Goal: Information Seeking & Learning: Learn about a topic

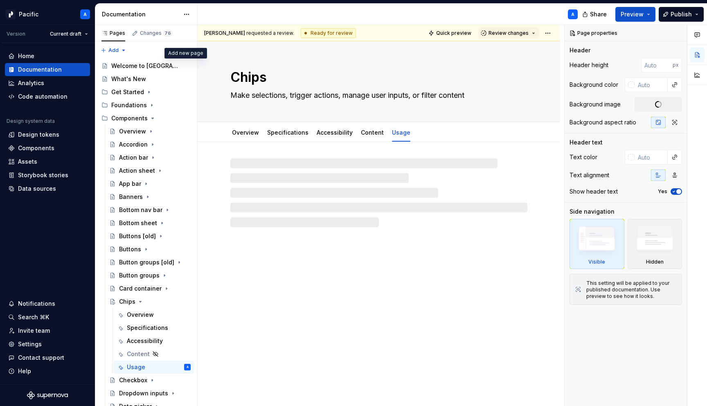
type textarea "*"
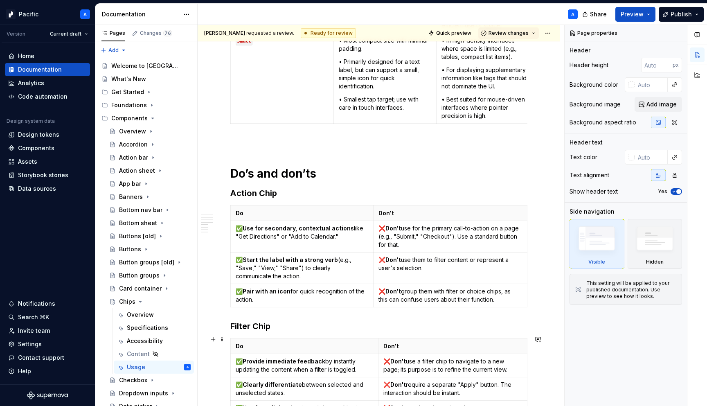
scroll to position [1607, 0]
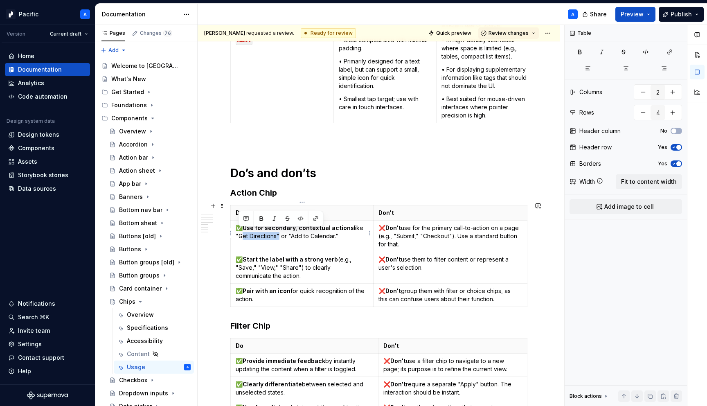
drag, startPoint x: 276, startPoint y: 234, endPoint x: 237, endPoint y: 232, distance: 38.5
click at [237, 232] on p "✅ Use for secondary, contextual actions like "Get Directions" or "Add to Calend…" at bounding box center [302, 232] width 133 height 16
drag, startPoint x: 287, startPoint y: 232, endPoint x: 331, endPoint y: 232, distance: 43.4
click at [331, 232] on p "✅ Use for secondary, contextual actions like "Change coin" or "Add to Calendar."" at bounding box center [302, 232] width 133 height 16
type textarea "*"
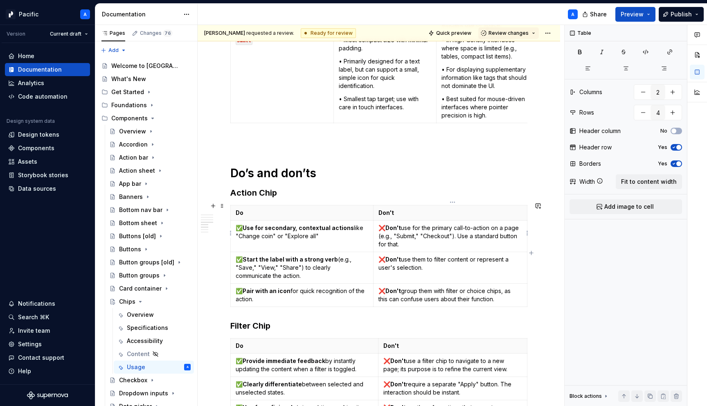
click at [501, 236] on p "❌ Don't use for the primary call-to-action on a page (e.g., "Submit," "Checkout…" at bounding box center [451, 236] width 144 height 25
click at [575, 218] on button "button" at bounding box center [577, 218] width 11 height 11
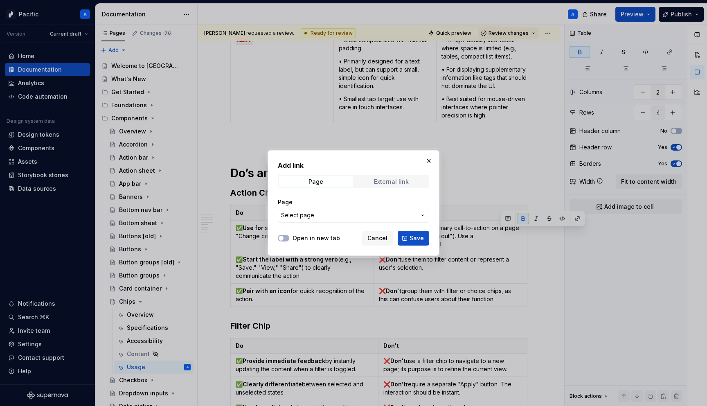
click at [400, 180] on div "External link" at bounding box center [391, 181] width 35 height 7
click at [327, 178] on span "Page" at bounding box center [316, 181] width 74 height 11
click at [332, 216] on span "Select page" at bounding box center [348, 215] width 135 height 8
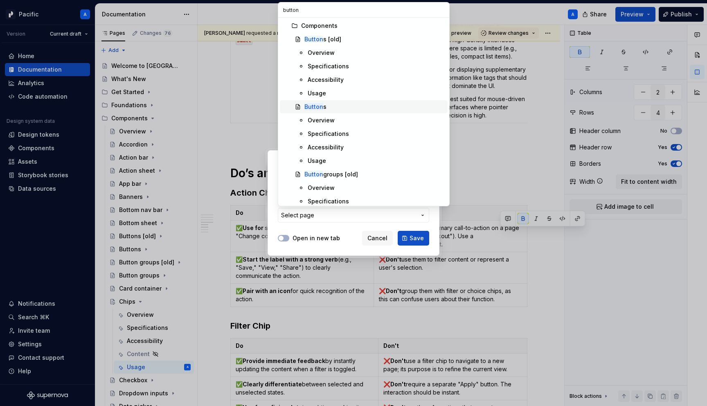
type input "button"
click at [336, 108] on div "Button s" at bounding box center [375, 107] width 140 height 8
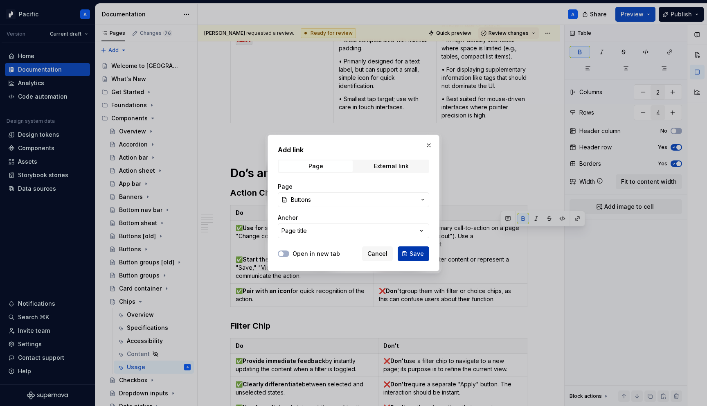
click at [422, 259] on button "Save" at bounding box center [414, 253] width 32 height 15
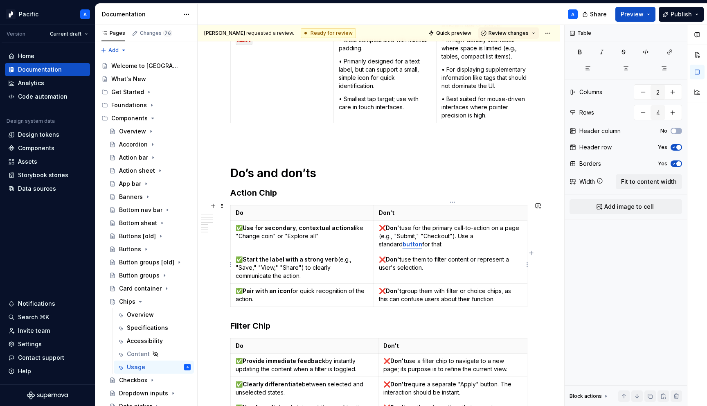
click at [402, 262] on p "❌ Don't use them to filter content or represent a user's selection." at bounding box center [450, 263] width 143 height 16
click at [245, 266] on p "✅ Start the label with a strong verb (e.g., "Save," "View," "Share") to clearly…" at bounding box center [302, 267] width 133 height 25
click at [341, 265] on p "✅ Start the label with a strong verb (e.g., "Save," "View," "Share") to clearly…" at bounding box center [302, 267] width 133 height 25
click at [244, 266] on p "✅ Start the label with a strong verb (e.g., "Save," "View," "Share") to clearly…" at bounding box center [302, 267] width 133 height 25
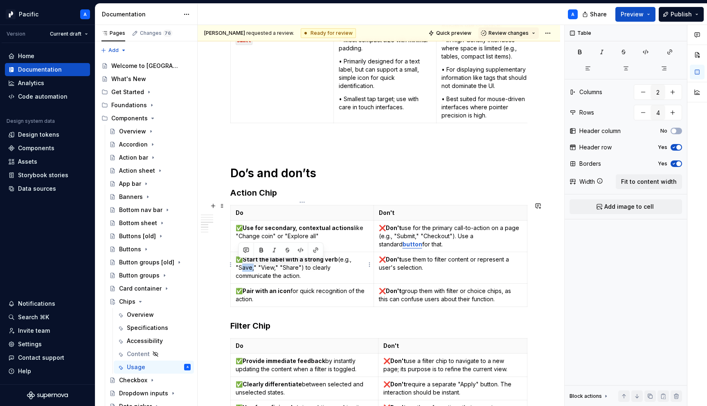
click at [244, 266] on p "✅ Start the label with a strong verb (e.g., "Save," "View," "Share") to clearly…" at bounding box center [302, 267] width 133 height 25
click at [287, 265] on p "✅ Start the label with a strong verb (e.g., "Select," "View," "Share") to clear…" at bounding box center [302, 267] width 133 height 25
click at [287, 288] on strong "Pair with an icon" at bounding box center [267, 290] width 48 height 7
click at [305, 299] on p "✅ Pair with an icon or image asset for quick recognition of the action." at bounding box center [303, 295] width 135 height 16
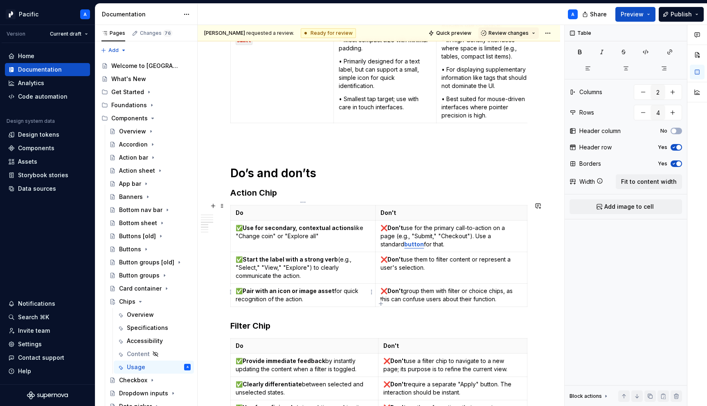
click at [301, 296] on p "✅ Pair with an icon or image asset for quick recognition of the action." at bounding box center [303, 295] width 135 height 16
click at [320, 296] on p "✅ Pair with an icon or image asset for quick recognition of the action, selecti…" at bounding box center [303, 295] width 135 height 16
drag, startPoint x: 291, startPoint y: 287, endPoint x: 330, endPoint y: 287, distance: 39.3
click at [330, 287] on strong "Pair with an icon or image asset" at bounding box center [289, 290] width 92 height 7
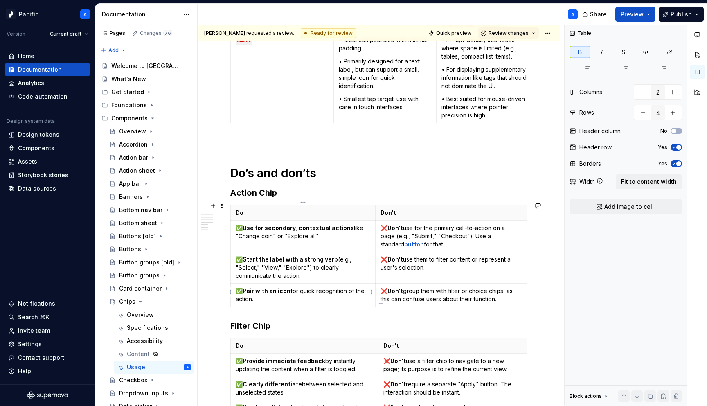
click at [253, 295] on p "✅ Pair with an icon for quick recognition of the action." at bounding box center [303, 295] width 135 height 16
click at [257, 297] on p "✅ Pair with an icon for quick recognition of the action (chevron to open bottom…" at bounding box center [303, 295] width 135 height 16
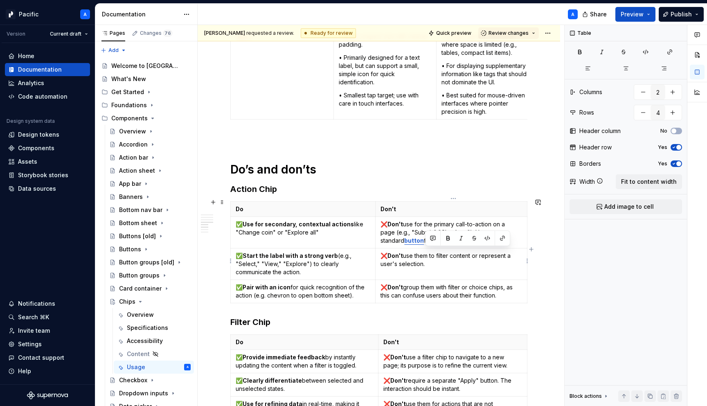
drag, startPoint x: 475, startPoint y: 254, endPoint x: 484, endPoint y: 260, distance: 10.9
click at [484, 260] on p "❌ Don't use them to filter content or represent a user's selection." at bounding box center [452, 260] width 142 height 16
click at [382, 262] on p "❌ Don't use them to filter content or represent a user's selection." at bounding box center [452, 260] width 142 height 16
click at [432, 263] on p "❌ Don't use them to filter content or represent a unchancable selection." at bounding box center [452, 260] width 142 height 16
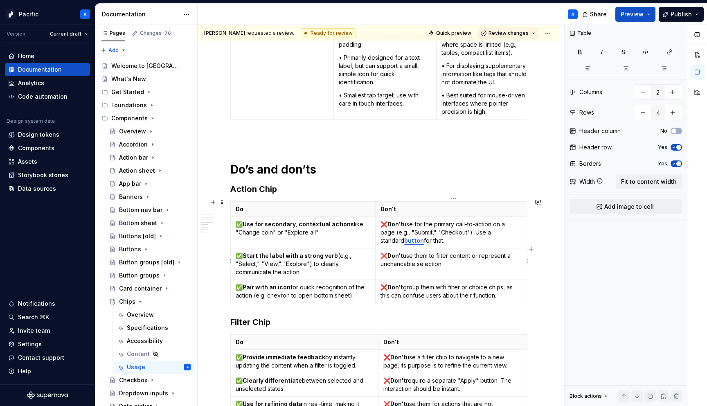
click at [399, 264] on p "❌ Don't use them to filter content or represent a unchancable selection." at bounding box center [452, 260] width 142 height 16
click at [405, 253] on p "❌ Don't use them to filter content or represent a unchancable selection." at bounding box center [452, 260] width 142 height 16
click at [402, 262] on p "❌ Don't use them to filter content or represent a unchancable selection." at bounding box center [452, 260] width 142 height 16
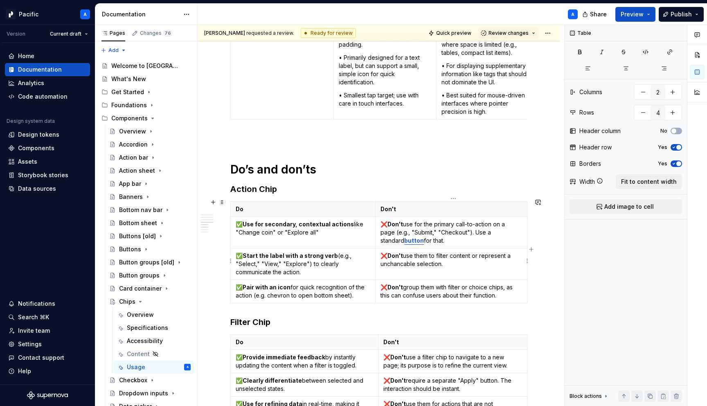
click at [393, 261] on p "❌ Don't use them to filter content or represent a unchancable selection." at bounding box center [452, 260] width 142 height 16
click at [449, 262] on p "❌ Don't use them to filter content or represent a unchancable selection." at bounding box center [452, 260] width 142 height 16
click at [401, 260] on p "❌ Don't use them to filter content or represent a unchancable selection." at bounding box center [452, 260] width 142 height 16
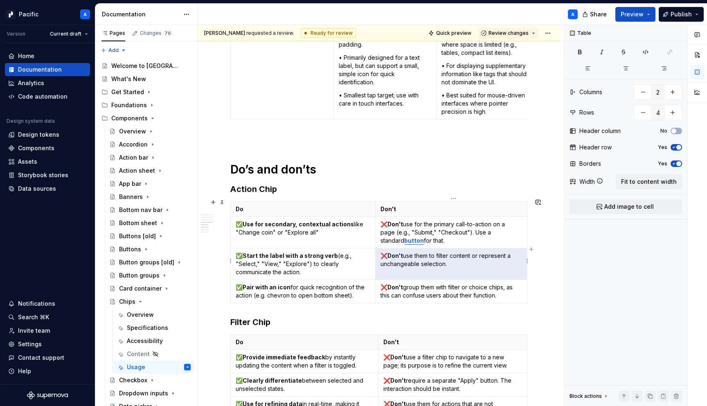
click at [463, 260] on p "❌ Don't use them to filter content or represent a unchangeable selection." at bounding box center [452, 260] width 142 height 16
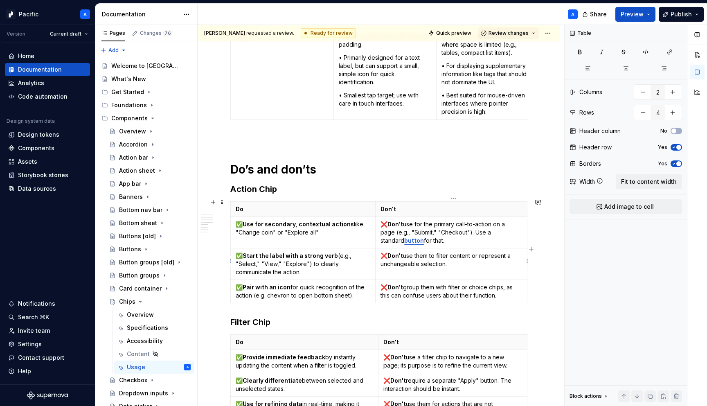
click at [389, 272] on td "❌ Don't use them to filter content or represent a unchangeable selection." at bounding box center [452, 264] width 152 height 32
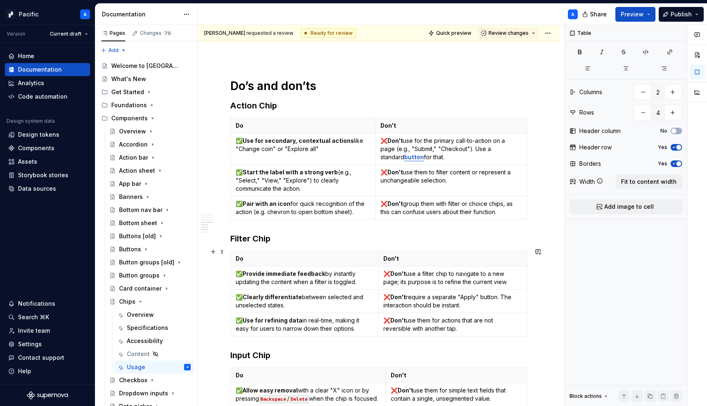
scroll to position [1698, 0]
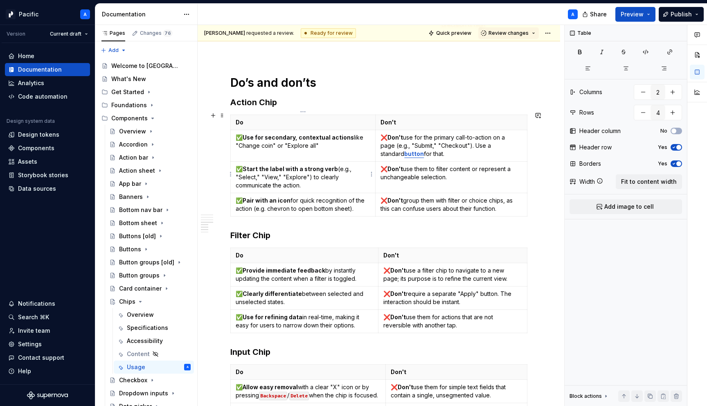
click at [290, 175] on p "✅ Start the label with a strong verb (e.g., "Select," "View," "Explore") to cle…" at bounding box center [303, 177] width 135 height 25
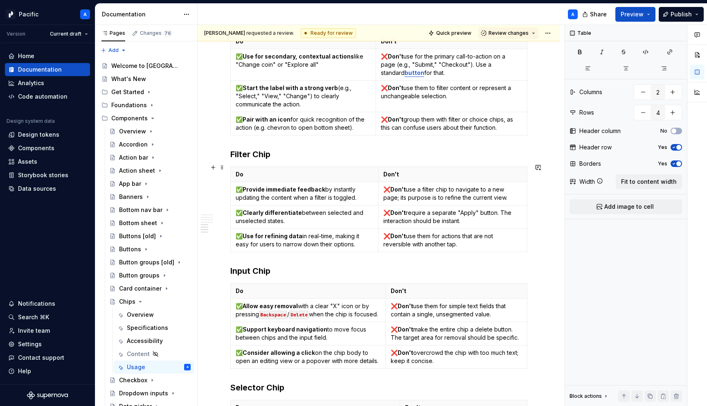
scroll to position [1781, 0]
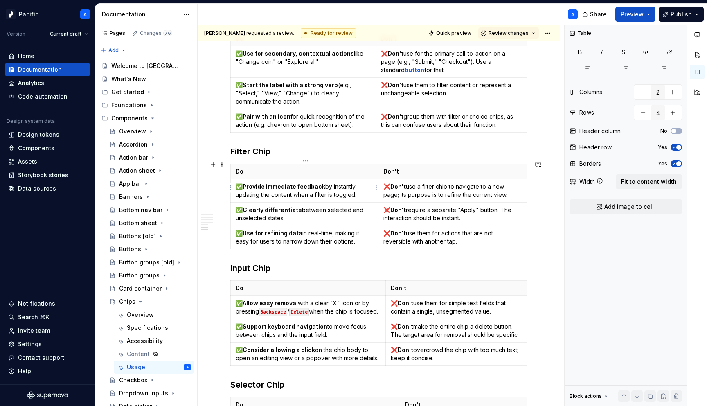
click at [339, 192] on p "✅ Provide immediate feedback by instantly updating the content when a filter is…" at bounding box center [305, 191] width 138 height 16
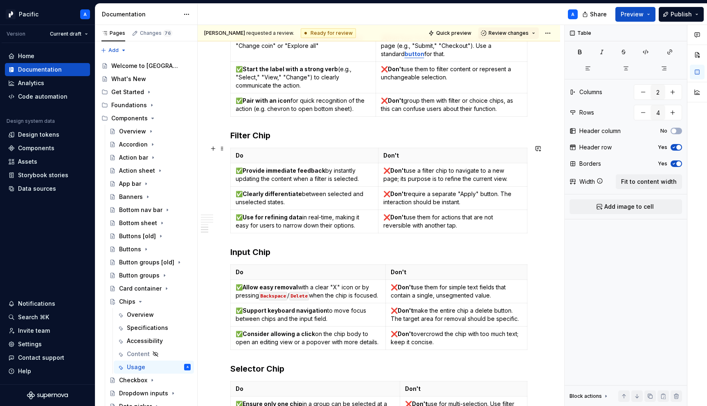
scroll to position [1803, 0]
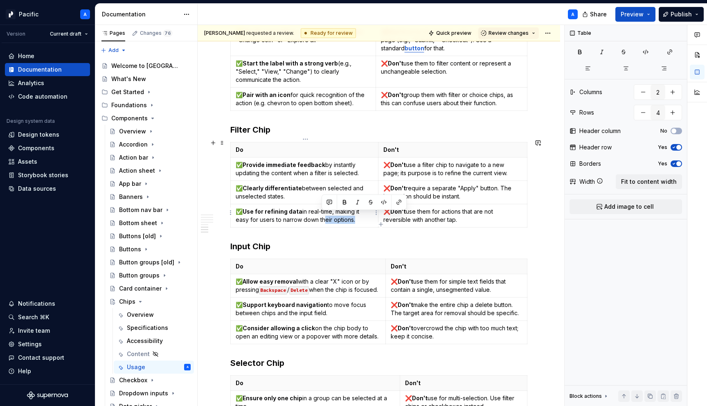
drag, startPoint x: 321, startPoint y: 216, endPoint x: 352, endPoint y: 216, distance: 31.5
click at [352, 216] on p "✅ Use for refining data in real-time, making it easy for users to narrow down t…" at bounding box center [305, 216] width 138 height 16
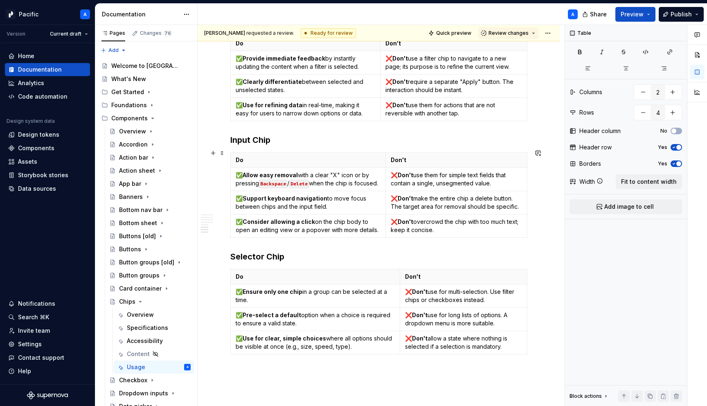
scroll to position [1915, 0]
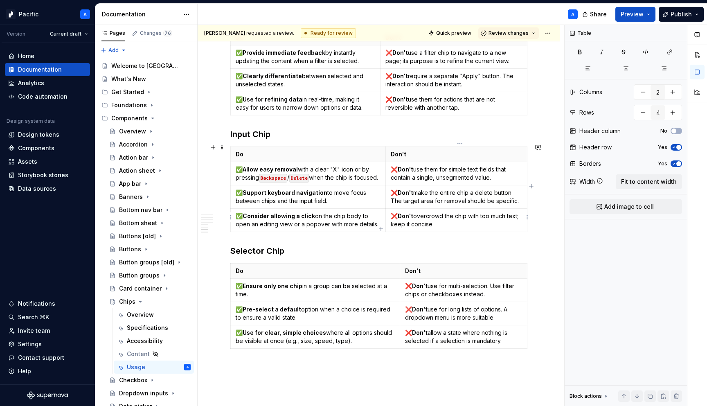
click at [415, 222] on p "❌ Don't overcrowd the chip with too much text; keep it concise." at bounding box center [456, 220] width 131 height 16
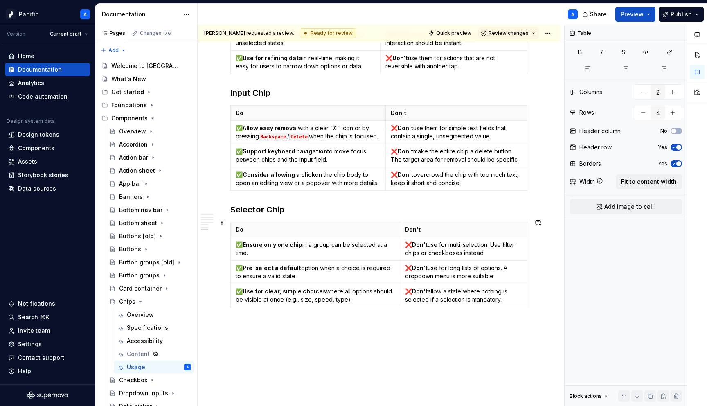
scroll to position [1958, 0]
click at [270, 204] on h3 "Selector Chip" at bounding box center [378, 208] width 297 height 11
click at [295, 274] on p "✅ Pre-select a default option when a choice is required to ensure a valid state." at bounding box center [315, 271] width 159 height 16
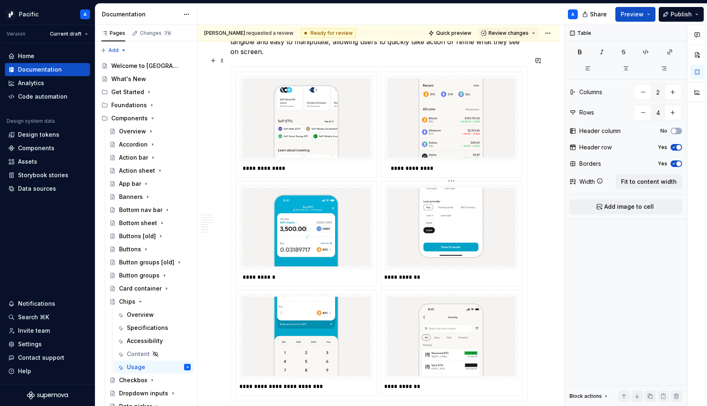
scroll to position [304, 0]
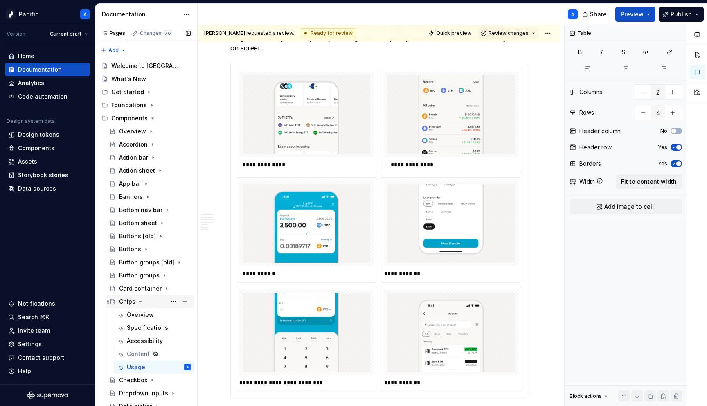
click at [142, 300] on icon "Page tree" at bounding box center [140, 301] width 7 height 7
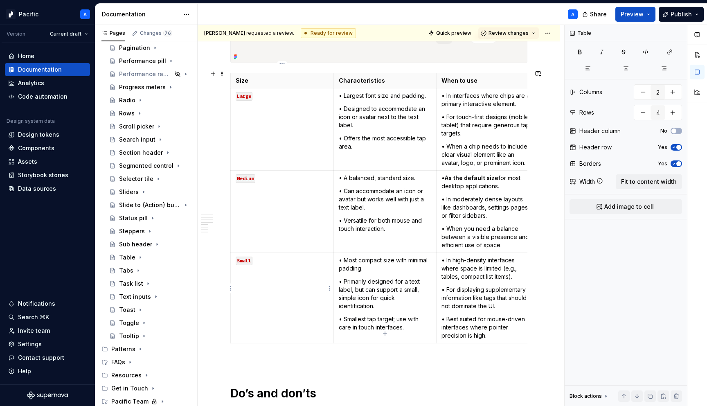
scroll to position [1393, 0]
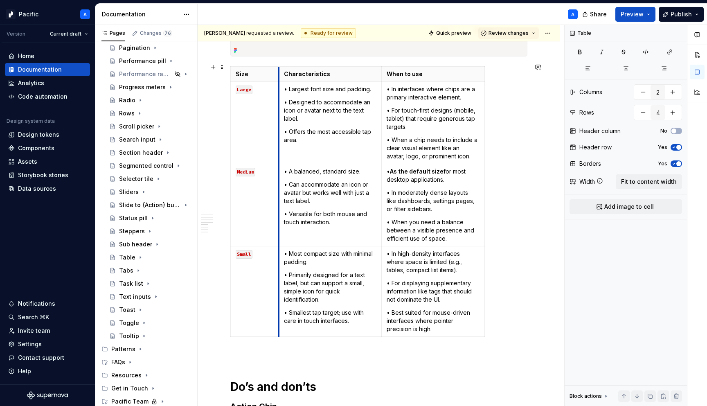
drag, startPoint x: 333, startPoint y: 68, endPoint x: 278, endPoint y: 69, distance: 54.9
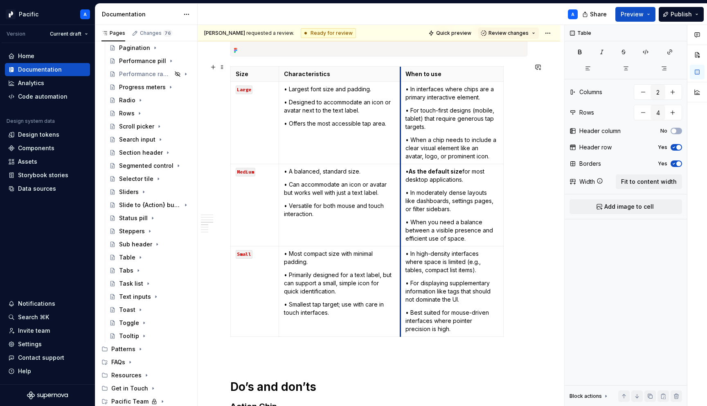
drag, startPoint x: 382, startPoint y: 73, endPoint x: 412, endPoint y: 74, distance: 29.5
click at [412, 74] on th "When to use" at bounding box center [452, 74] width 103 height 15
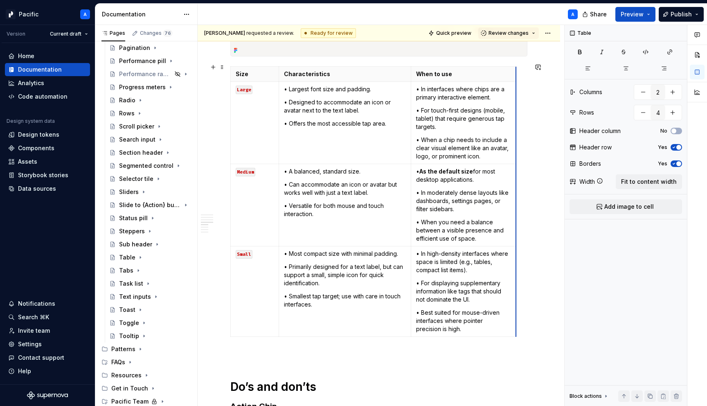
drag, startPoint x: 513, startPoint y: 70, endPoint x: 548, endPoint y: 71, distance: 34.8
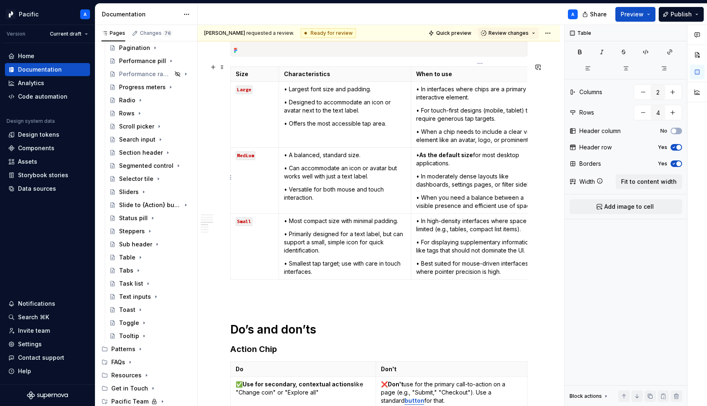
type textarea "*"
type input "3"
click at [510, 153] on p "• As the default size for most desktop applications." at bounding box center [480, 159] width 128 height 16
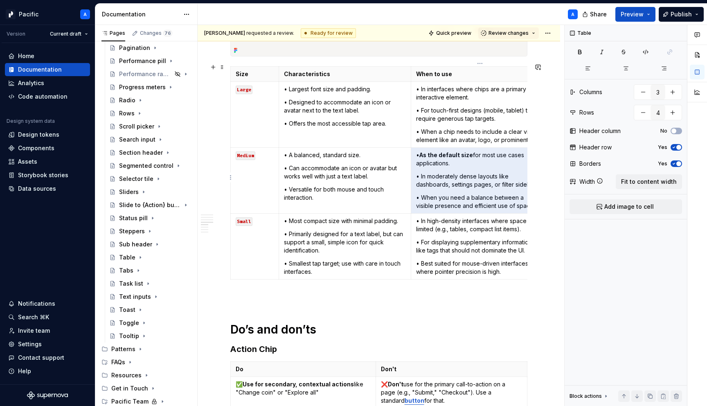
drag, startPoint x: 455, startPoint y: 160, endPoint x: 522, endPoint y: 152, distance: 68.0
click at [522, 152] on p "• As the default size for most use cases applications." at bounding box center [480, 159] width 128 height 16
click at [528, 152] on p "• As the default size for most use cases applications." at bounding box center [480, 159] width 128 height 16
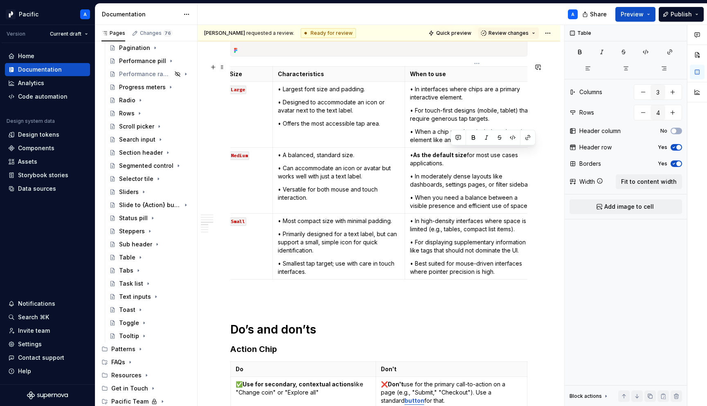
scroll to position [0, 18]
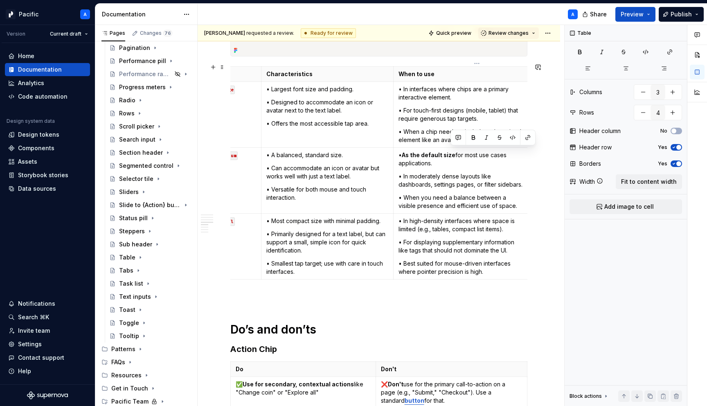
drag, startPoint x: 525, startPoint y: 152, endPoint x: 528, endPoint y: 157, distance: 6.0
click at [528, 157] on td "• As the default size for most use cases applications. • In moderately dense la…" at bounding box center [463, 181] width 138 height 66
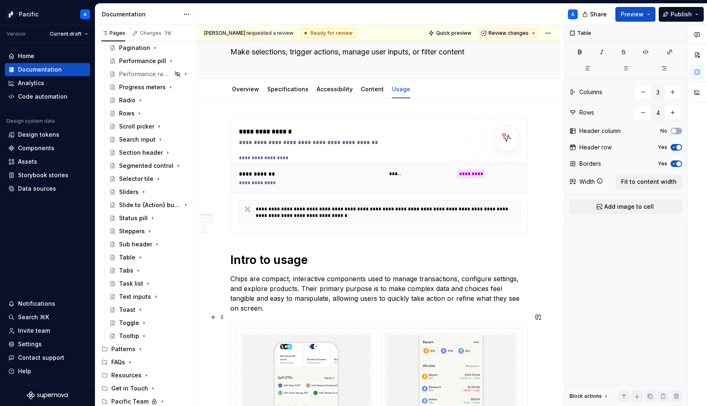
scroll to position [0, 0]
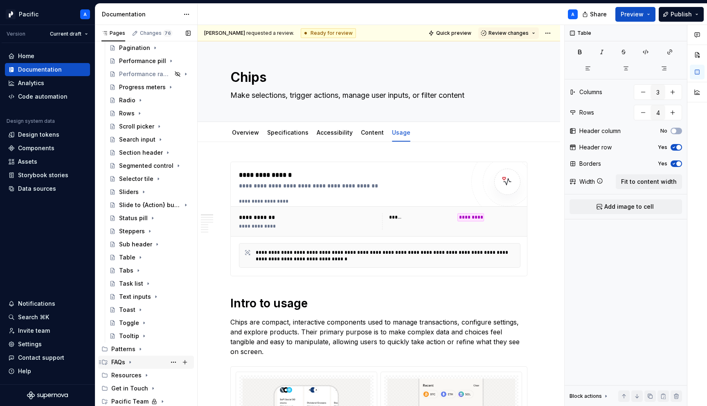
click at [129, 361] on icon "Page tree" at bounding box center [130, 362] width 7 height 7
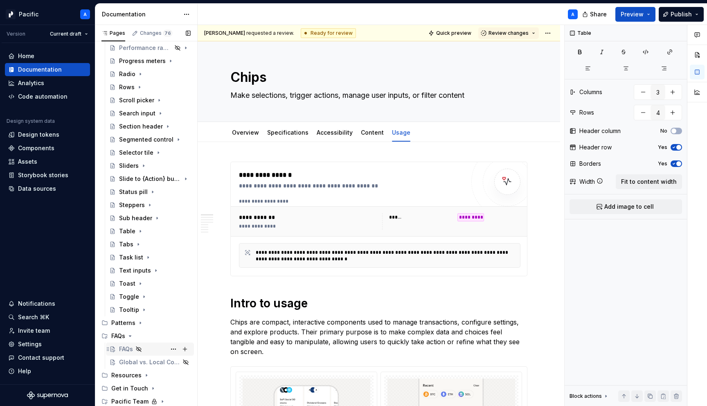
click at [124, 348] on div "FAQs" at bounding box center [126, 349] width 14 height 8
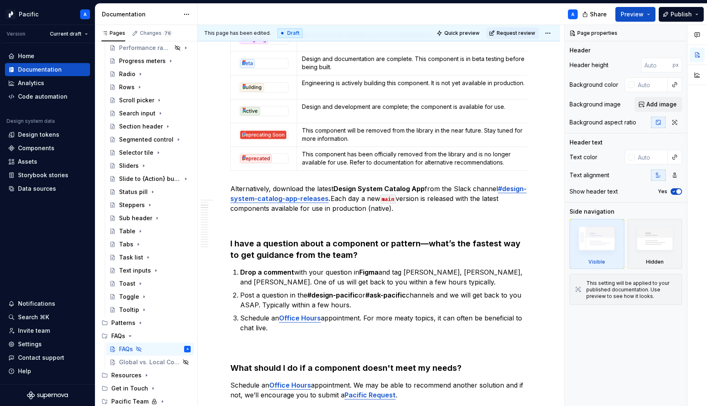
scroll to position [299, 0]
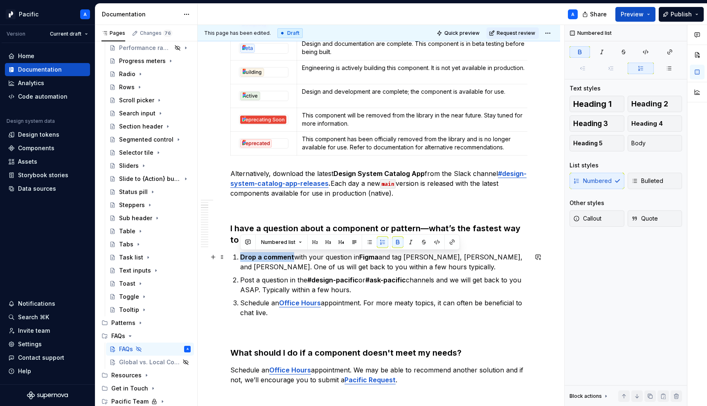
drag, startPoint x: 286, startPoint y: 257, endPoint x: 239, endPoint y: 255, distance: 46.7
click at [240, 255] on li "Drop a comment with your question in Figma and tag [PERSON_NAME], [PERSON_NAME]…" at bounding box center [383, 262] width 287 height 20
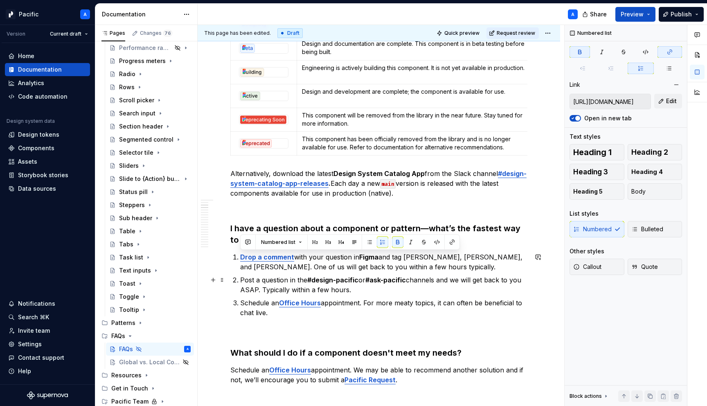
click at [396, 278] on strong "#ask-pacific" at bounding box center [386, 280] width 41 height 8
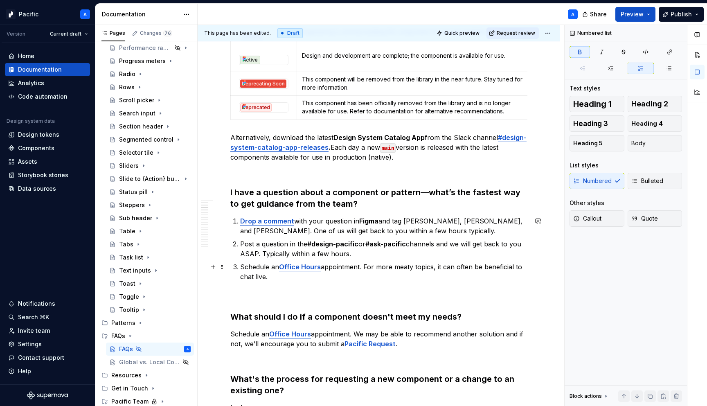
scroll to position [338, 0]
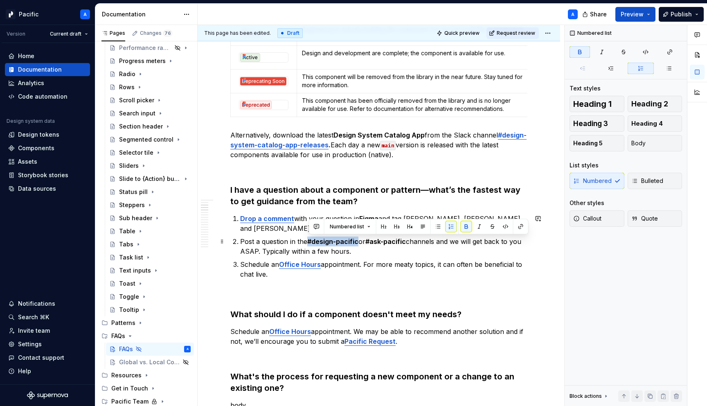
drag, startPoint x: 310, startPoint y: 239, endPoint x: 359, endPoint y: 240, distance: 49.1
click at [359, 240] on strong "#design-pacific" at bounding box center [332, 241] width 51 height 8
drag, startPoint x: 370, startPoint y: 242, endPoint x: 408, endPoint y: 242, distance: 37.7
click at [408, 242] on strong "#ask-pacific" at bounding box center [387, 241] width 41 height 8
type textarea "*"
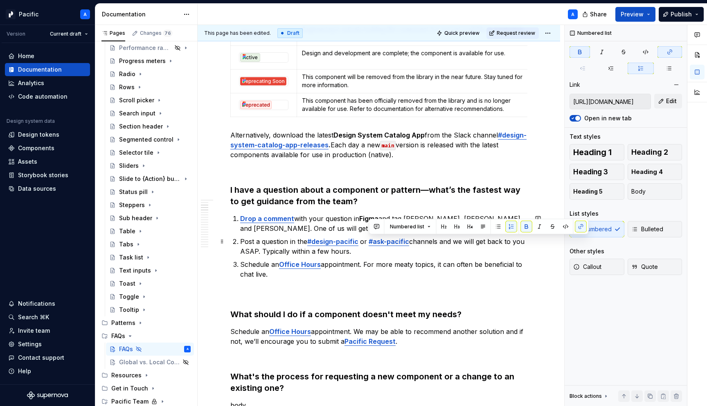
click at [427, 252] on p "Post a question in the #design-pacific or #ask-pacific channels and we will get…" at bounding box center [383, 247] width 287 height 20
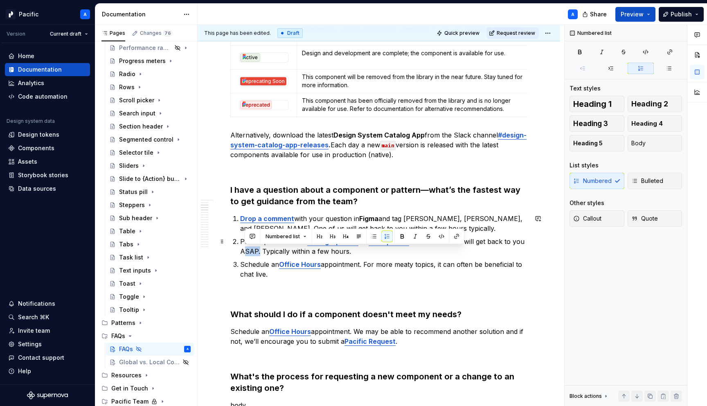
drag, startPoint x: 256, startPoint y: 250, endPoint x: 242, endPoint y: 251, distance: 13.9
click at [242, 251] on p "Post a question in the #design-pacific or #ask-pacific channels and we will get…" at bounding box center [383, 247] width 287 height 20
click at [329, 250] on p "Post a question in the #design-pacific or #ask-pacific channels and we will get…" at bounding box center [383, 247] width 287 height 20
click at [257, 274] on p "Schedule an Office Hours appointment. For more meaty topics, it can often be be…" at bounding box center [383, 270] width 287 height 20
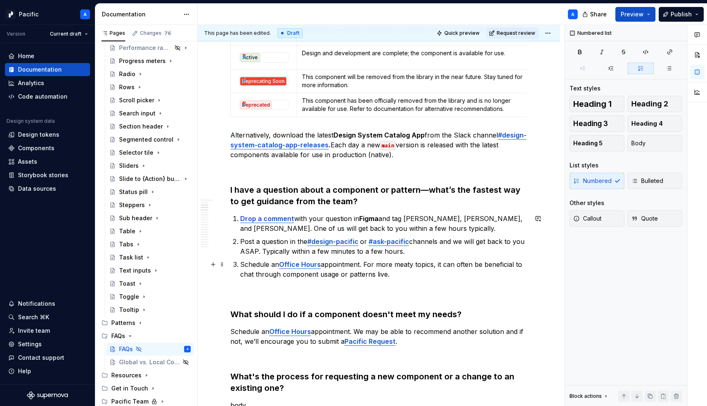
click at [379, 271] on p "Schedule an Office Hours appointment. For more meaty topics, it can often be be…" at bounding box center [383, 270] width 287 height 20
click at [407, 274] on p "Schedule an Office Hours appointment. For more meaty topics, it can often be be…" at bounding box center [383, 270] width 287 height 20
click at [437, 275] on p "Schedule an Office Hours appointment. For more meaty topics, it can often be be…" at bounding box center [383, 270] width 287 height 20
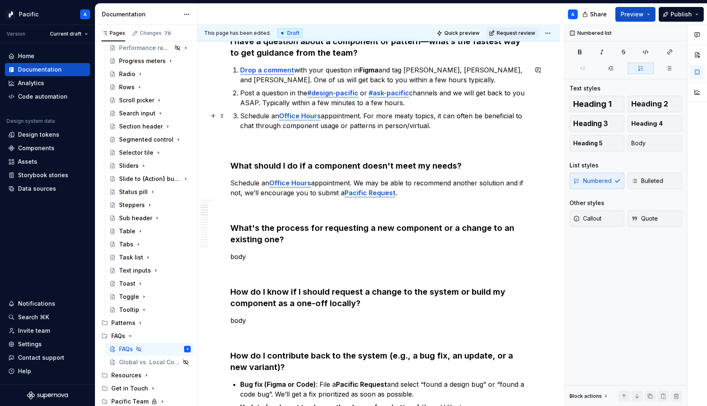
scroll to position [490, 0]
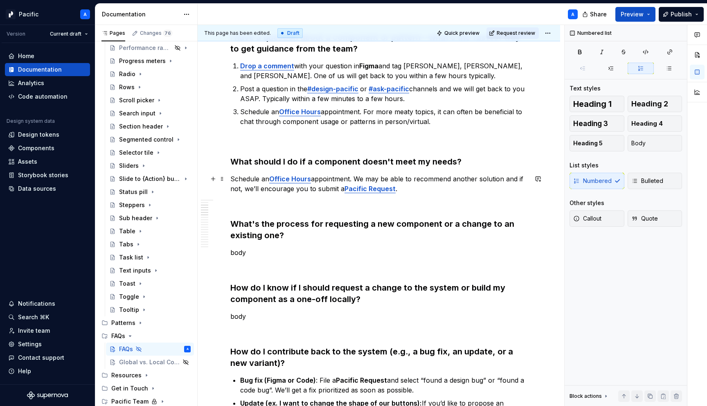
click at [352, 180] on p "Schedule an Office Hours appointment. We may be able to recommend another solut…" at bounding box center [378, 184] width 297 height 20
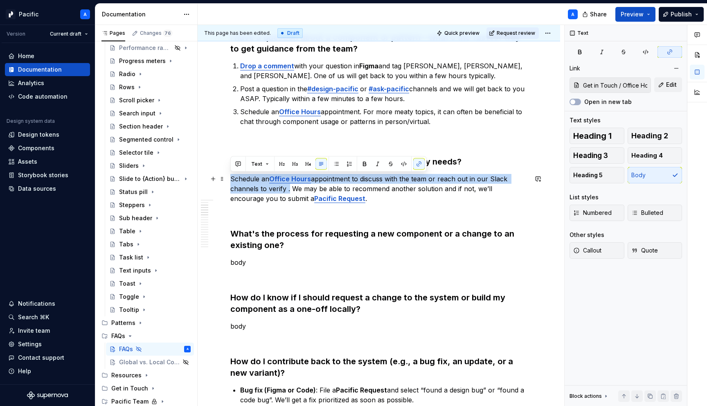
drag, startPoint x: 287, startPoint y: 189, endPoint x: 229, endPoint y: 178, distance: 59.4
click at [239, 181] on p "Schedule an Office Hours appointment to discuss with the team or reach out in o…" at bounding box center [378, 188] width 297 height 29
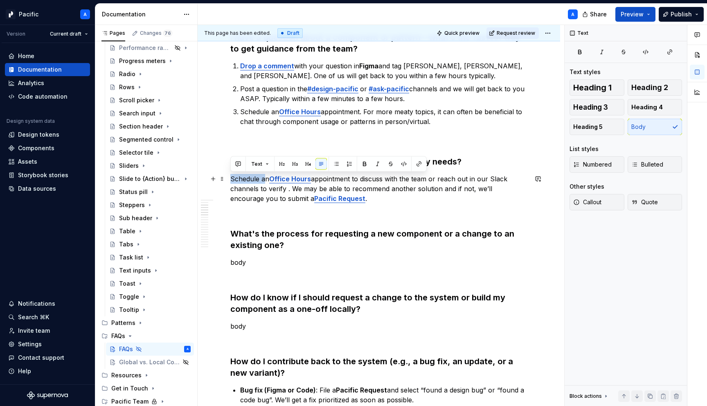
drag, startPoint x: 266, startPoint y: 179, endPoint x: 230, endPoint y: 177, distance: 36.9
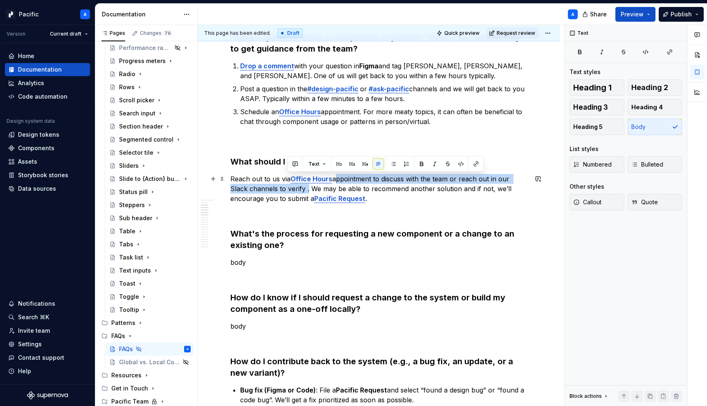
drag, startPoint x: 334, startPoint y: 180, endPoint x: 287, endPoint y: 189, distance: 47.5
click at [287, 189] on p "Reach out to us via Office Hours appointment to discuss with the team or reach …" at bounding box center [378, 188] width 297 height 29
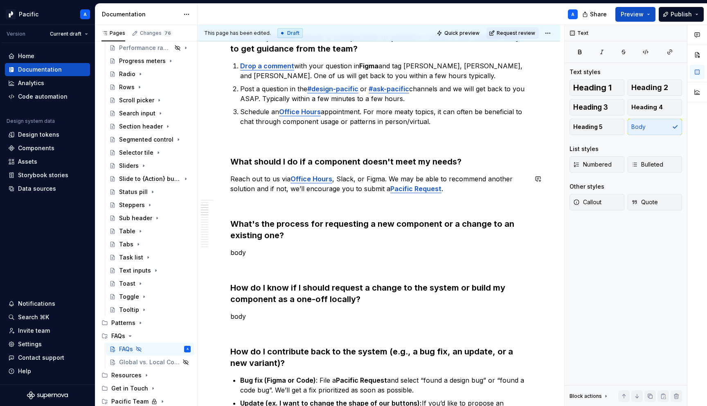
drag, startPoint x: 440, startPoint y: 189, endPoint x: 484, endPoint y: 184, distance: 44.1
click at [447, 189] on p "Reach out to us via Office Hours , Slack, or Figma. We may be able to recommend…" at bounding box center [378, 184] width 297 height 20
drag, startPoint x: 440, startPoint y: 187, endPoint x: 479, endPoint y: 191, distance: 38.2
click at [479, 191] on strong "if necessary" at bounding box center [462, 189] width 41 height 8
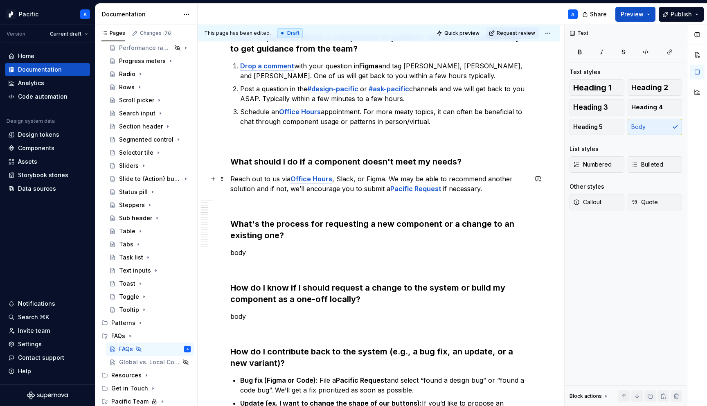
click at [350, 187] on p "Reach out to us via Office Hours , Slack, or Figma. We may be able to recommend…" at bounding box center [378, 184] width 297 height 20
click at [315, 189] on p "Reach out to us via Office Hours , Slack, or Figma. We may be able to recommend…" at bounding box center [378, 184] width 297 height 20
drag, startPoint x: 257, startPoint y: 189, endPoint x: 287, endPoint y: 189, distance: 29.9
click at [287, 189] on p "Reach out to us via Office Hours , Slack, or Figma. We may be able to recommend…" at bounding box center [378, 184] width 297 height 20
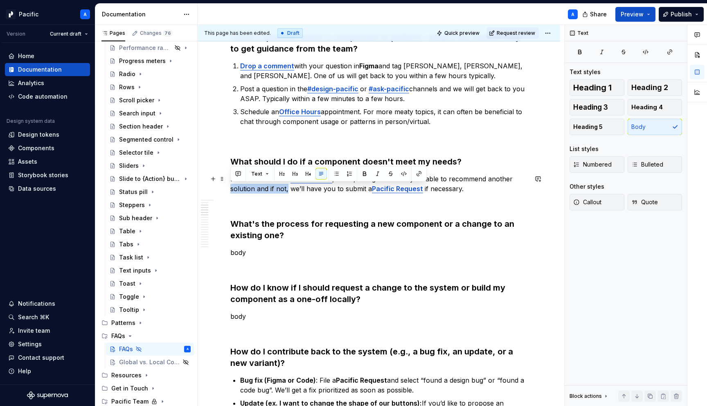
drag, startPoint x: 230, startPoint y: 189, endPoint x: 287, endPoint y: 188, distance: 56.9
click at [287, 188] on p "Reach out to us via Office Hours , Slack, or Figma. We may be able to recommend…" at bounding box center [378, 184] width 297 height 20
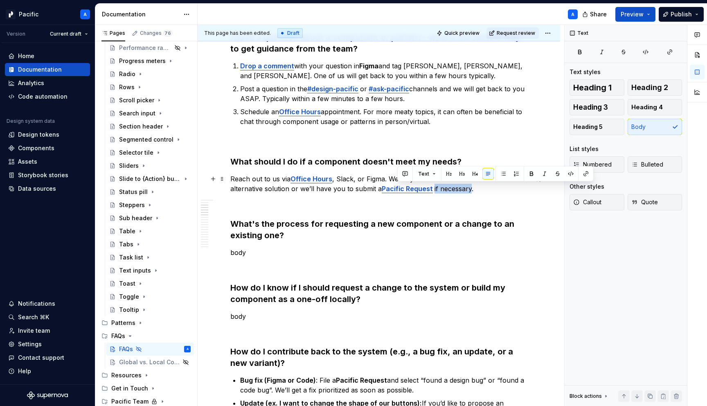
drag, startPoint x: 397, startPoint y: 188, endPoint x: 435, endPoint y: 189, distance: 38.1
click at [435, 189] on p "Reach out to us via Office Hours , Slack, or Figma. We may be able to recommend…" at bounding box center [378, 184] width 297 height 20
click at [369, 234] on h3 "What's the process for requesting a new component or a change to an existing on…" at bounding box center [378, 229] width 297 height 23
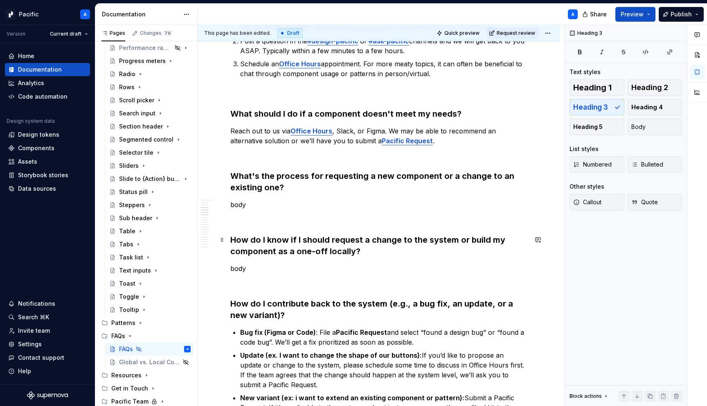
scroll to position [542, 0]
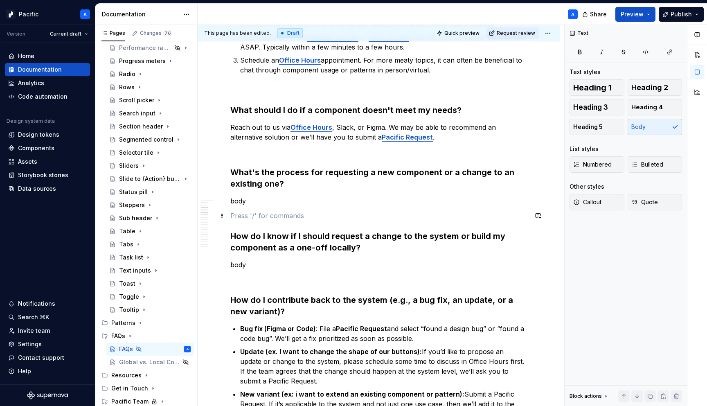
click at [362, 216] on p at bounding box center [378, 216] width 297 height 10
click at [354, 205] on p "body" at bounding box center [378, 201] width 297 height 10
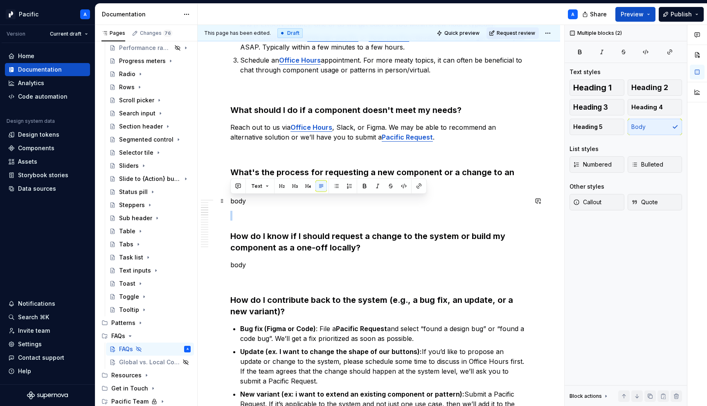
click at [354, 205] on p "body" at bounding box center [378, 201] width 297 height 10
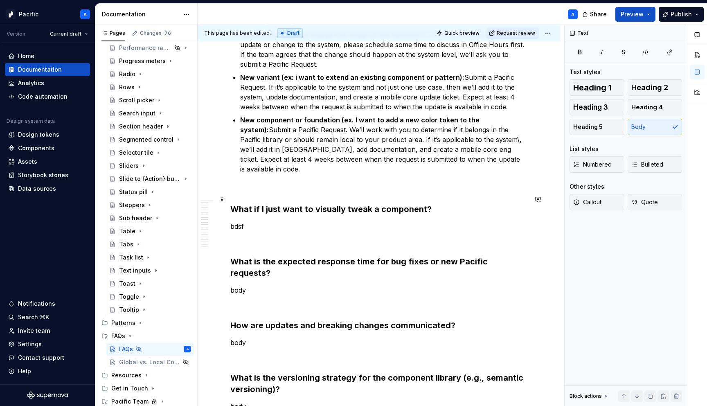
scroll to position [875, 0]
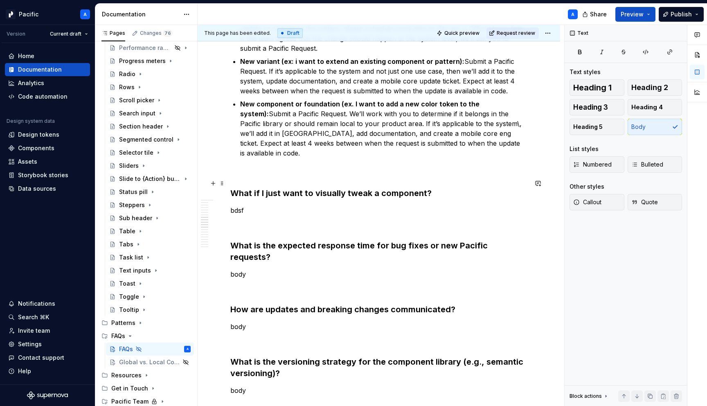
click at [376, 187] on h3 "What if I just want to visually tweak a component?" at bounding box center [378, 192] width 297 height 11
click at [338, 205] on p "bdsf" at bounding box center [378, 210] width 297 height 10
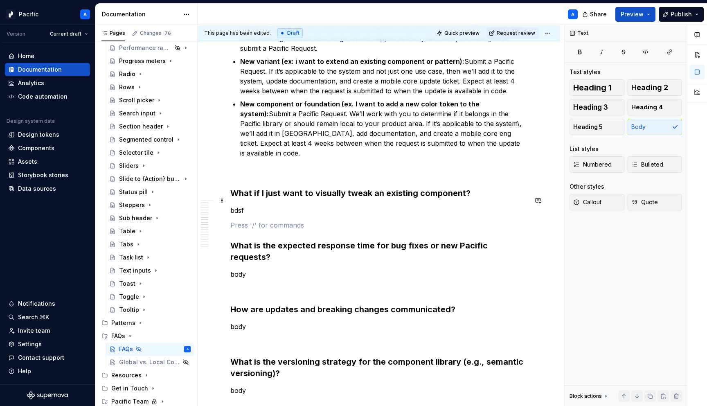
click at [303, 205] on p "bdsf" at bounding box center [378, 210] width 297 height 10
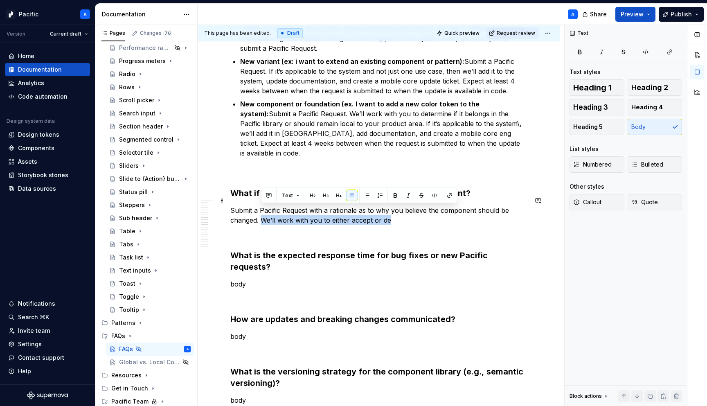
drag, startPoint x: 262, startPoint y: 212, endPoint x: 388, endPoint y: 211, distance: 126.1
click at [388, 211] on p "Submit a Pacific Request with a rationale as to why you believe the component s…" at bounding box center [378, 215] width 297 height 20
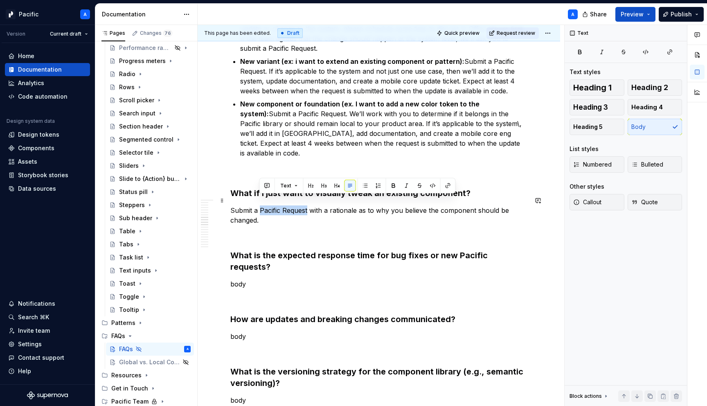
drag, startPoint x: 260, startPoint y: 200, endPoint x: 307, endPoint y: 200, distance: 47.9
click at [307, 205] on p "Submit a Pacific Request with a rationale as to why you believe the component s…" at bounding box center [378, 215] width 297 height 20
click at [445, 188] on button "button" at bounding box center [448, 185] width 11 height 11
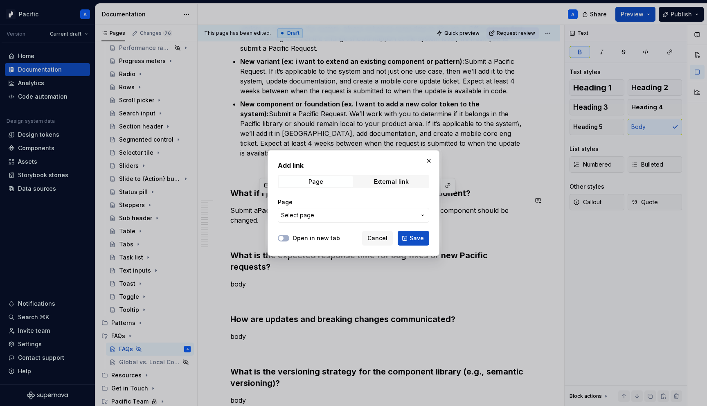
click at [392, 210] on button "Select page" at bounding box center [353, 215] width 151 height 15
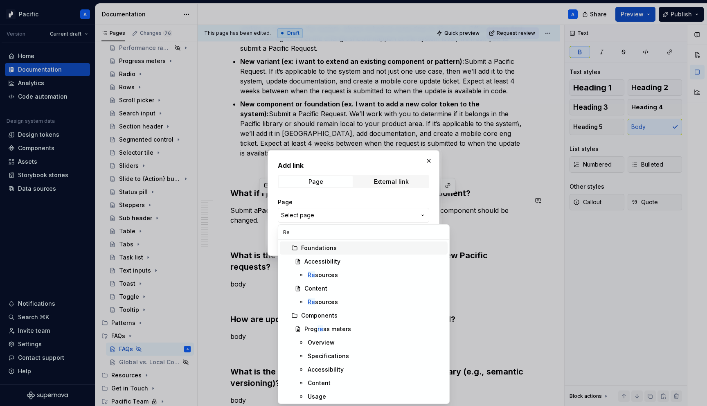
type input "Req"
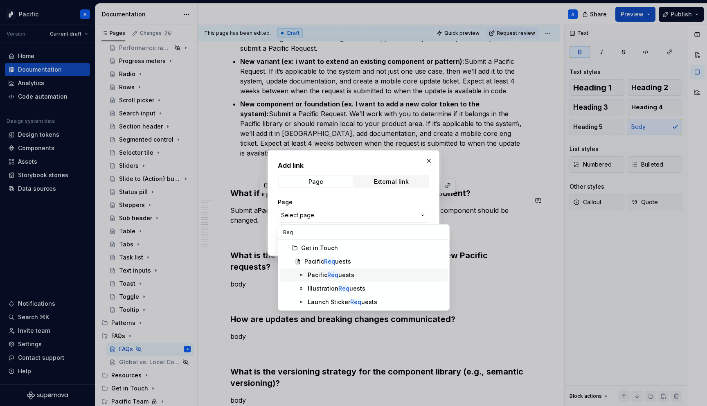
click at [349, 275] on div "Pacific Req uests" at bounding box center [331, 275] width 47 height 8
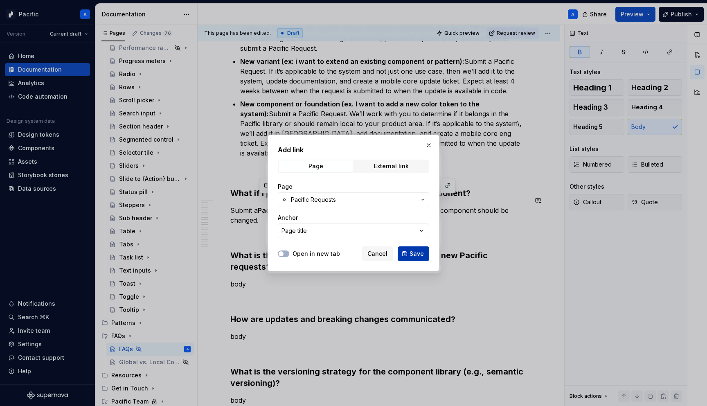
click at [411, 251] on span "Save" at bounding box center [417, 254] width 14 height 8
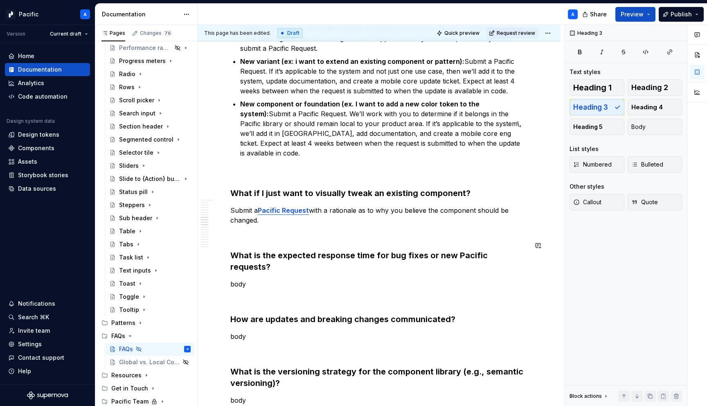
click at [365, 212] on p "Submit a Pacific Request with a rationale as to why you believe the component s…" at bounding box center [378, 215] width 297 height 20
click at [264, 210] on p "Submit a Pacific Request with a rationale as to why you believe the component s…" at bounding box center [378, 215] width 297 height 20
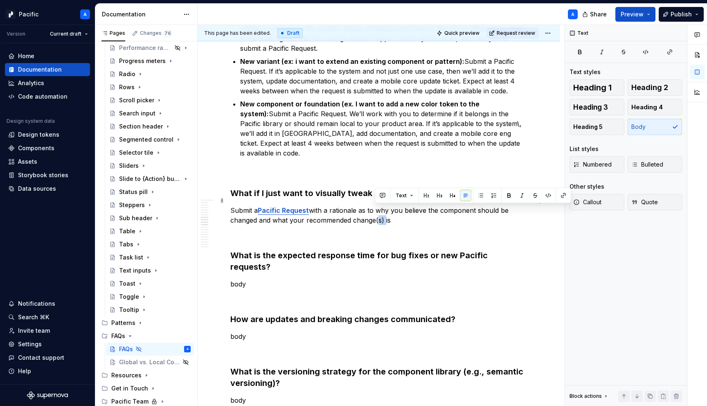
drag, startPoint x: 382, startPoint y: 212, endPoint x: 374, endPoint y: 211, distance: 8.2
click at [374, 211] on p "Submit a Pacific Request with a rationale as to why you believe the component s…" at bounding box center [378, 215] width 297 height 20
click at [395, 212] on p "Submit a Pacific Request with a rationale as to why you believe the component s…" at bounding box center [378, 215] width 297 height 20
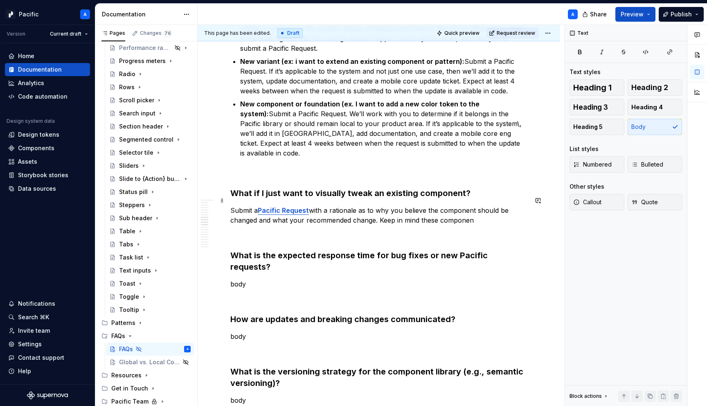
click at [422, 210] on p "Submit a Pacific Request with a rationale as to why you believe the component s…" at bounding box center [378, 215] width 297 height 20
click at [482, 208] on p "Submit a Pacific Request with a rationale as to why you believe the component s…" at bounding box center [378, 215] width 297 height 20
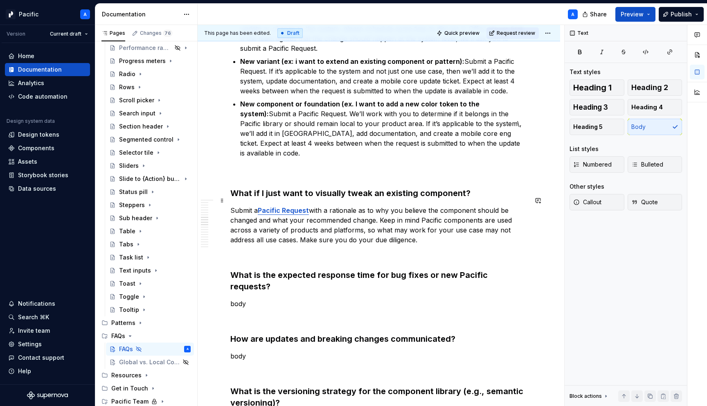
click at [424, 232] on p "Submit a Pacific Request with a rationale as to why you believe the component s…" at bounding box center [378, 224] width 297 height 39
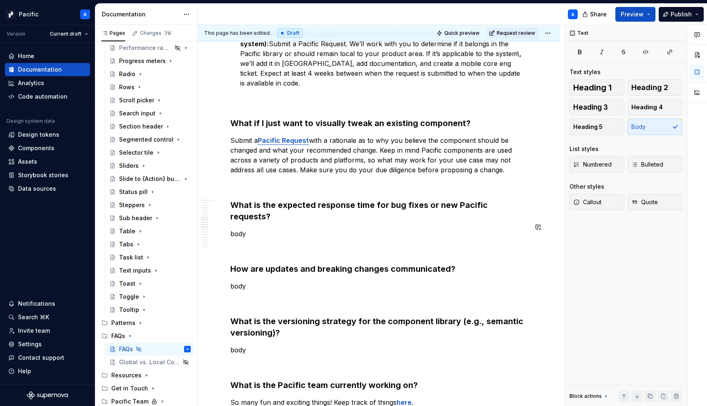
scroll to position [948, 0]
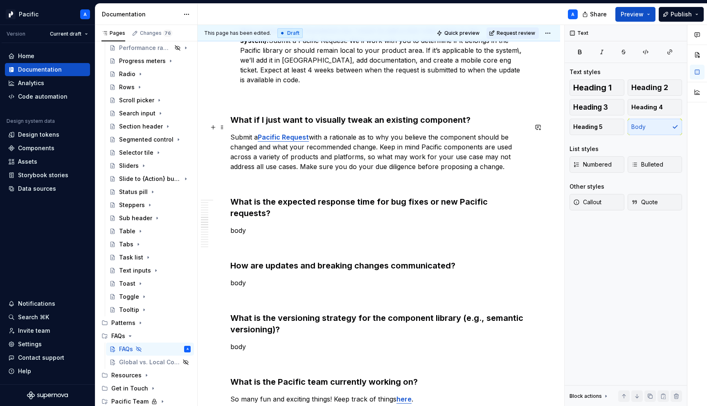
click at [380, 134] on p "Submit a Pacific Request with a rationale as to why you believe the component s…" at bounding box center [378, 151] width 297 height 39
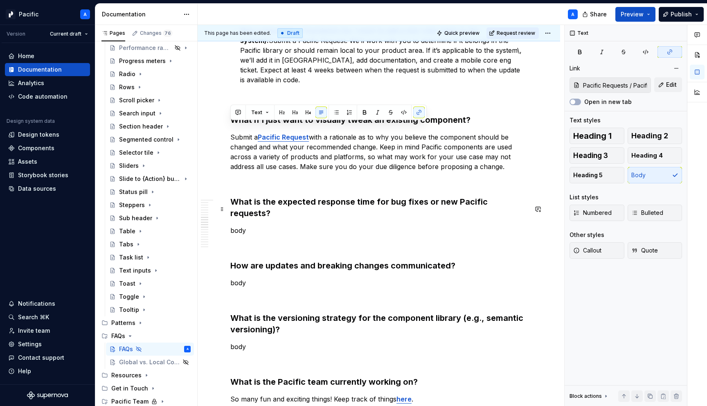
click at [333, 226] on p "body" at bounding box center [378, 231] width 297 height 10
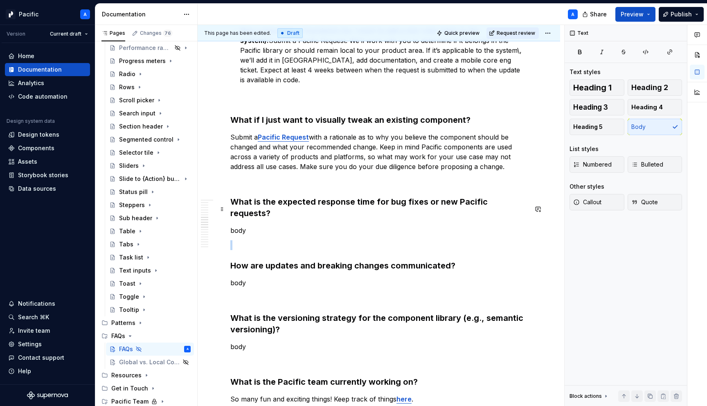
click at [333, 226] on p "body" at bounding box center [378, 231] width 297 height 10
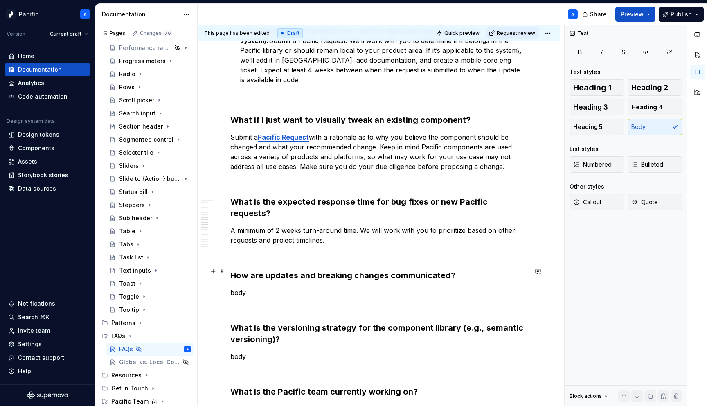
click at [246, 288] on p "body" at bounding box center [378, 293] width 297 height 10
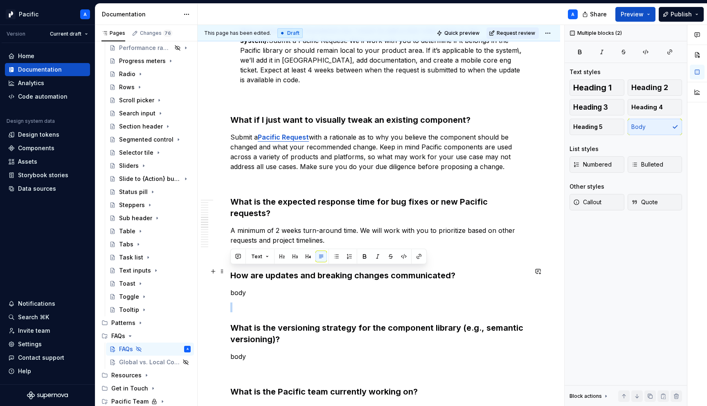
click at [246, 288] on p "body" at bounding box center [378, 293] width 297 height 10
drag, startPoint x: 277, startPoint y: 272, endPoint x: 321, endPoint y: 272, distance: 44.2
click at [321, 288] on p "This is an area we know" at bounding box center [378, 293] width 297 height 10
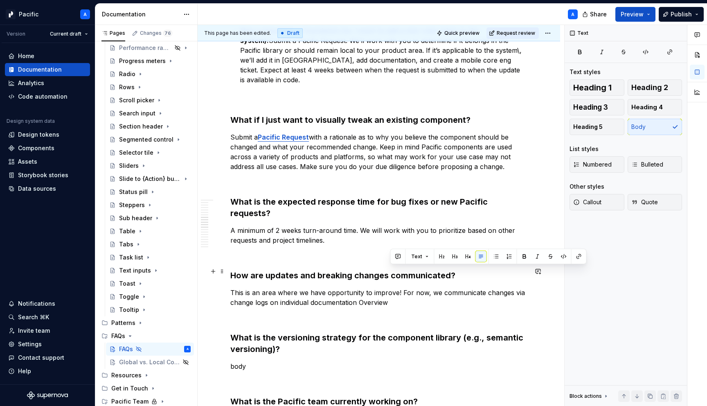
drag, startPoint x: 511, startPoint y: 272, endPoint x: 513, endPoint y: 278, distance: 6.1
click at [513, 288] on p "This is an area where we have opportunity to improve! For now, we communicate c…" at bounding box center [378, 298] width 297 height 20
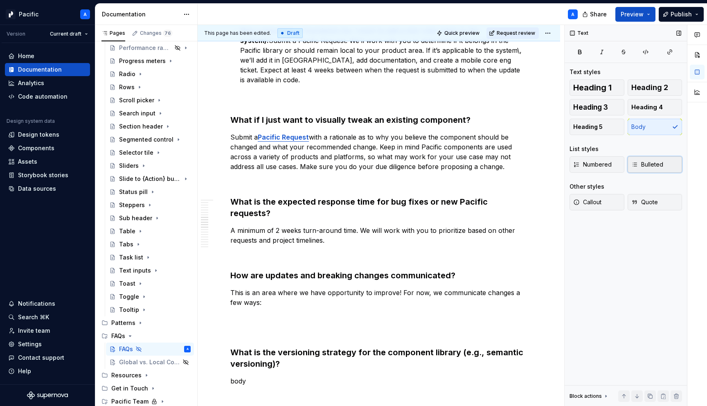
click at [643, 162] on span "Bulleted" at bounding box center [648, 164] width 32 height 8
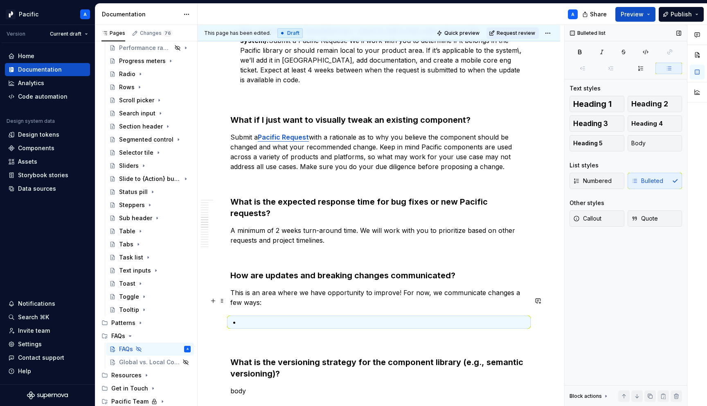
click at [352, 317] on p at bounding box center [383, 322] width 287 height 10
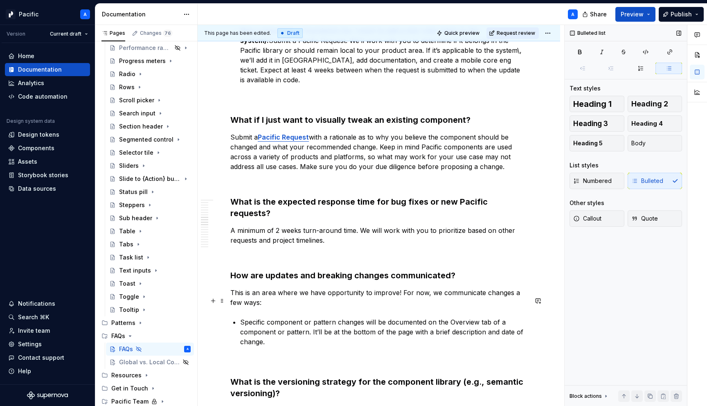
click at [333, 321] on p "Specific component or pattern changes will be documented on the Overview tab of…" at bounding box center [383, 331] width 287 height 29
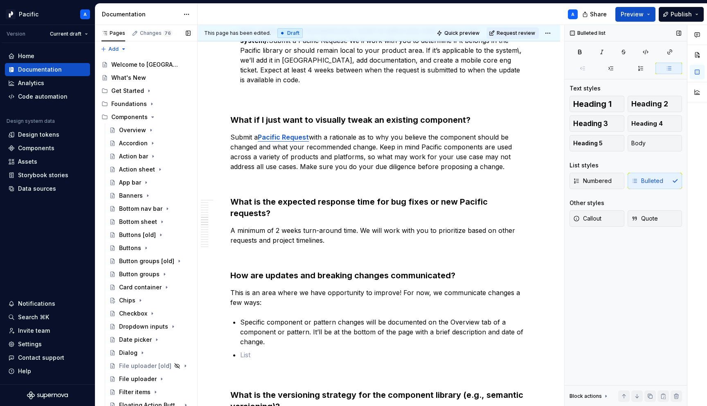
scroll to position [0, 0]
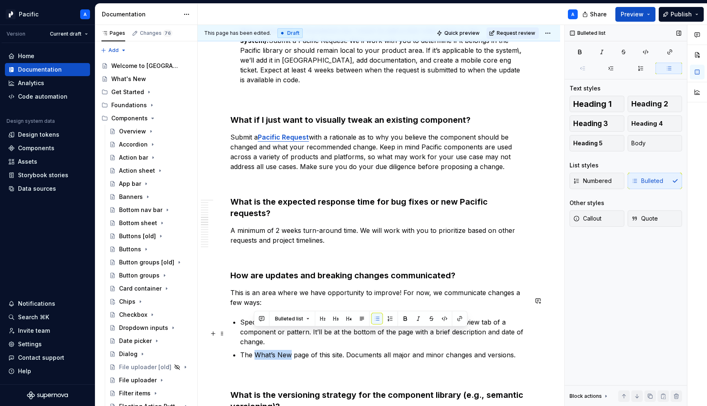
drag, startPoint x: 256, startPoint y: 332, endPoint x: 291, endPoint y: 333, distance: 35.2
click at [291, 350] on p "The What’s New page of this site. Documents all major and minor changes and ver…" at bounding box center [383, 355] width 287 height 10
click at [460, 321] on button "button" at bounding box center [459, 318] width 11 height 11
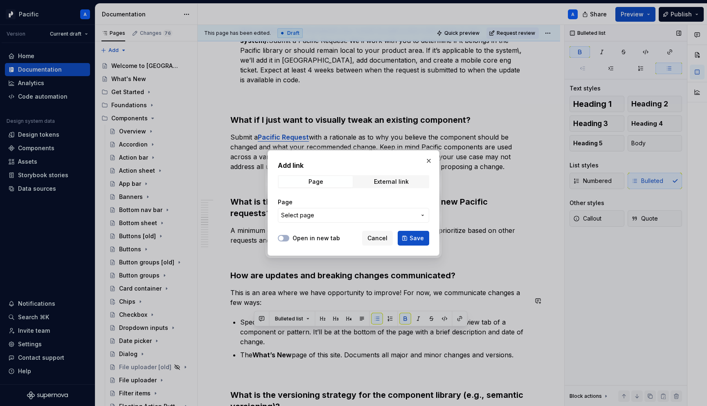
click at [370, 212] on span "Select page" at bounding box center [348, 215] width 135 height 8
type input "What"
click at [304, 244] on span "What 's New" at bounding box center [364, 248] width 168 height 13
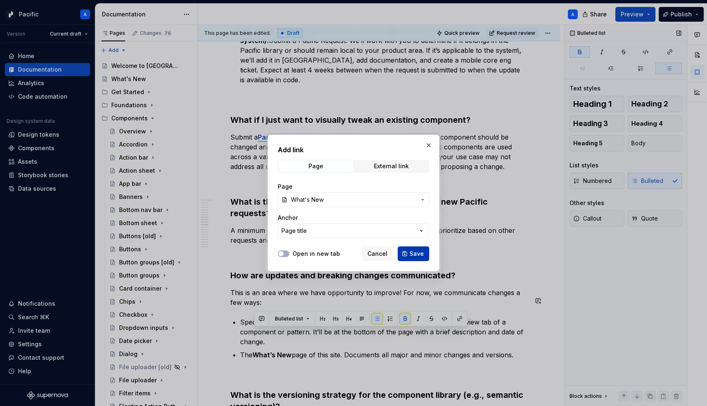
click at [414, 254] on span "Save" at bounding box center [417, 254] width 14 height 8
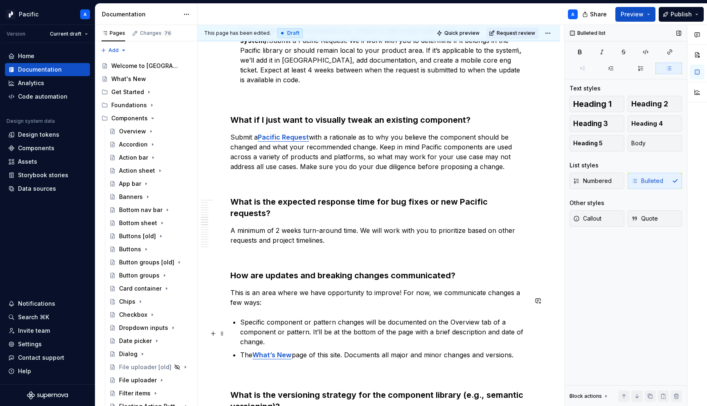
click at [521, 350] on p "The What’s New page of this site. Documents all major and minor changes and ver…" at bounding box center [383, 355] width 287 height 10
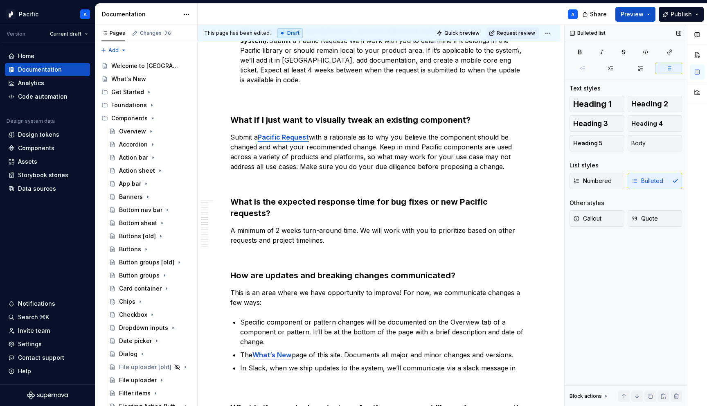
click at [439, 50] on p "New component or foundation (ex. I want to add a new color token to the system)…" at bounding box center [383, 55] width 287 height 59
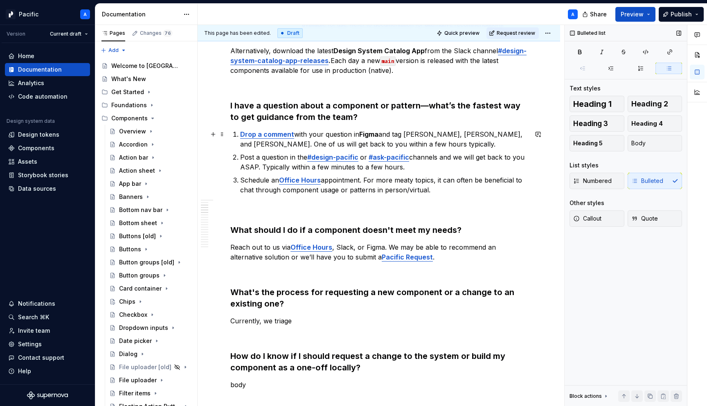
scroll to position [414, 0]
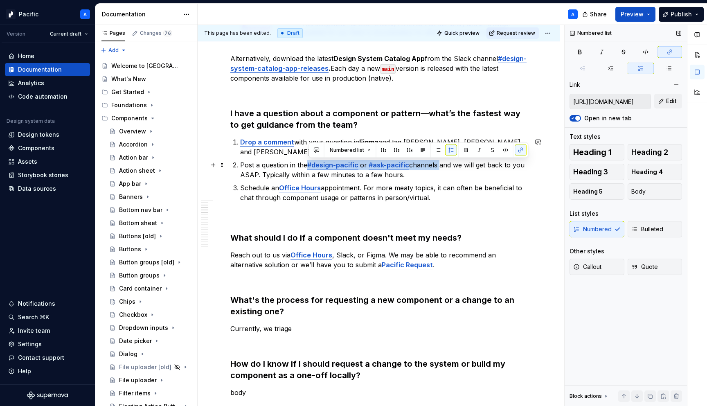
drag, startPoint x: 438, startPoint y: 167, endPoint x: 309, endPoint y: 162, distance: 129.0
click at [309, 162] on p "Post a question in the #design-pacific or #ask-pacific channels and we will get…" at bounding box center [383, 170] width 287 height 20
copy p "#design-pacific or #ask-pacific channels"
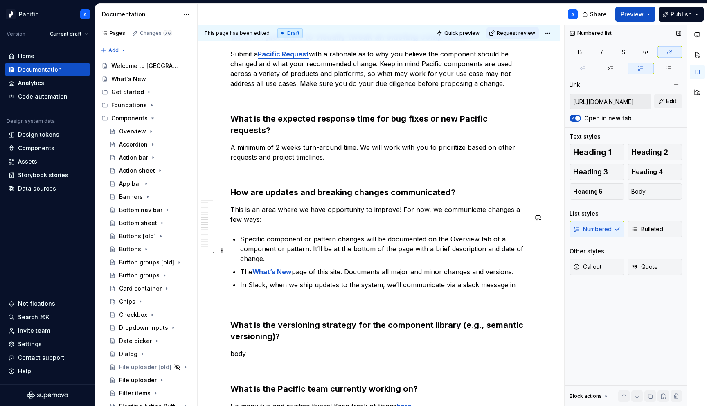
scroll to position [1032, 0]
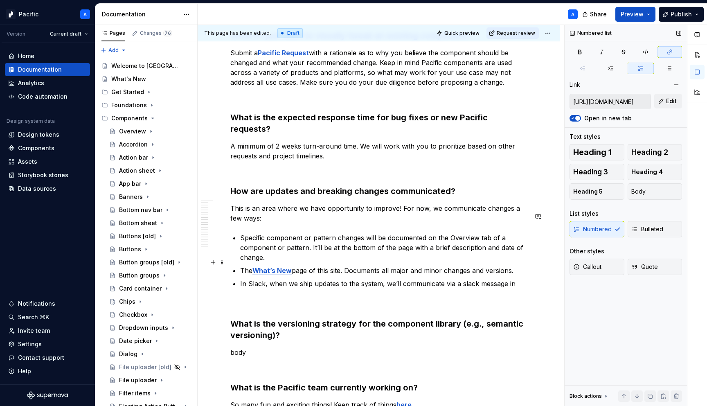
click at [518, 279] on p "In Slack, when we ship updates to the system, we’ll communicate via a slack mes…" at bounding box center [383, 284] width 287 height 10
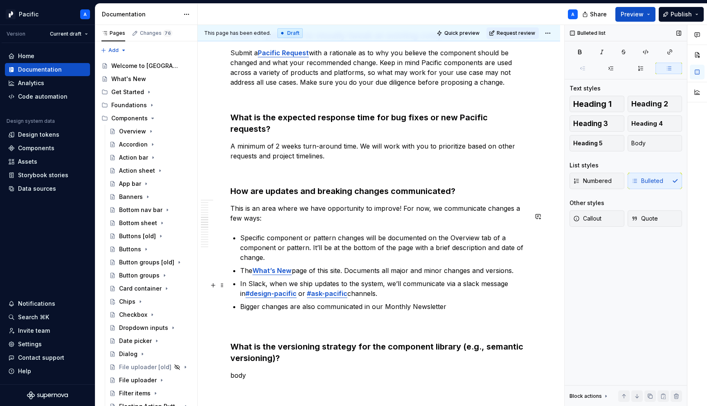
click at [411, 302] on p "Bigger changes are also communicated in our Monthly Newsletter" at bounding box center [383, 307] width 287 height 10
click at [479, 302] on p "Bigger changes are also communicated in our Monthly Pacific Newsletter" at bounding box center [383, 307] width 287 height 10
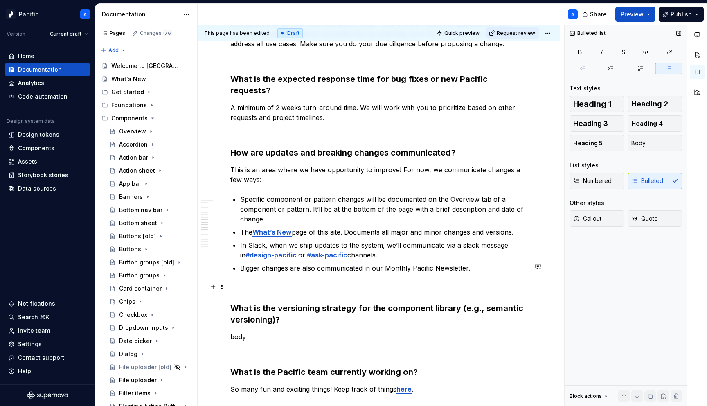
scroll to position [1071, 0]
click at [386, 332] on p "body" at bounding box center [378, 337] width 297 height 10
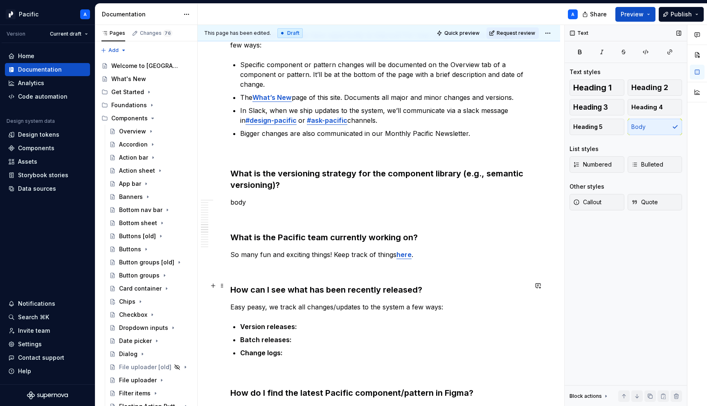
scroll to position [1207, 0]
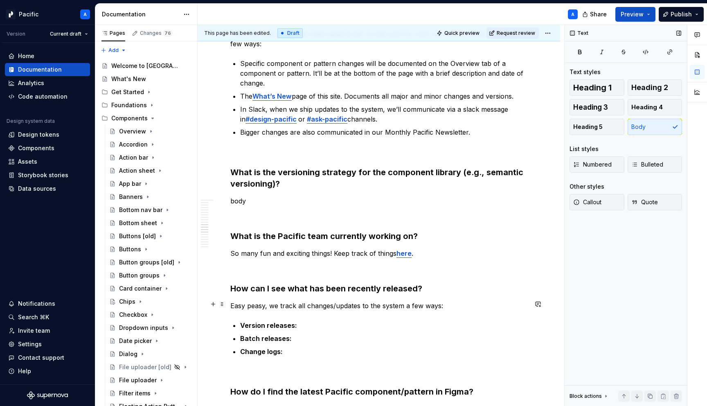
click at [381, 321] on p "Version releases:" at bounding box center [383, 326] width 287 height 10
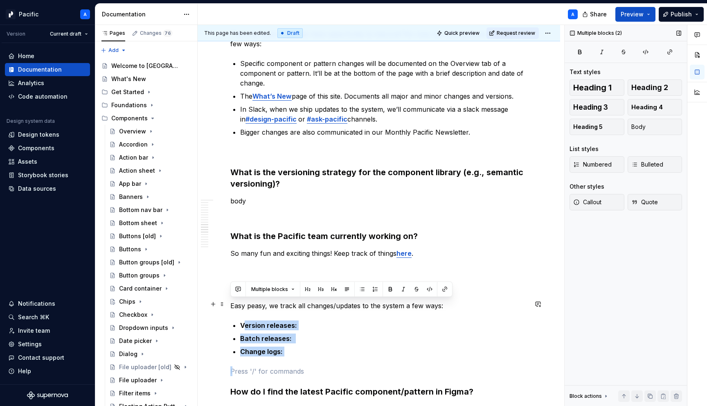
drag, startPoint x: 357, startPoint y: 340, endPoint x: 242, endPoint y: 303, distance: 120.5
click at [242, 303] on div "FAQs Have questions that might benefit everyone? Send them our way in #design-p…" at bounding box center [378, 243] width 297 height 2581
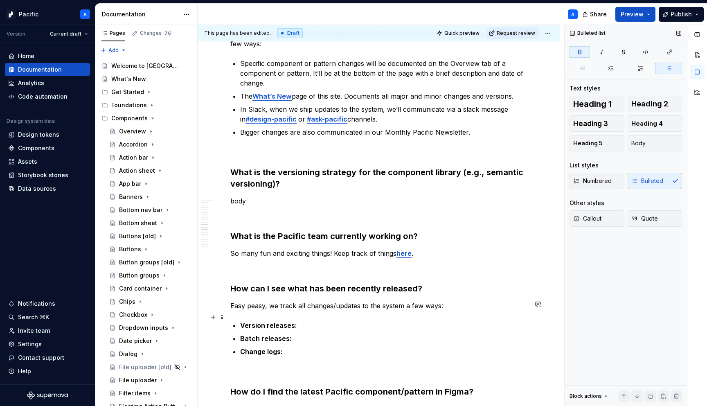
click at [251, 322] on ul "Version releases: Batch releases: Change logs:" at bounding box center [383, 339] width 287 height 36
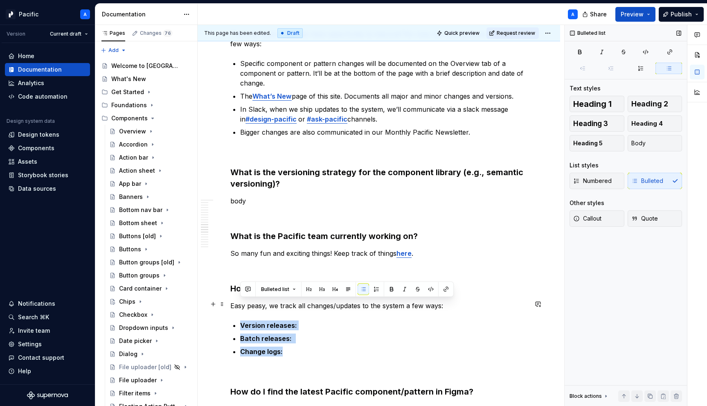
drag, startPoint x: 300, startPoint y: 328, endPoint x: 235, endPoint y: 303, distance: 69.9
click at [240, 321] on ul "Version releases: Batch releases: Change logs:" at bounding box center [383, 339] width 287 height 36
copy ul "Version releases: Batch releases: Change logs:"
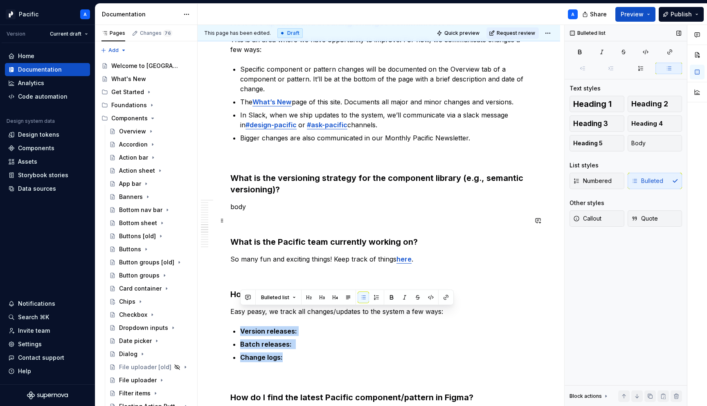
scroll to position [1203, 0]
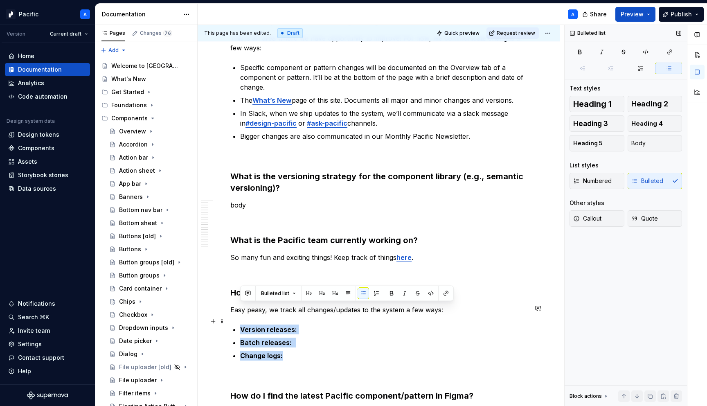
click at [321, 325] on p "Version releases:" at bounding box center [383, 330] width 287 height 10
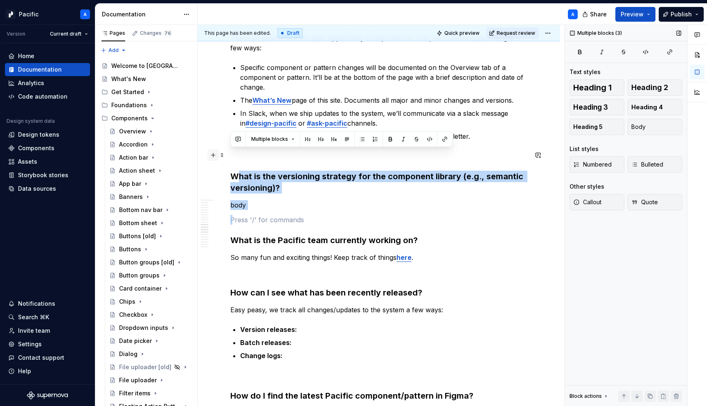
drag, startPoint x: 269, startPoint y: 191, endPoint x: 218, endPoint y: 152, distance: 63.4
click at [230, 152] on div "FAQs Have questions that might benefit everyone? Send them our way in #design-p…" at bounding box center [378, 252] width 297 height 2591
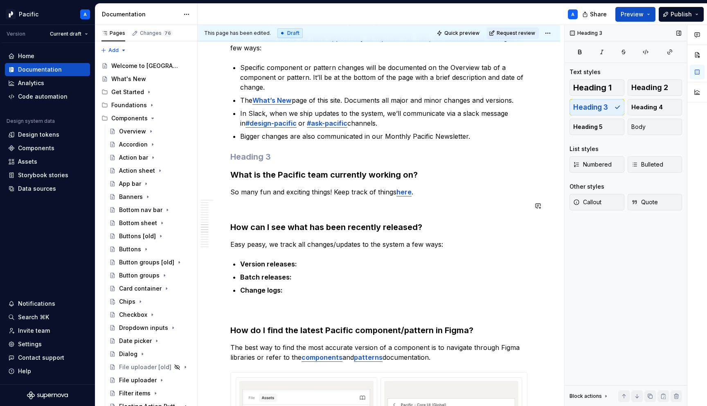
click at [355, 192] on div "FAQs Have questions that might benefit everyone? Send them our way in #design-p…" at bounding box center [378, 214] width 297 height 2515
click at [354, 202] on p at bounding box center [378, 207] width 297 height 10
click at [427, 259] on ul "Version releases: Batch releases: Change logs:" at bounding box center [383, 277] width 287 height 36
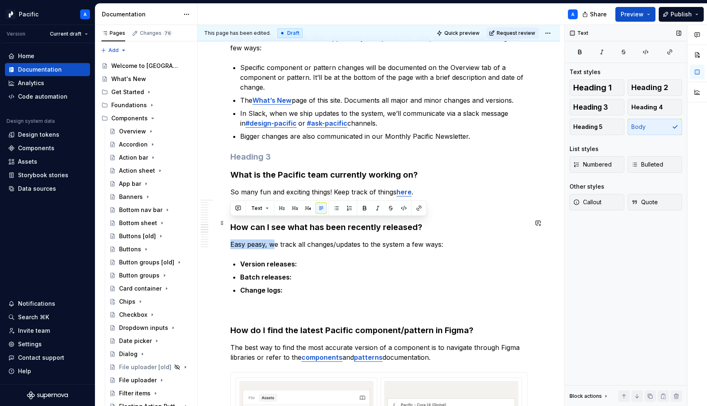
drag, startPoint x: 273, startPoint y: 224, endPoint x: 228, endPoint y: 219, distance: 44.8
click at [228, 219] on div "FAQs Have questions that might benefit everyone? Send them our way in #design-p…" at bounding box center [379, 270] width 363 height 2667
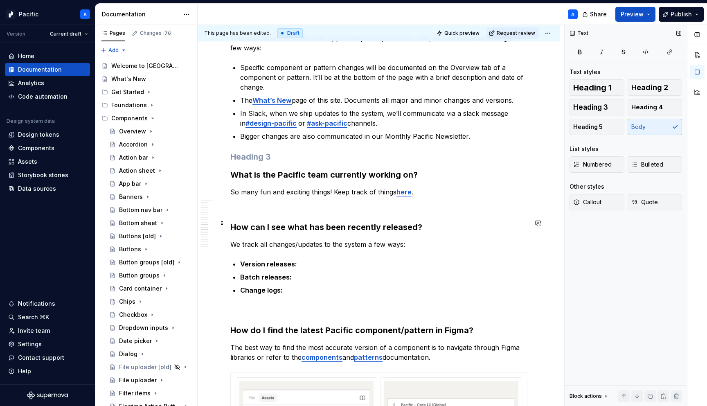
click at [297, 239] on p "We track all changes/updates to the system a few ways:" at bounding box center [378, 244] width 297 height 10
click at [318, 259] on p "Version releases:" at bounding box center [383, 264] width 287 height 10
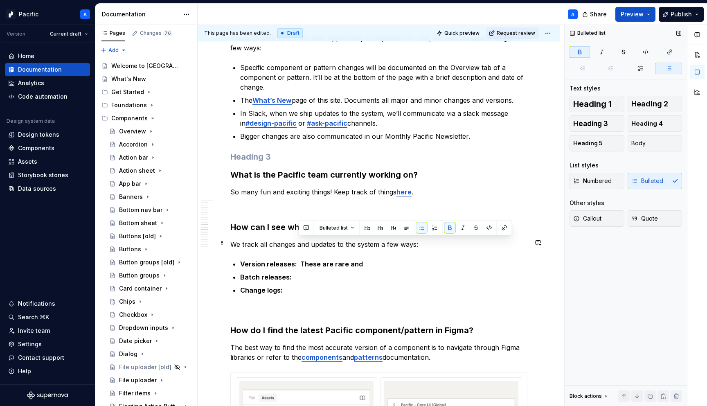
drag, startPoint x: 299, startPoint y: 242, endPoint x: 387, endPoint y: 241, distance: 88.0
click at [387, 259] on p "Version releases: These are rare and" at bounding box center [383, 264] width 287 height 10
click at [380, 259] on p "Version releases: These are rare and" at bounding box center [383, 264] width 287 height 10
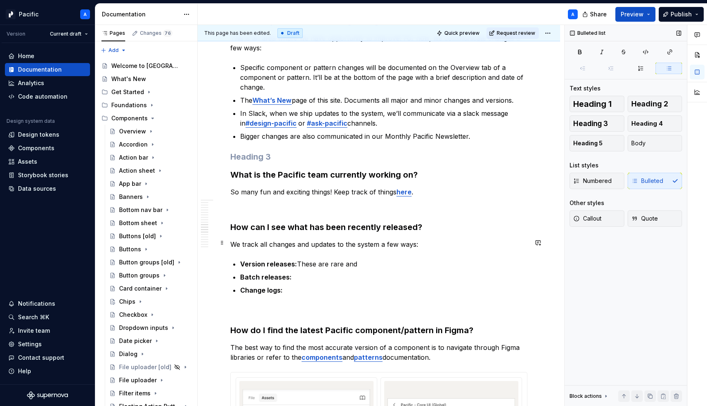
click at [337, 259] on p "Version releases: These are rare and" at bounding box center [383, 264] width 287 height 10
click at [413, 259] on p "Version releases: These are the least common and" at bounding box center [383, 264] width 287 height 10
click at [350, 272] on p "Batch releases:" at bounding box center [383, 277] width 287 height 10
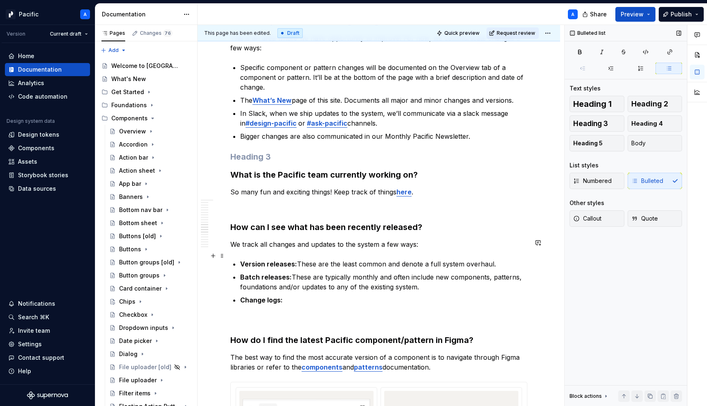
click at [339, 272] on p "Batch releases: These are typically monthly and often include new components, p…" at bounding box center [383, 282] width 287 height 20
click at [443, 272] on p "Batch releases: These are typically monthly and often include new components, p…" at bounding box center [383, 282] width 287 height 20
click at [336, 295] on p "Change logs:" at bounding box center [383, 300] width 287 height 10
drag, startPoint x: 284, startPoint y: 280, endPoint x: 327, endPoint y: 286, distance: 42.6
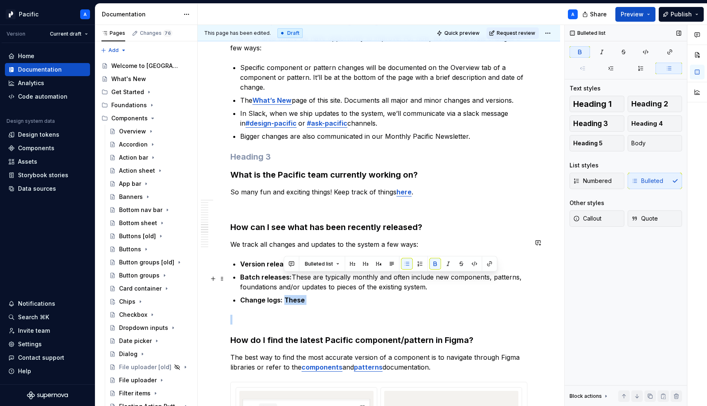
click at [327, 286] on div "FAQs Have questions that might benefit everyone? Send them our way in #design-p…" at bounding box center [378, 219] width 297 height 2525
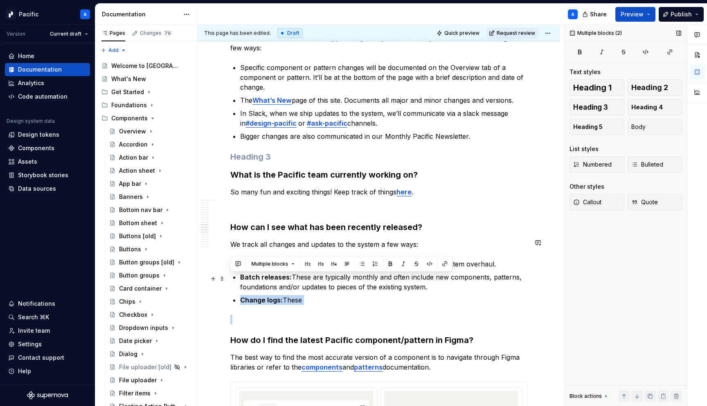
click at [317, 295] on p "Change logs: These" at bounding box center [383, 300] width 287 height 10
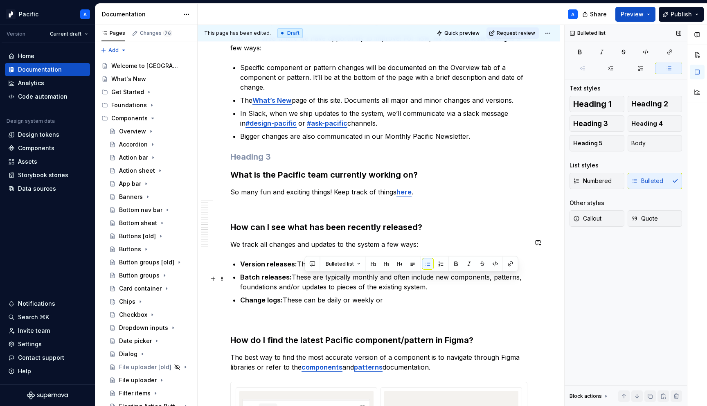
drag, startPoint x: 306, startPoint y: 279, endPoint x: 388, endPoint y: 282, distance: 82.0
click at [388, 295] on p "Change logs: These can be daily or weekly or" at bounding box center [383, 300] width 287 height 10
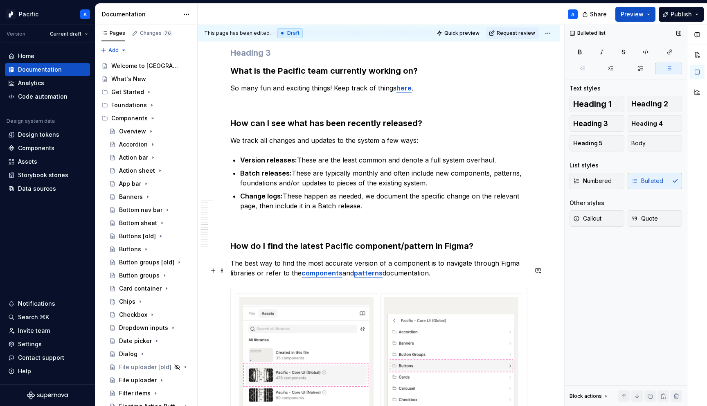
scroll to position [1308, 0]
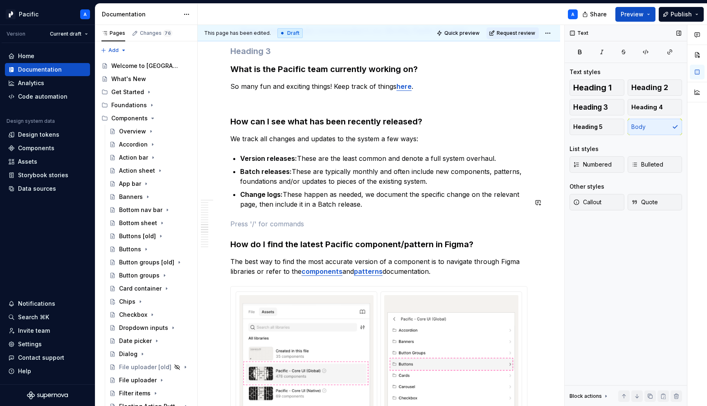
click at [316, 197] on div "FAQs Have questions that might benefit everyone? Send them our way in #design-p…" at bounding box center [378, 118] width 297 height 2535
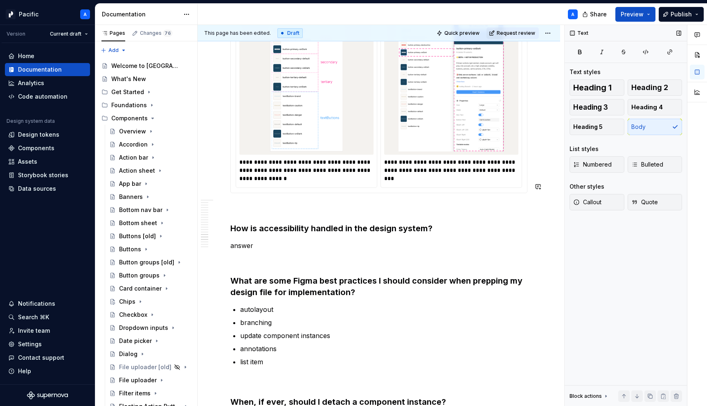
scroll to position [1813, 0]
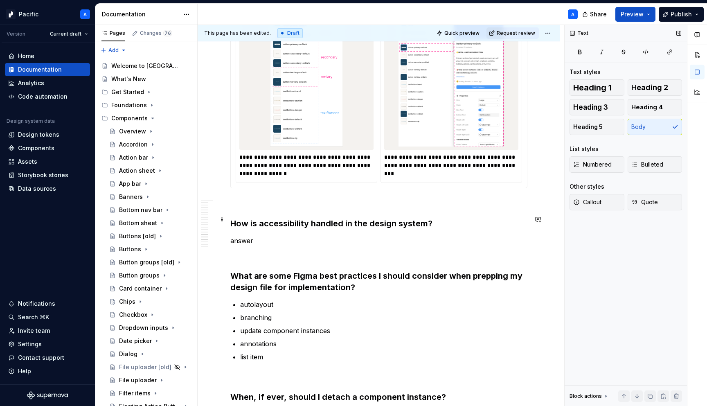
click at [307, 236] on p "answer" at bounding box center [378, 241] width 297 height 10
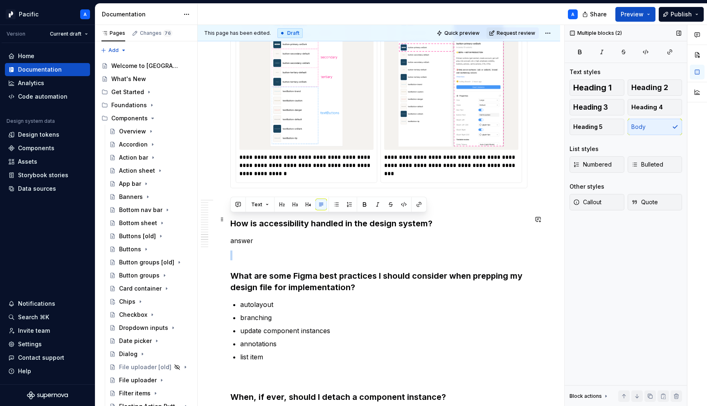
click at [307, 236] on p "answer" at bounding box center [378, 241] width 297 height 10
click at [305, 236] on p "answer" at bounding box center [378, 241] width 297 height 10
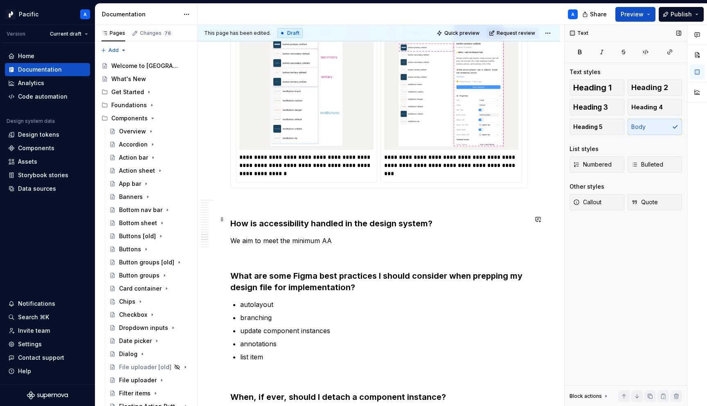
click at [323, 236] on p "We aim to meet the minimum AA" at bounding box center [378, 241] width 297 height 10
click at [359, 236] on p "We aim to meet the minimum WCAG AA" at bounding box center [378, 241] width 297 height 10
click at [421, 236] on p "We aim to meet the minimum WCAG AA standards for all default" at bounding box center [378, 241] width 297 height 10
click at [434, 236] on p "We aim to meet the minimum WCAG AA standards for all of our default" at bounding box center [378, 241] width 297 height 10
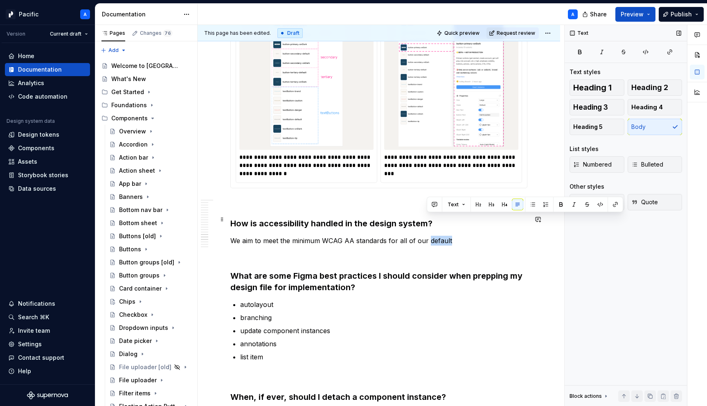
click at [434, 236] on p "We aim to meet the minimum WCAG AA standards for all of our default" at bounding box center [378, 241] width 297 height 10
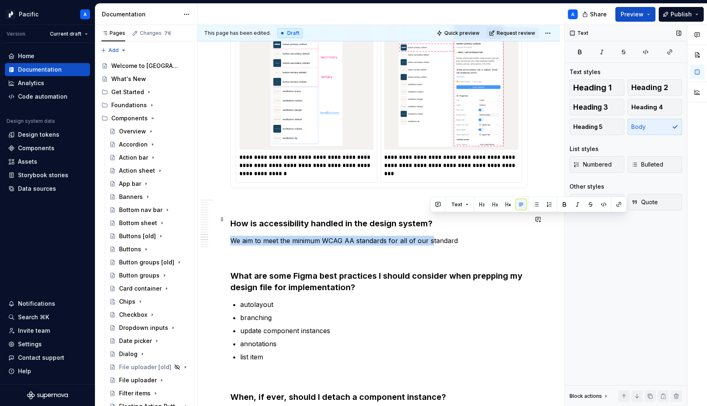
drag, startPoint x: 429, startPoint y: 219, endPoint x: 466, endPoint y: 214, distance: 36.9
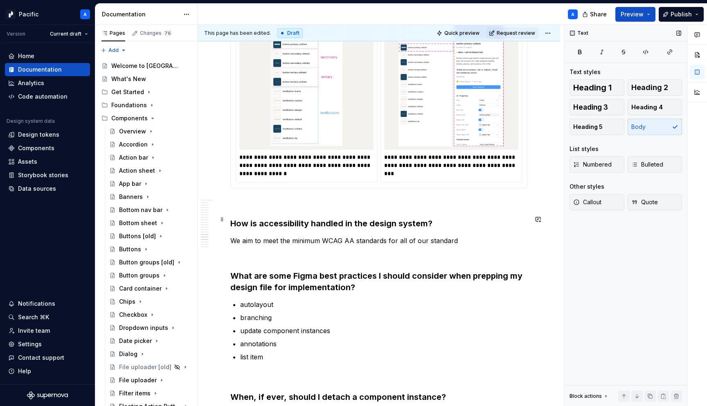
click at [452, 236] on p "We aim to meet the minimum WCAG AA standards for all of our standard" at bounding box center [378, 241] width 297 height 10
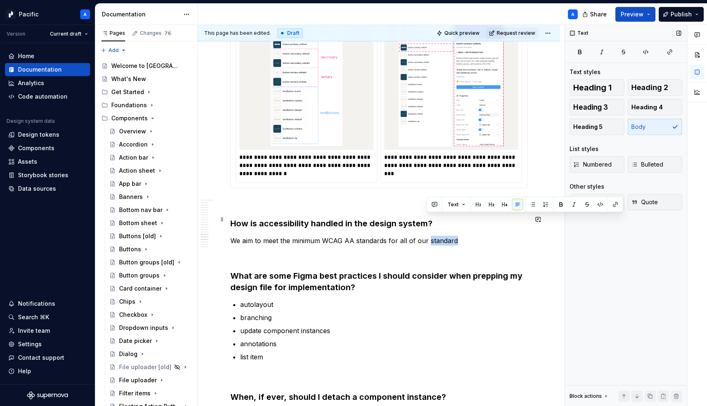
click at [452, 236] on p "We aim to meet the minimum WCAG AA standards for all of our standard" at bounding box center [378, 241] width 297 height 10
drag, startPoint x: 407, startPoint y: 221, endPoint x: 499, endPoint y: 216, distance: 92.2
click at [499, 236] on p "We aim to meet the minimum WCAG AA standards for all of our out-of-the-box syst…" at bounding box center [378, 241] width 297 height 10
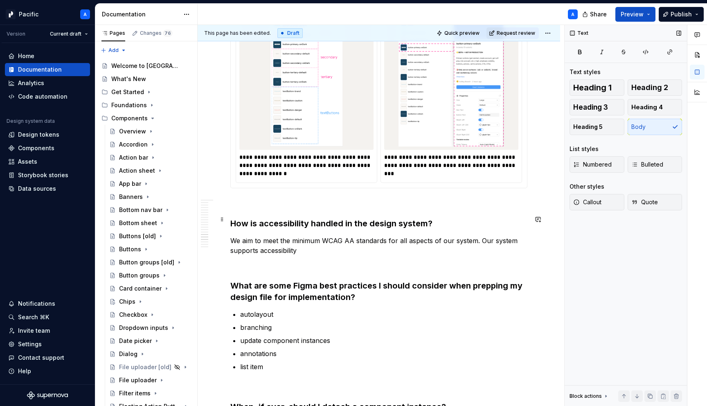
click at [258, 236] on p "We aim to meet the minimum WCAG AA standards for all aspects of our system. Our…" at bounding box center [378, 246] width 297 height 20
click at [354, 236] on p "We aim to meet the minimum WCAG AA standards for all aspects of our system. Our…" at bounding box center [378, 246] width 297 height 20
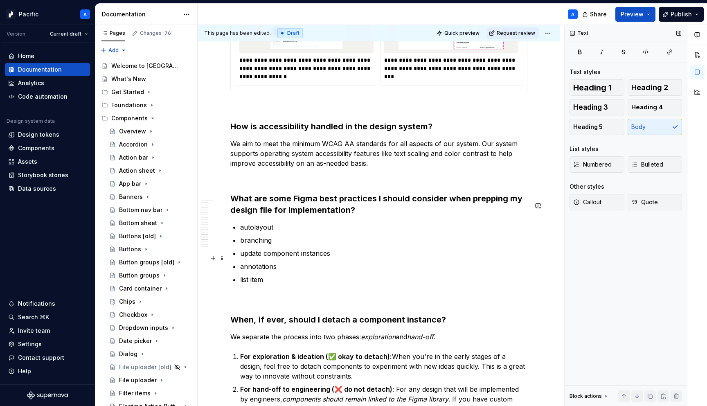
scroll to position [1915, 0]
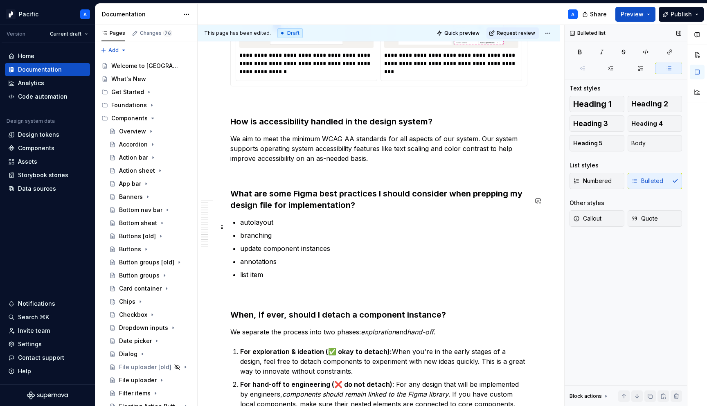
click at [290, 244] on p "update component instances" at bounding box center [383, 249] width 287 height 10
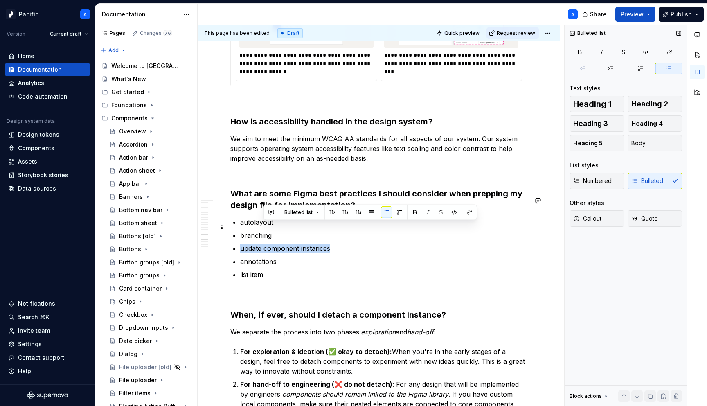
click at [290, 244] on p "update component instances" at bounding box center [383, 249] width 287 height 10
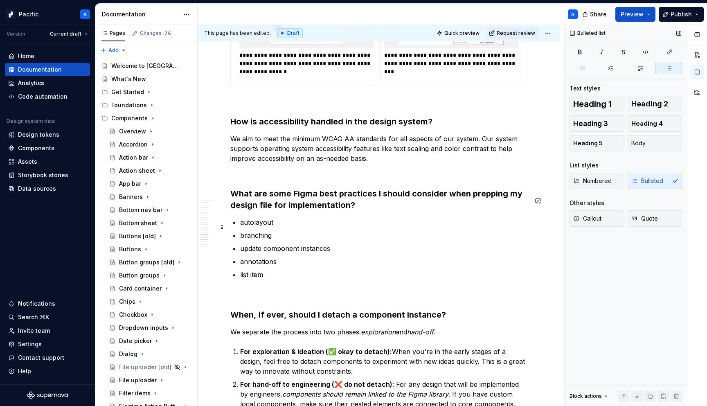
click at [332, 244] on p "update component instances" at bounding box center [383, 249] width 287 height 10
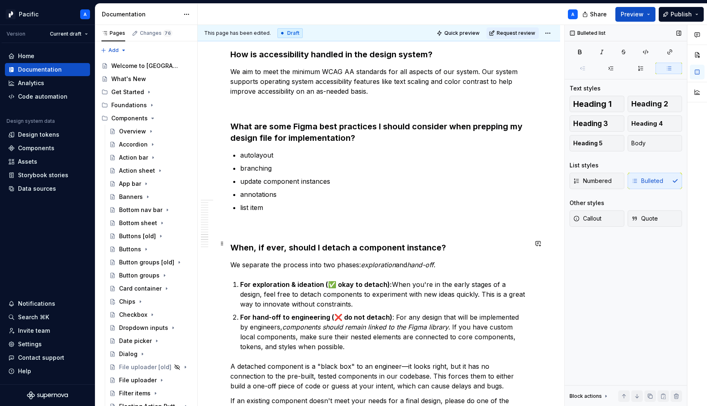
scroll to position [1982, 0]
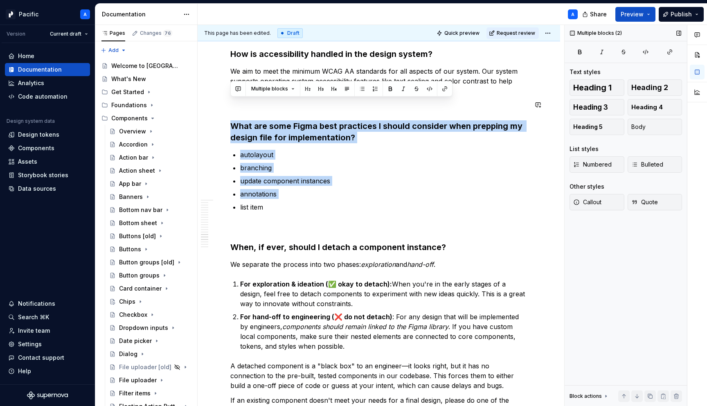
drag, startPoint x: 295, startPoint y: 180, endPoint x: 226, endPoint y: 95, distance: 110.3
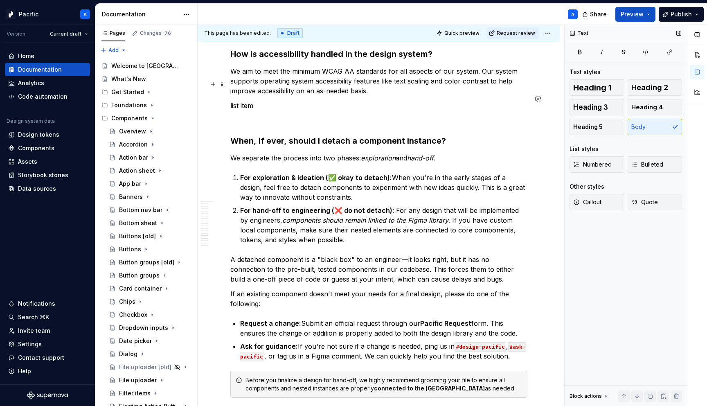
click at [244, 101] on p "list item" at bounding box center [378, 106] width 297 height 10
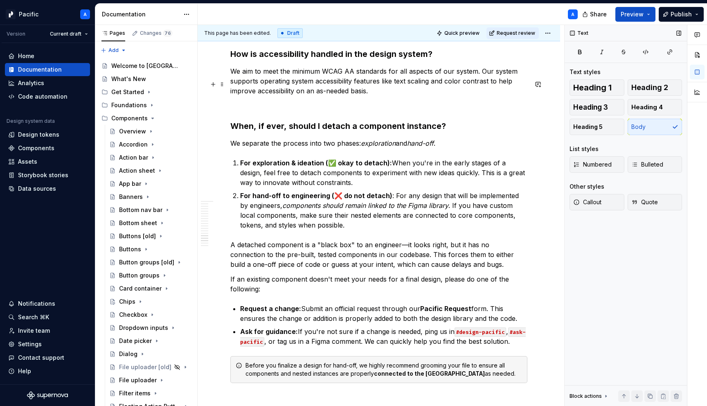
click at [266, 101] on p at bounding box center [378, 106] width 297 height 10
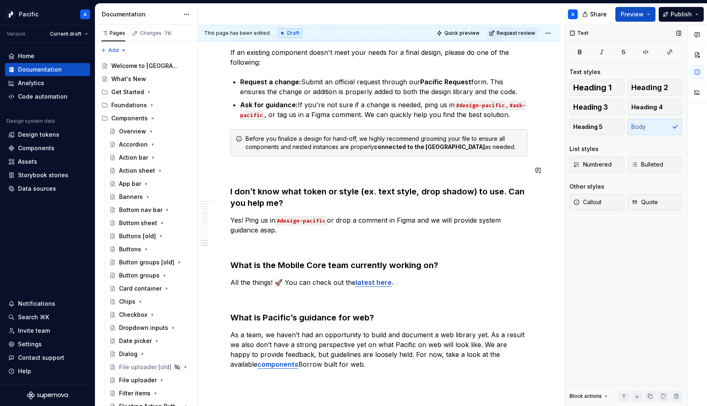
scroll to position [2210, 0]
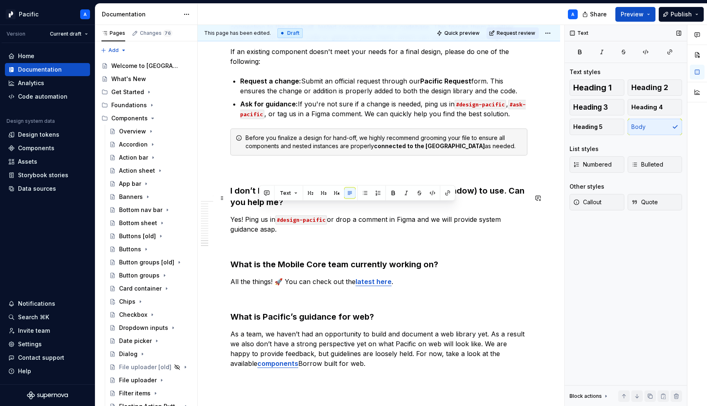
drag, startPoint x: 259, startPoint y: 209, endPoint x: 283, endPoint y: 210, distance: 24.6
click at [283, 214] on p "Yes! Ping us in #design-pacific or drop a comment in Figma and we will provide …" at bounding box center [378, 224] width 297 height 20
click at [405, 214] on p "Yes! Ping us in #design-pacific or drop a comment in [GEOGRAPHIC_DATA] and we w…" at bounding box center [378, 224] width 297 height 20
click at [407, 239] on p at bounding box center [378, 244] width 297 height 10
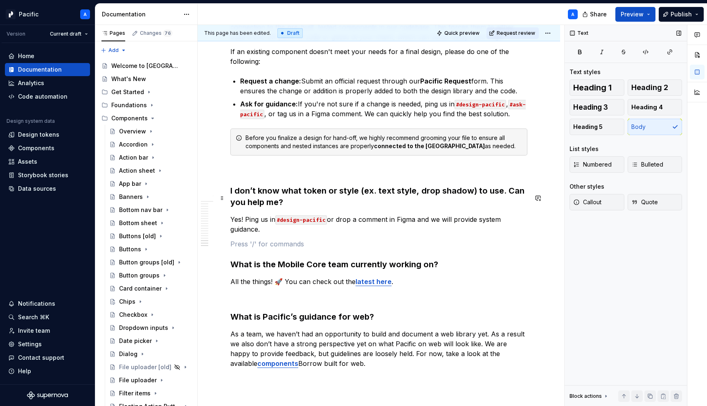
click at [406, 214] on p "Yes! Ping us in #design-pacific or drop a comment in [GEOGRAPHIC_DATA] and we w…" at bounding box center [378, 224] width 297 height 20
click at [418, 239] on p at bounding box center [378, 244] width 297 height 10
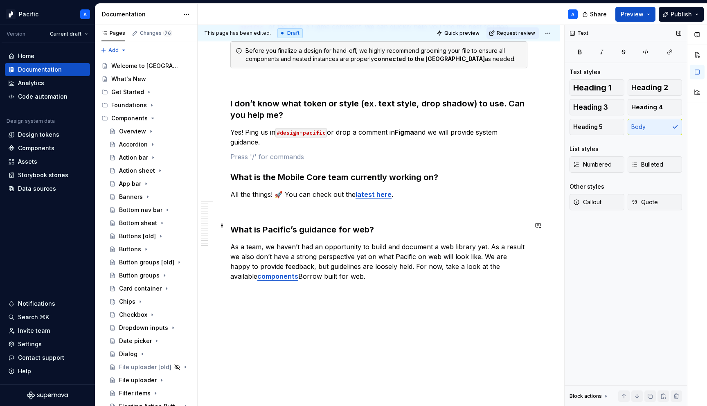
scroll to position [2297, 0]
drag, startPoint x: 489, startPoint y: 226, endPoint x: 524, endPoint y: 226, distance: 34.8
click at [524, 242] on p "As a team, we haven’t had an opportunity to build and document a web library ye…" at bounding box center [378, 261] width 297 height 39
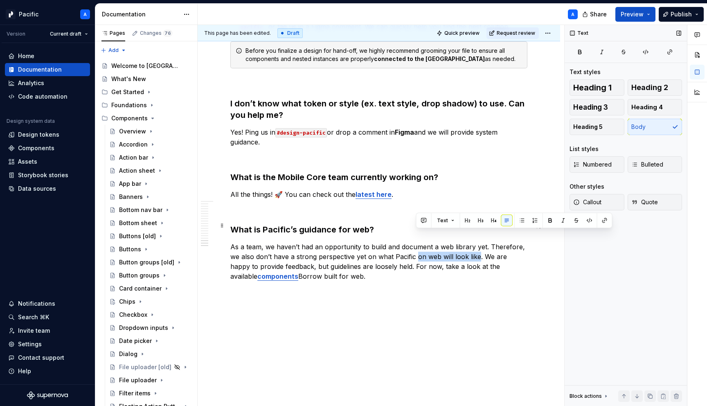
drag, startPoint x: 417, startPoint y: 234, endPoint x: 476, endPoint y: 239, distance: 59.6
click at [476, 242] on p "As a team, we haven’t had an opportunity to build and document a web library ye…" at bounding box center [378, 261] width 297 height 39
click at [343, 252] on p "As a team, we haven’t had an opportunity to build and document a web library ye…" at bounding box center [378, 261] width 297 height 39
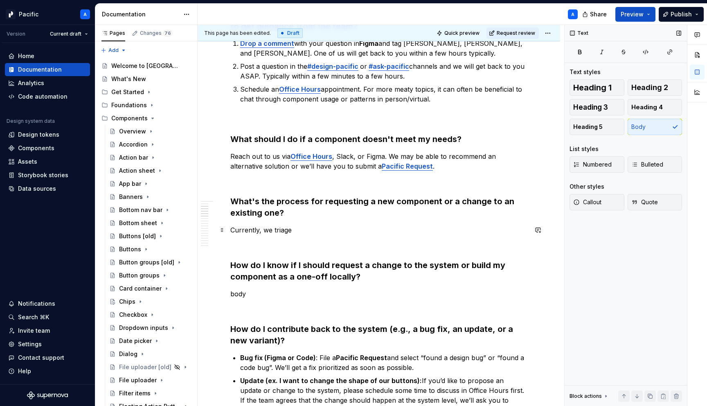
scroll to position [514, 0]
click at [276, 293] on p "body" at bounding box center [378, 293] width 297 height 10
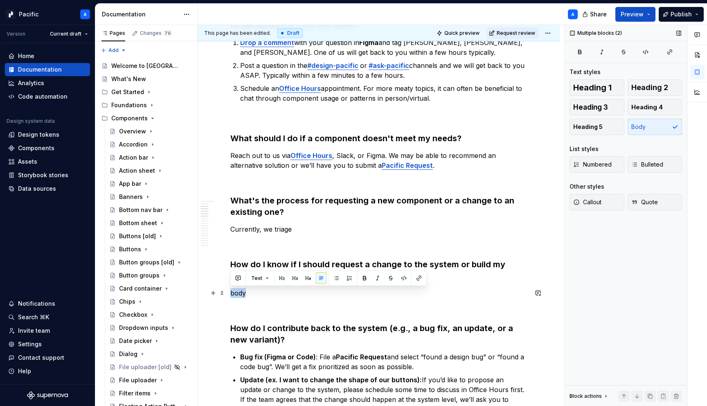
click at [276, 293] on p "body" at bounding box center [378, 293] width 297 height 10
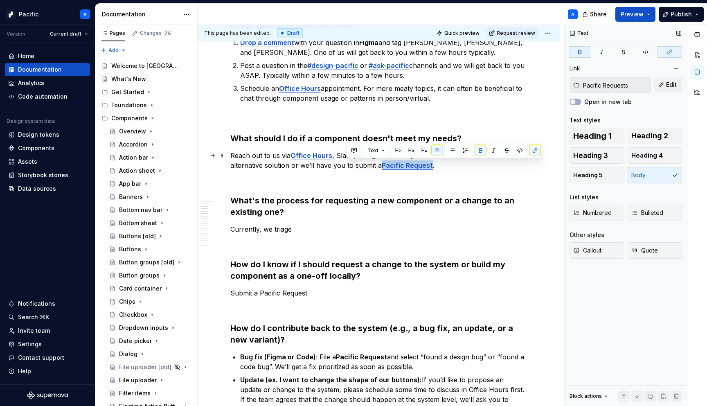
drag, startPoint x: 346, startPoint y: 165, endPoint x: 396, endPoint y: 165, distance: 49.5
click at [396, 165] on p "Reach out to us via Office Hours , Slack, or Figma. We may be able to recommend…" at bounding box center [378, 161] width 297 height 20
copy strong "Pacific Request"
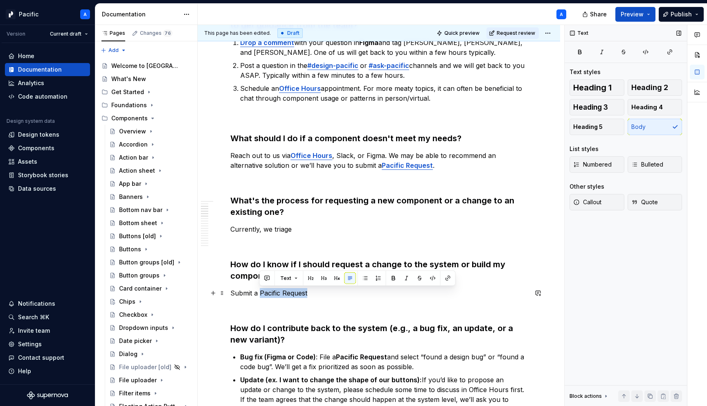
drag, startPoint x: 259, startPoint y: 291, endPoint x: 314, endPoint y: 291, distance: 54.9
click at [314, 291] on p "Submit a Pacific Request" at bounding box center [378, 293] width 297 height 10
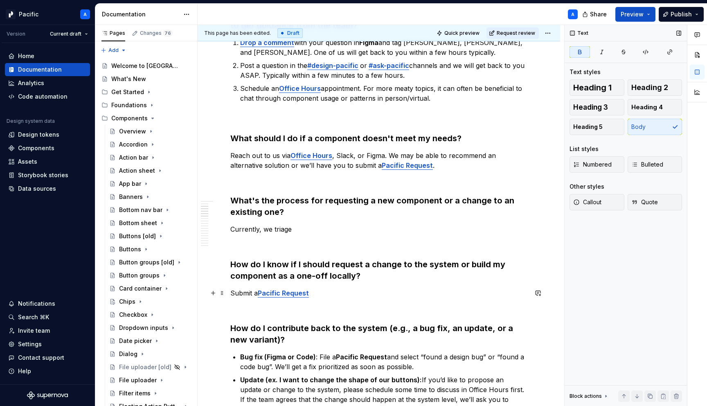
click at [321, 294] on p "Submit a Pacific Request" at bounding box center [378, 293] width 297 height 10
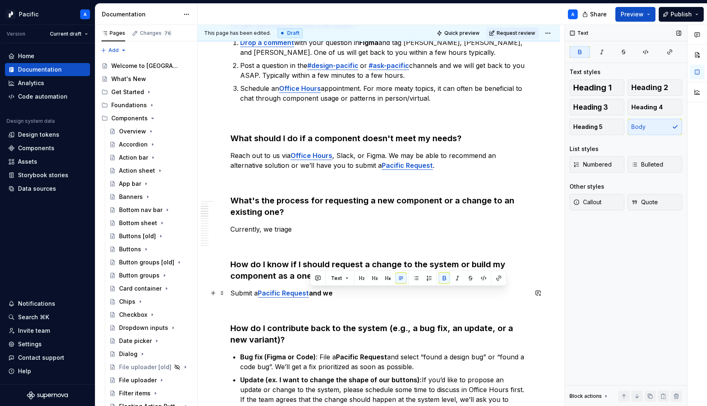
drag, startPoint x: 312, startPoint y: 292, endPoint x: 349, endPoint y: 294, distance: 37.7
click at [349, 294] on p "Submit a Pacific Request and we" at bounding box center [378, 293] width 297 height 10
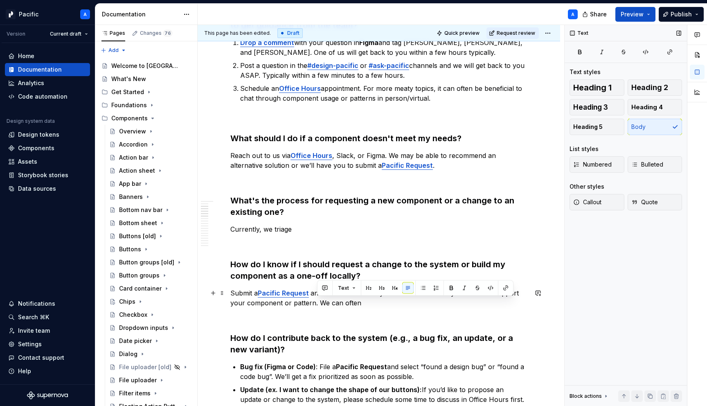
drag, startPoint x: 317, startPoint y: 305, endPoint x: 362, endPoint y: 306, distance: 45.0
click at [362, 306] on p "Submit a Pacific Request and we will work with you to evaluate if the system sh…" at bounding box center [378, 298] width 297 height 20
click at [481, 292] on p "Submit a Pacific Request and we will work with you to evaluate if the system sh…" at bounding box center [378, 298] width 297 height 20
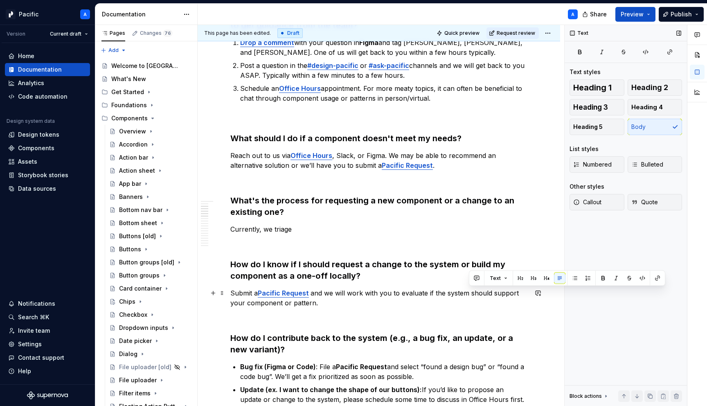
click at [504, 294] on p "Submit a Pacific Request and we will work with you to evaluate if the system sh…" at bounding box center [378, 298] width 297 height 20
click at [490, 293] on p "Submit a Pacific Request and we will work with you to evaluate if the system sh…" at bounding box center [378, 298] width 297 height 20
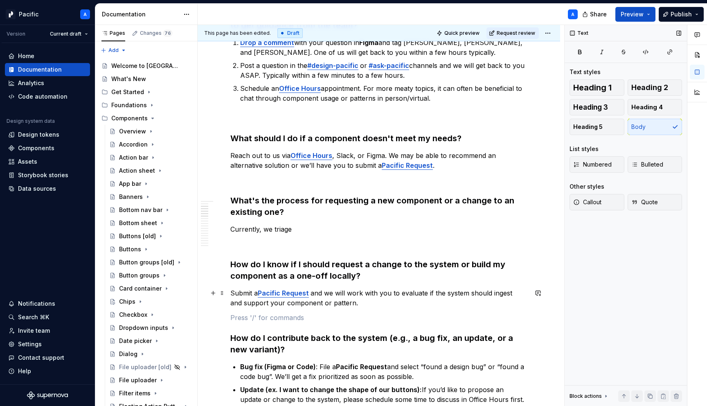
click at [387, 303] on p "Submit a Pacific Request and we will work with you to evaluate if the system sh…" at bounding box center [378, 298] width 297 height 20
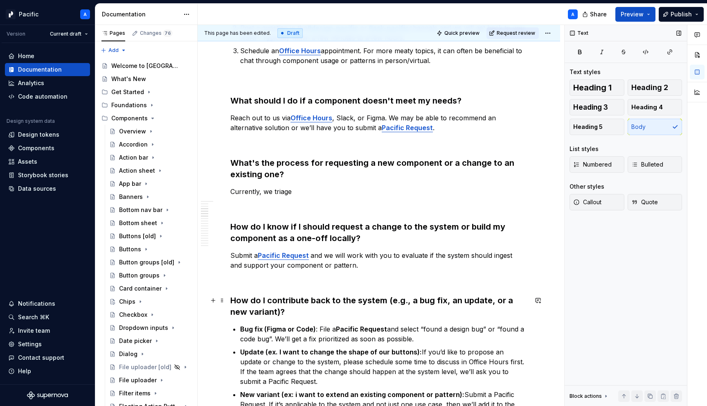
scroll to position [553, 0]
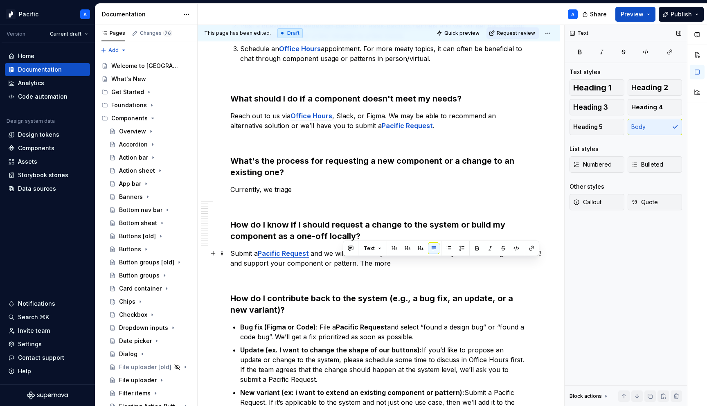
drag, startPoint x: 343, startPoint y: 263, endPoint x: 381, endPoint y: 264, distance: 38.1
click at [381, 264] on p "Submit a Pacific Request and we will work with you to evaluate if the system sh…" at bounding box center [378, 258] width 297 height 20
drag, startPoint x: 342, startPoint y: 262, endPoint x: 454, endPoint y: 263, distance: 111.8
click at [454, 263] on p "Submit a Pacific Request and we will work with you to evaluate if the system sh…" at bounding box center [378, 258] width 297 height 20
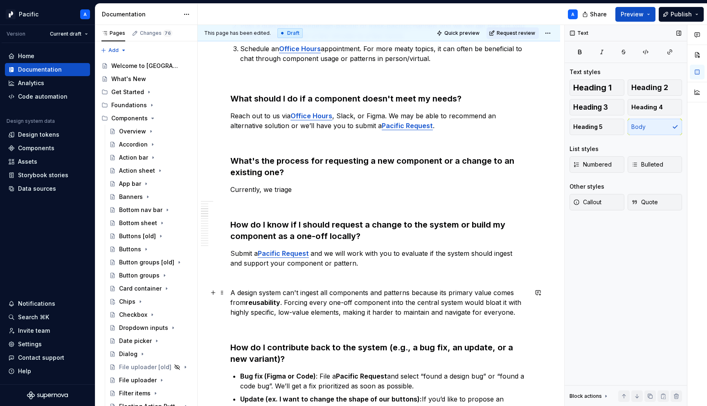
click at [400, 299] on p "A design system can't ingest all components and patterns because its primary va…" at bounding box center [378, 302] width 297 height 29
click at [297, 226] on h3 "How do I know if I should request a change to the system or build my component …" at bounding box center [378, 230] width 297 height 23
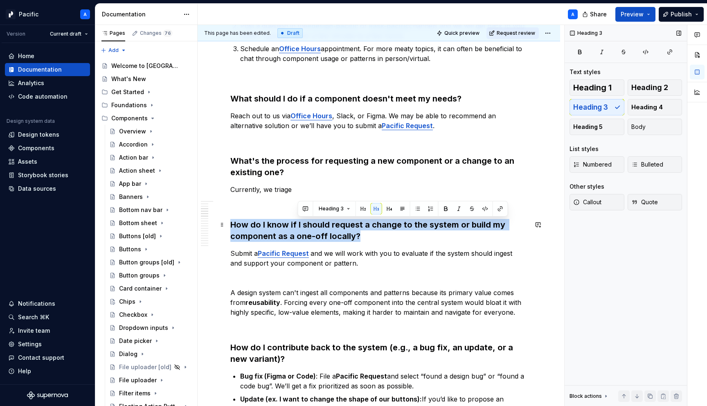
click at [297, 226] on h3 "How do I know if I should request a change to the system or build my component …" at bounding box center [378, 230] width 297 height 23
copy h3 "How do I know if I should request a change to the system or build my component …"
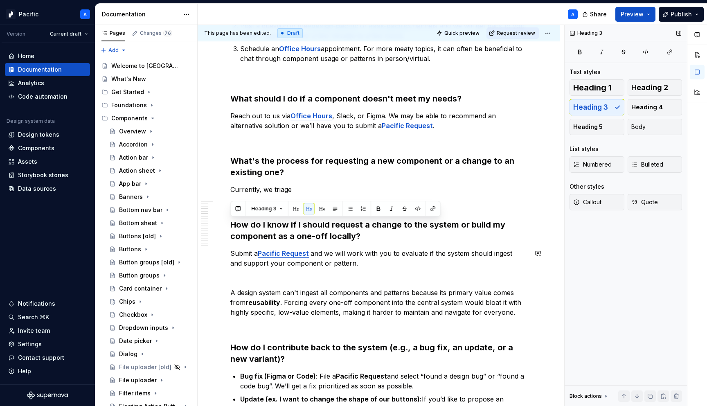
click at [272, 274] on p at bounding box center [378, 278] width 297 height 10
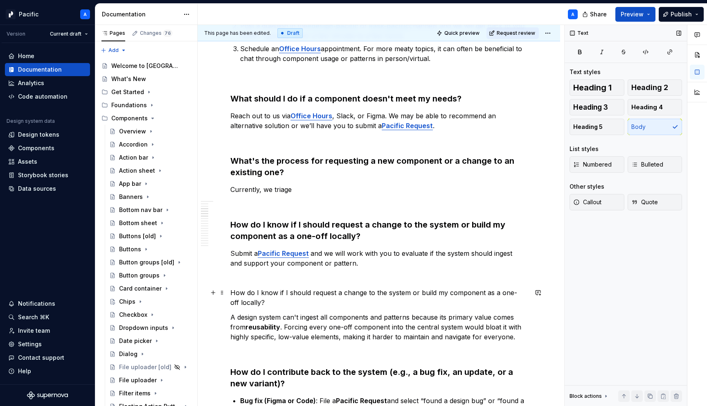
click at [238, 300] on p "How do I know if I should request a change to the system or build my component …" at bounding box center [378, 298] width 297 height 20
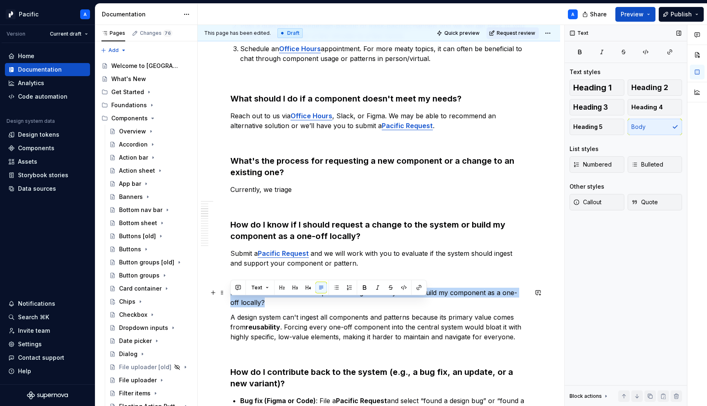
click at [238, 300] on p "How do I know if I should request a change to the system or build my component …" at bounding box center [378, 298] width 297 height 20
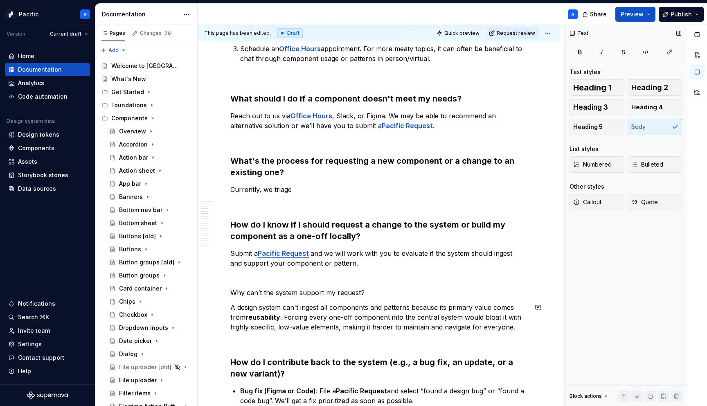
click at [343, 296] on p "Why can’t the system support my request?" at bounding box center [378, 293] width 297 height 10
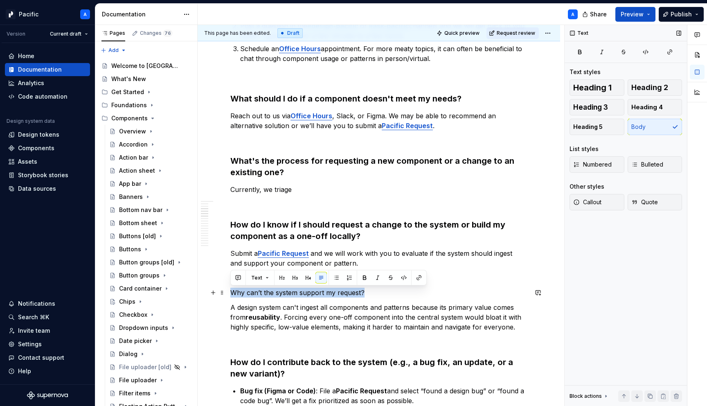
click at [343, 296] on p "Why can’t the system support my request?" at bounding box center [378, 293] width 297 height 10
click at [295, 279] on button "button" at bounding box center [294, 277] width 11 height 11
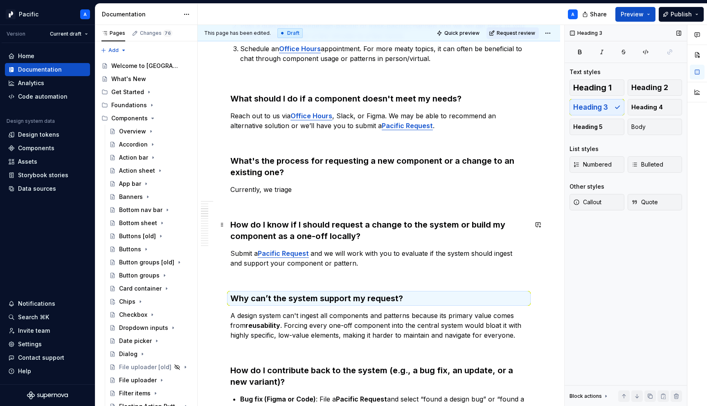
click at [283, 228] on h3 "How do I know if I should request a change to the system or build my component …" at bounding box center [378, 230] width 297 height 23
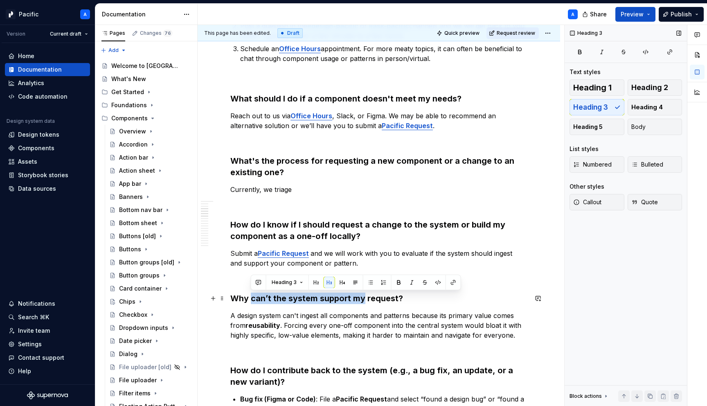
drag, startPoint x: 252, startPoint y: 297, endPoint x: 362, endPoint y: 298, distance: 110.5
click at [362, 298] on h3 "Why can’t the system support my request?" at bounding box center [378, 298] width 297 height 11
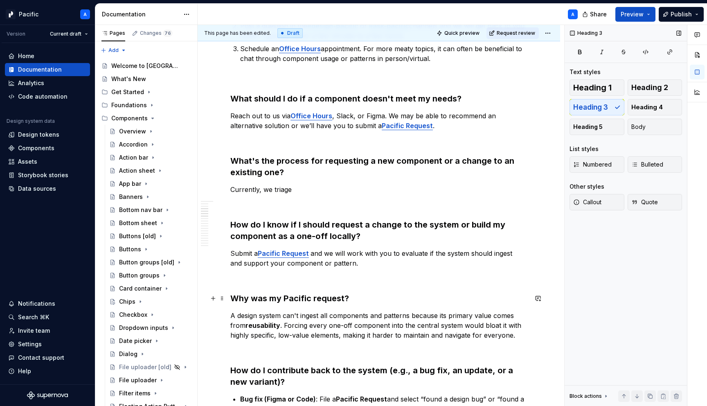
click at [316, 300] on h3 "Why was my Pacific request?" at bounding box center [378, 298] width 297 height 11
click at [346, 298] on h3 "Why was my Pacific Request?" at bounding box center [378, 298] width 297 height 11
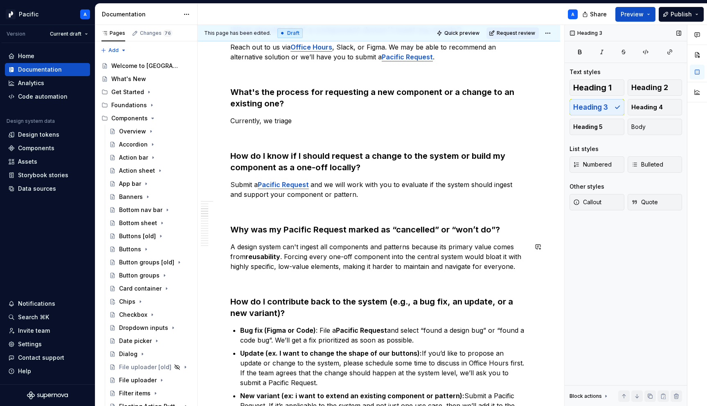
scroll to position [635, 0]
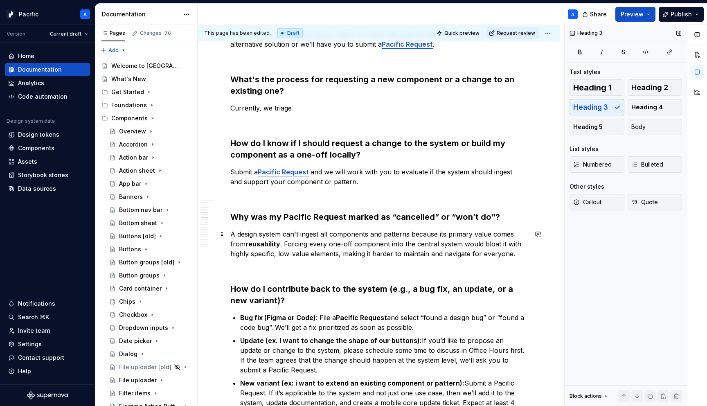
click at [366, 245] on p "A design system can't ingest all components and patterns because its primary va…" at bounding box center [378, 243] width 297 height 29
click at [246, 243] on strong "reusability" at bounding box center [263, 244] width 35 height 8
click at [349, 249] on p "A design system can't ingest all components and patterns because its primary va…" at bounding box center [378, 243] width 297 height 29
click at [523, 253] on p "A design system can't ingest all components and patterns because its primary va…" at bounding box center [378, 243] width 297 height 29
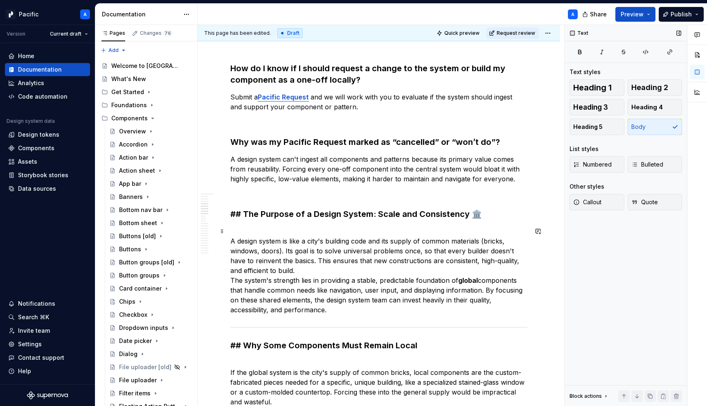
scroll to position [712, 0]
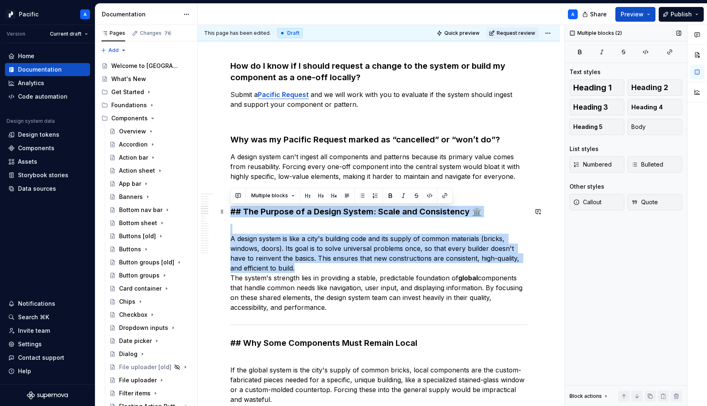
drag, startPoint x: 290, startPoint y: 269, endPoint x: 228, endPoint y: 206, distance: 88.3
click at [292, 272] on p "A design system is like a city's building code and its supply of common materia…" at bounding box center [378, 268] width 297 height 88
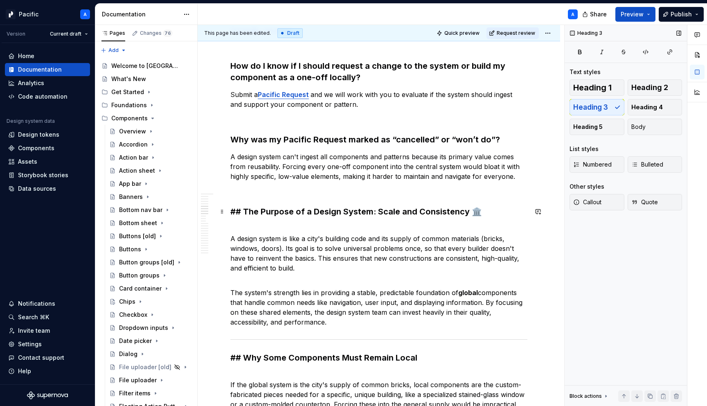
click at [375, 213] on h3 "## The Purpose of a Design System: Scale and Consistency 🏛️" at bounding box center [378, 211] width 297 height 11
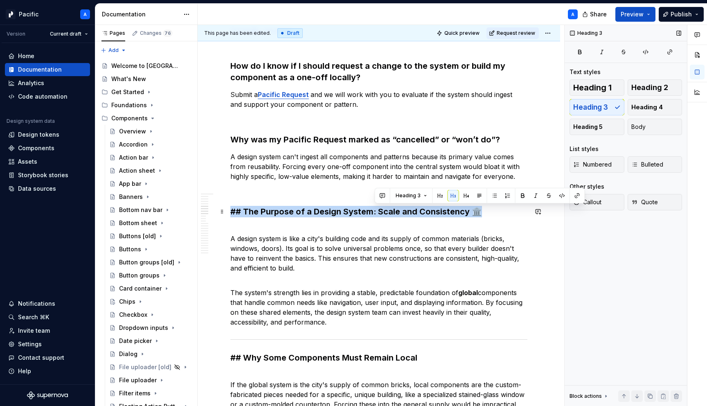
click at [375, 213] on h3 "## The Purpose of a Design System: Scale and Consistency 🏛️" at bounding box center [378, 211] width 297 height 11
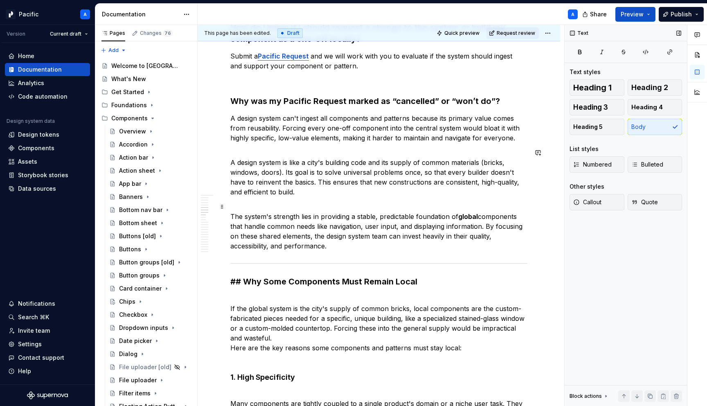
scroll to position [774, 0]
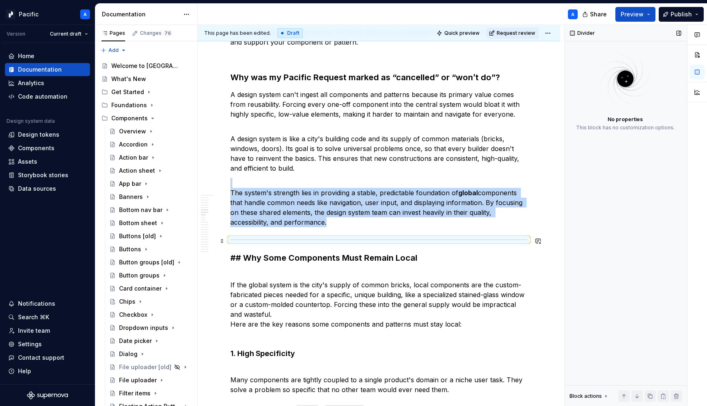
click at [353, 242] on div at bounding box center [378, 239] width 297 height 5
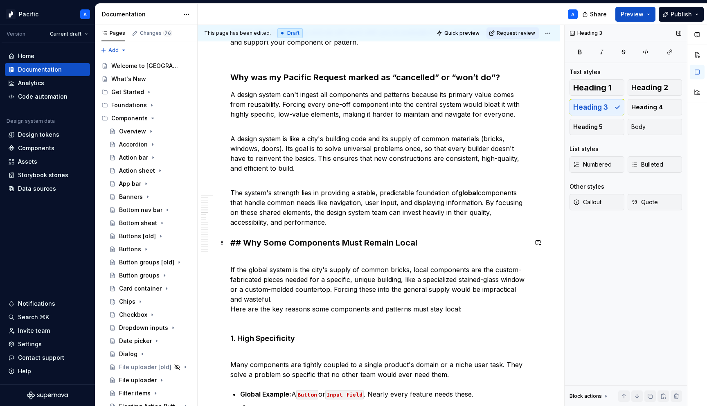
click at [241, 247] on h3 "## Why Some Components Must Remain Local" at bounding box center [378, 242] width 297 height 11
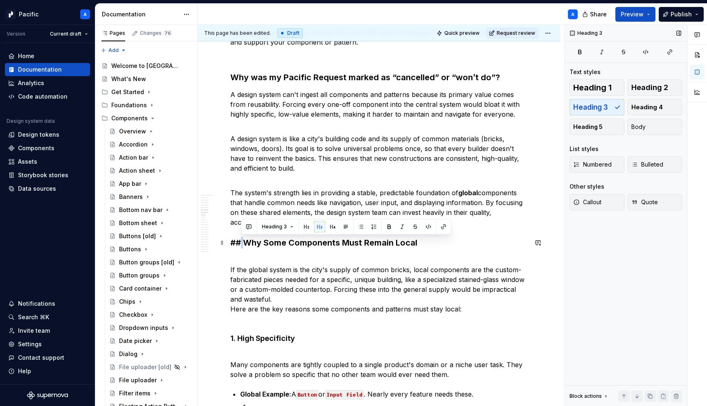
click at [241, 247] on h3 "## Why Some Components Must Remain Local" at bounding box center [378, 242] width 297 height 11
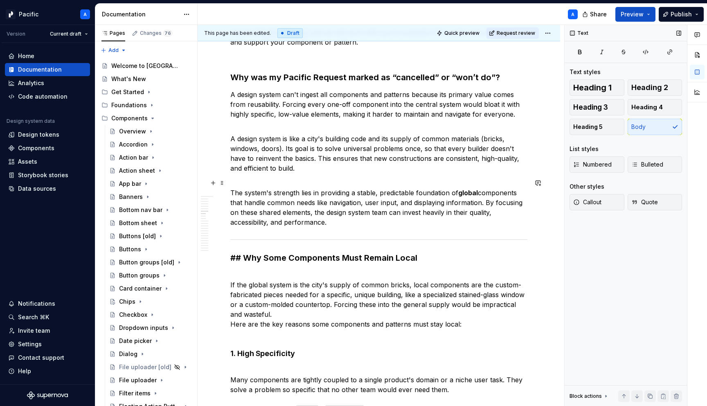
click at [384, 217] on p "The system's strength lies in providing a stable, predictable foundation of glo…" at bounding box center [378, 202] width 297 height 49
click at [372, 219] on p "The system's strength lies in providing a stable, predictable foundation of glo…" at bounding box center [378, 202] width 297 height 49
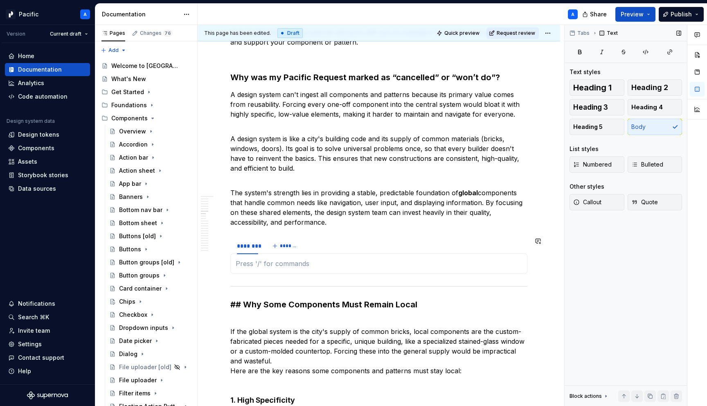
type textarea "*"
click at [310, 264] on p at bounding box center [379, 264] width 287 height 10
click at [246, 248] on div "********" at bounding box center [247, 246] width 21 height 8
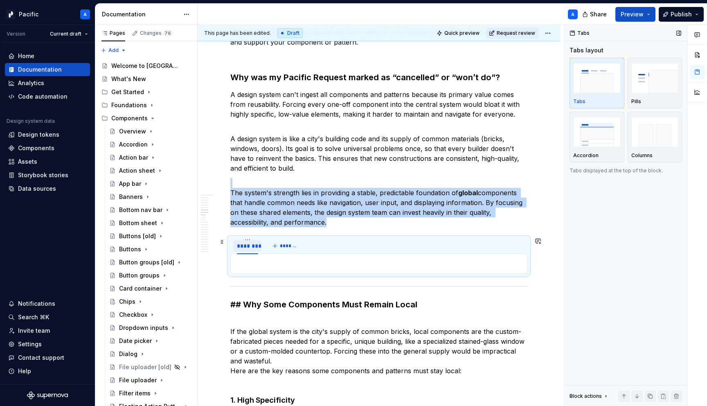
click at [246, 248] on div "********" at bounding box center [247, 246] width 21 height 8
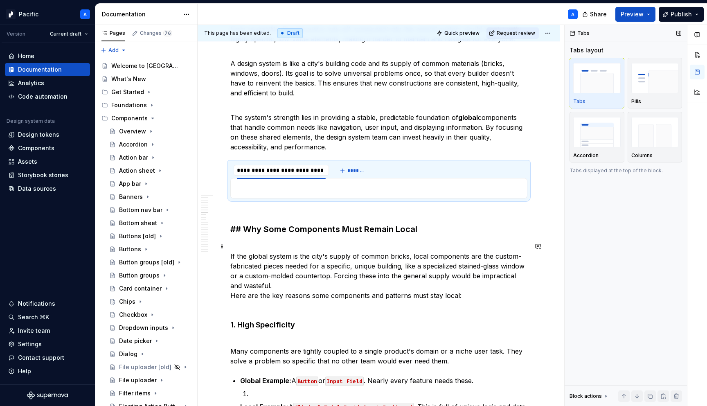
scroll to position [855, 0]
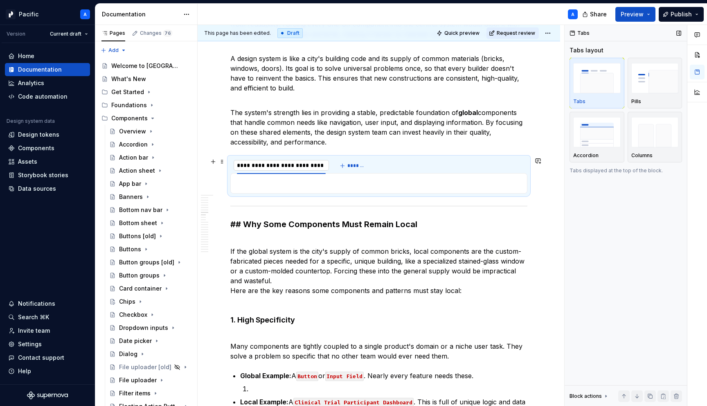
click at [303, 170] on input "**********" at bounding box center [281, 165] width 95 height 15
type input "**********"
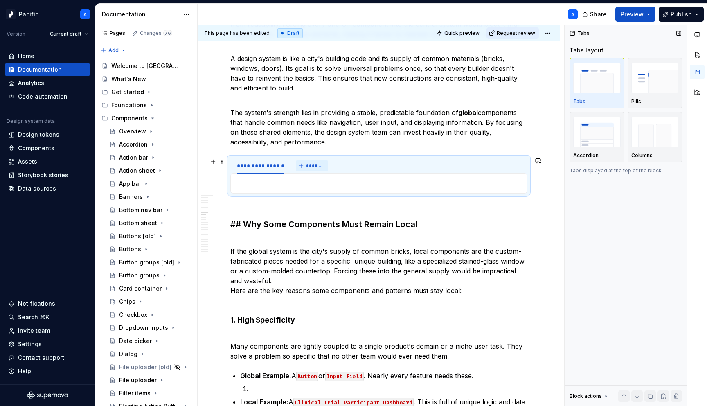
click at [310, 163] on span "*******" at bounding box center [315, 166] width 18 height 7
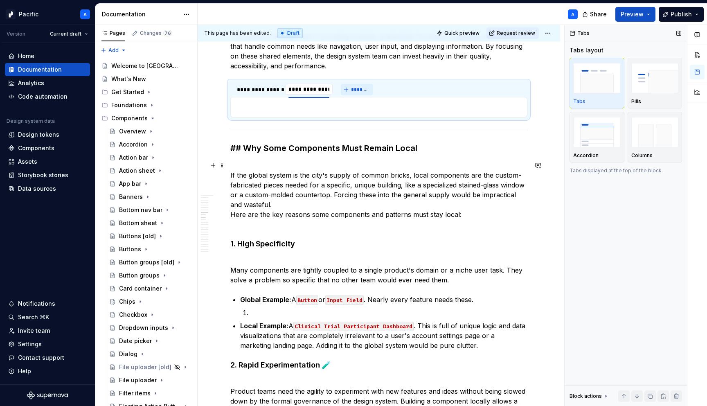
type input "**********"
click at [356, 89] on span "*******" at bounding box center [363, 89] width 18 height 7
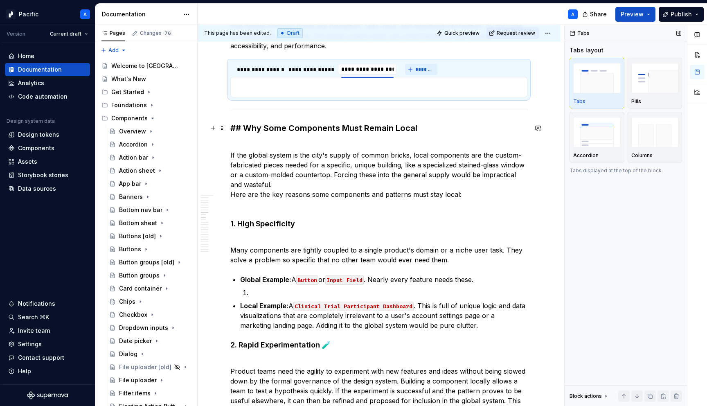
scroll to position [0, 0]
click at [380, 69] on input "**********" at bounding box center [372, 69] width 69 height 15
type input "**********"
click at [436, 70] on span "*******" at bounding box center [436, 69] width 18 height 7
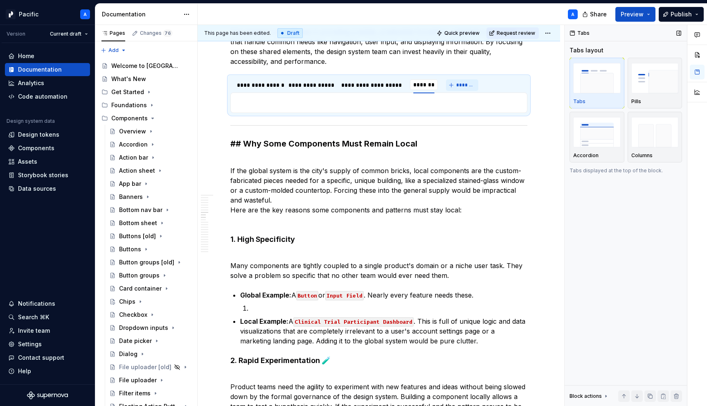
scroll to position [906, 0]
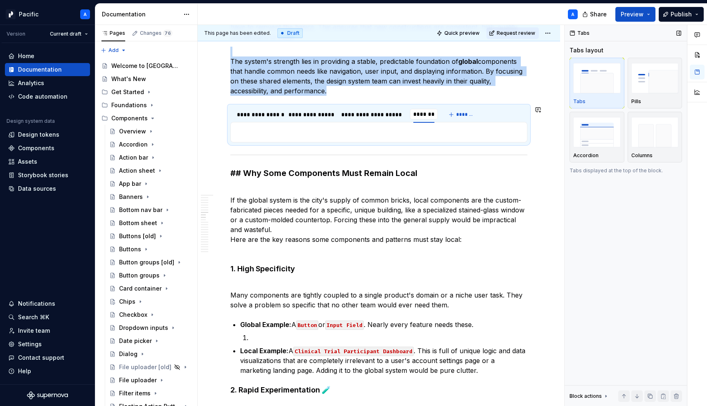
click at [450, 126] on div at bounding box center [378, 132] width 297 height 20
click at [424, 108] on html "Pacific A Version Current draft Home Documentation Analytics Code automation De…" at bounding box center [353, 203] width 707 height 406
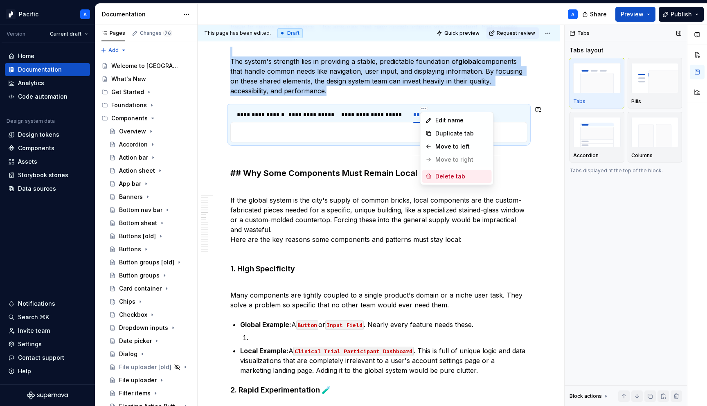
click at [444, 176] on div "Delete tab" at bounding box center [462, 176] width 53 height 8
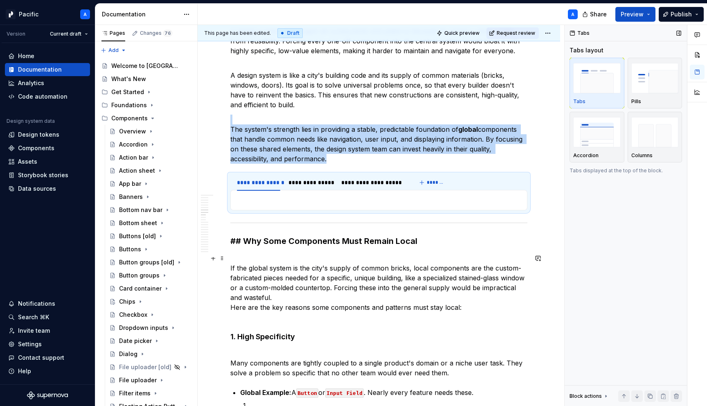
scroll to position [839, 0]
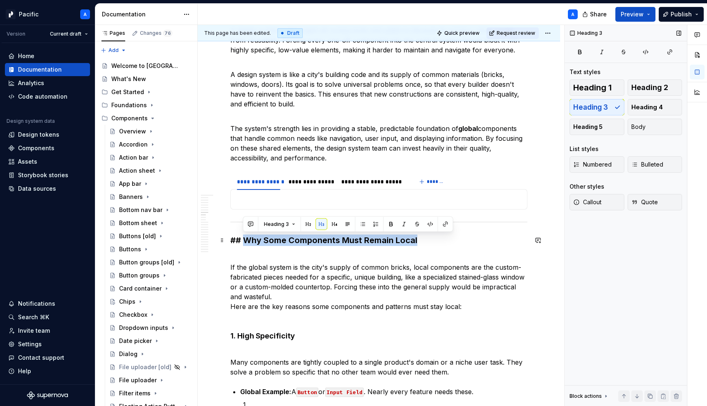
drag, startPoint x: 421, startPoint y: 240, endPoint x: 242, endPoint y: 239, distance: 178.9
click at [242, 239] on h3 "## Why Some Components Must Remain Local" at bounding box center [378, 240] width 297 height 11
copy h3 "Why Some Components Must Remain Local"
click at [352, 156] on p "The system's strength lies in providing a stable, predictable foundation of glo…" at bounding box center [378, 138] width 297 height 49
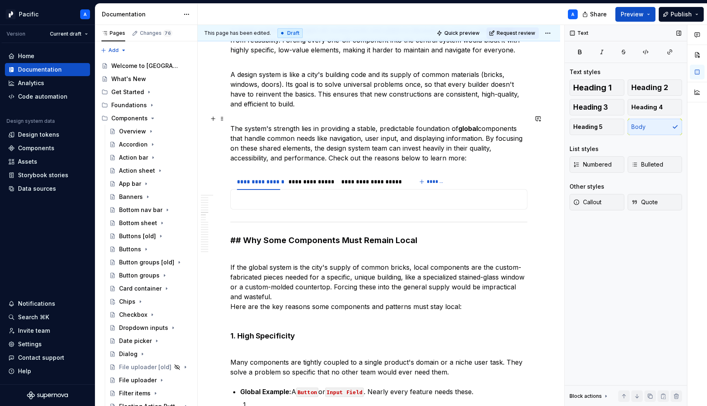
click at [371, 159] on p "The system's strength lies in providing a stable, predictable foundation of glo…" at bounding box center [378, 138] width 297 height 49
click at [323, 196] on p at bounding box center [379, 199] width 287 height 10
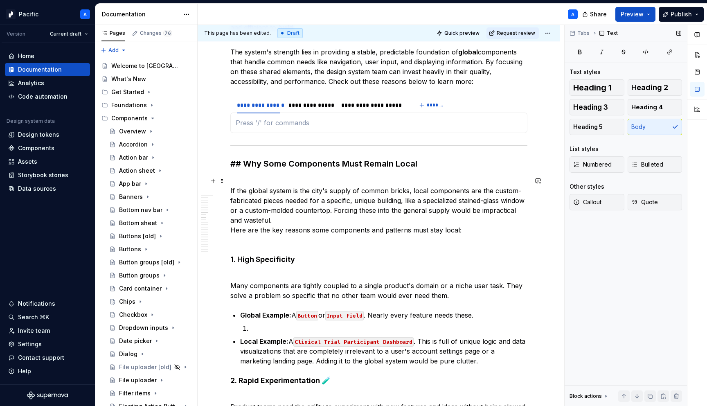
scroll to position [920, 0]
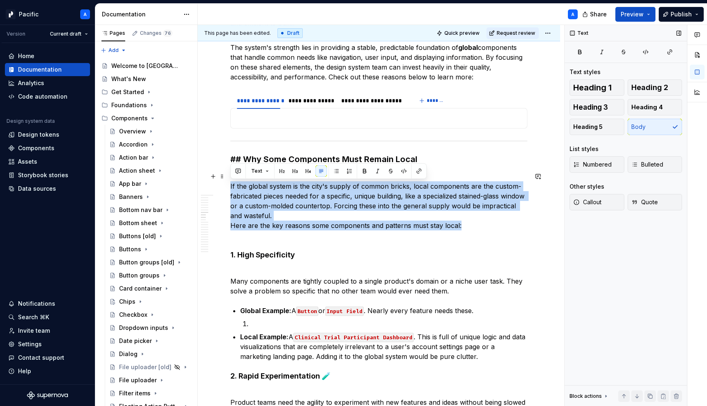
drag, startPoint x: 459, startPoint y: 227, endPoint x: 221, endPoint y: 187, distance: 241.7
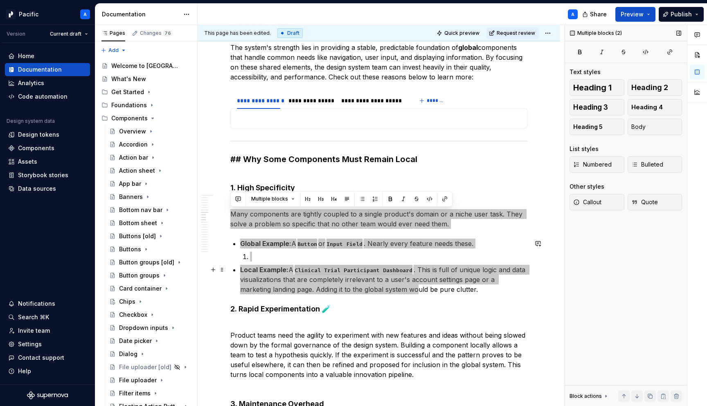
drag, startPoint x: 232, startPoint y: 210, endPoint x: 385, endPoint y: 288, distance: 172.3
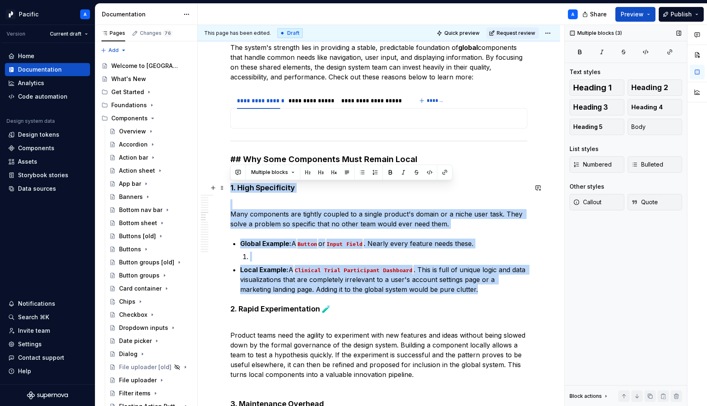
drag, startPoint x: 458, startPoint y: 285, endPoint x: 227, endPoint y: 186, distance: 251.6
click at [234, 212] on p "Many components are tightly coupled to a single product's domain or a niche use…" at bounding box center [378, 213] width 297 height 29
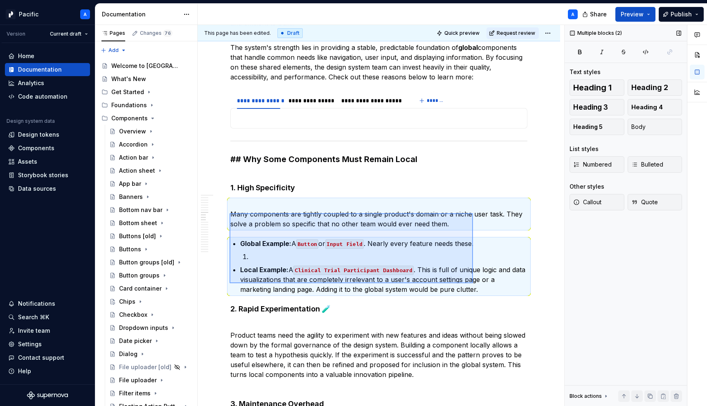
drag, startPoint x: 230, startPoint y: 213, endPoint x: 473, endPoint y: 283, distance: 253.4
click at [473, 283] on div "This page has been edited. Draft Quick preview Request review Hidden page FAQs …" at bounding box center [381, 216] width 367 height 382
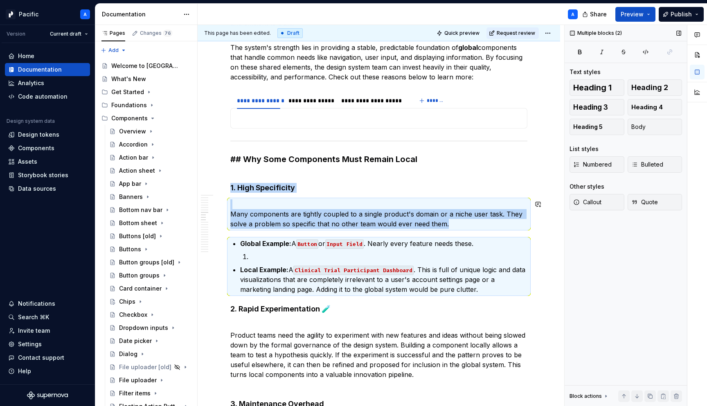
copy div "1. High Specificity Many components are tightly coupled to a single product's d…"
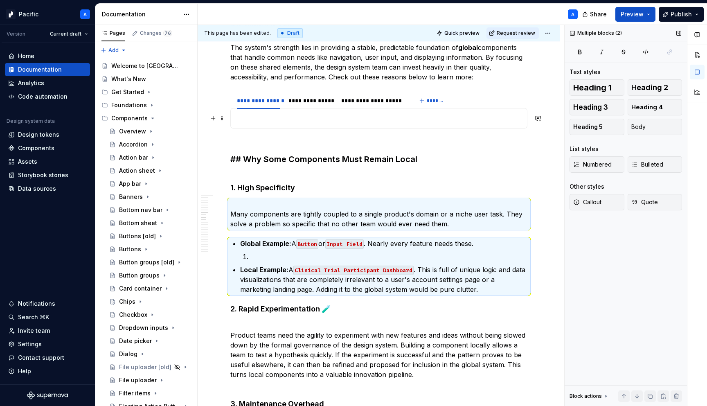
click at [348, 113] on p at bounding box center [379, 118] width 287 height 10
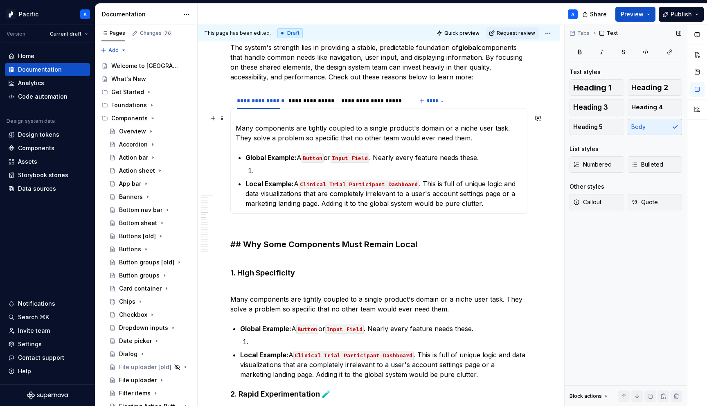
click at [236, 128] on p "Many components are tightly coupled to a single product's domain or a niche use…" at bounding box center [379, 127] width 287 height 29
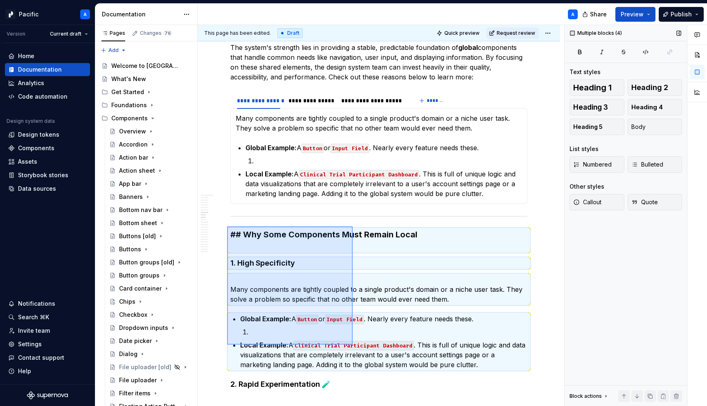
drag, startPoint x: 227, startPoint y: 226, endPoint x: 353, endPoint y: 348, distance: 174.6
click at [353, 348] on div "This page has been edited. Draft Quick preview Request review Hidden page FAQs …" at bounding box center [381, 216] width 367 height 382
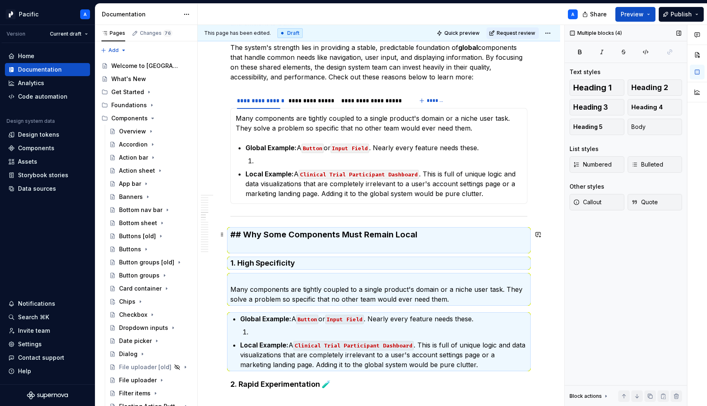
click at [445, 244] on h3 "## Why Some Components Must Remain Local" at bounding box center [378, 240] width 297 height 23
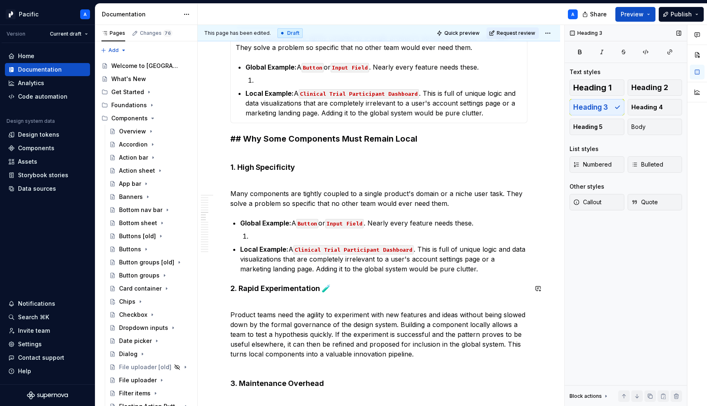
scroll to position [1001, 0]
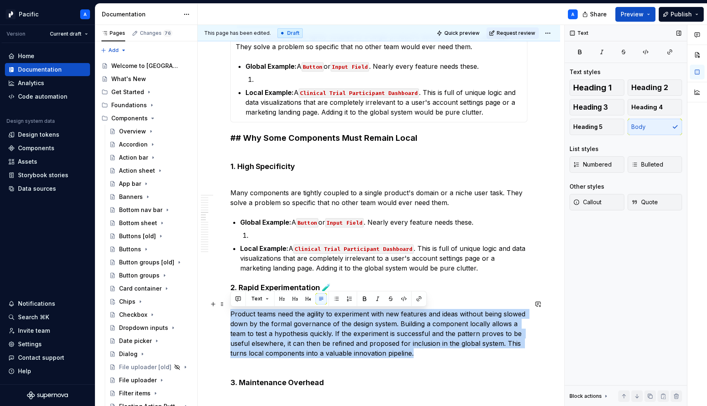
drag, startPoint x: 232, startPoint y: 313, endPoint x: 422, endPoint y: 351, distance: 193.8
click at [422, 351] on p "Product teams need the agility to experiment with new features and ideas withou…" at bounding box center [378, 333] width 297 height 69
copy p "Product teams need the agility to experiment with new features and ideas withou…"
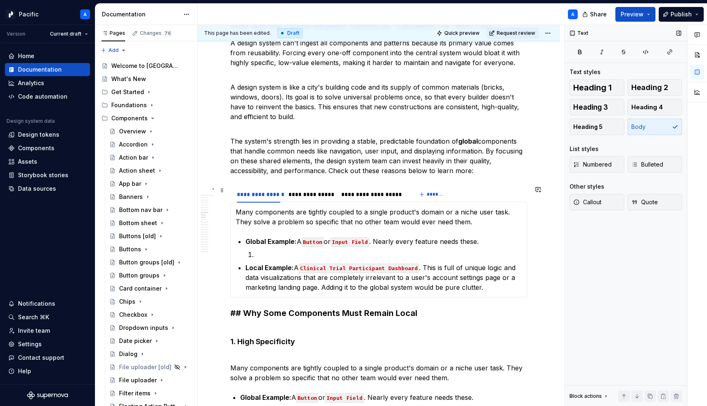
scroll to position [816, 0]
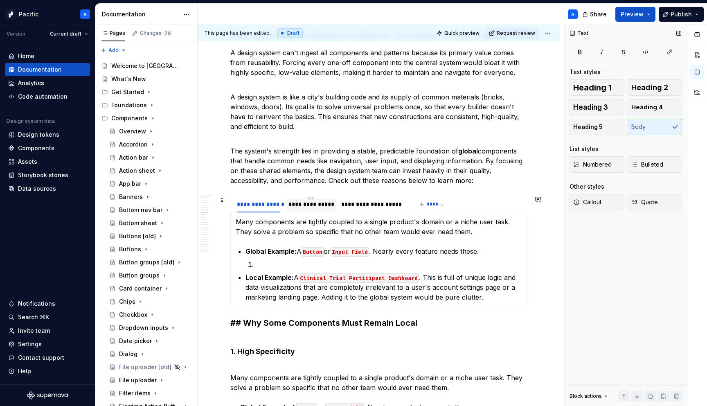
click at [317, 203] on div "**********" at bounding box center [311, 204] width 45 height 8
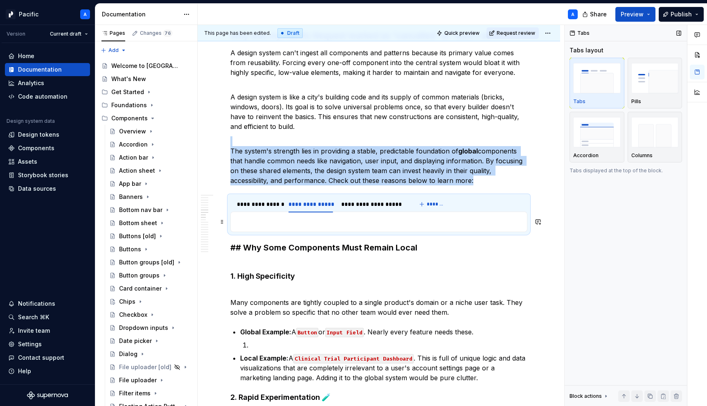
click at [320, 225] on p at bounding box center [379, 222] width 287 height 10
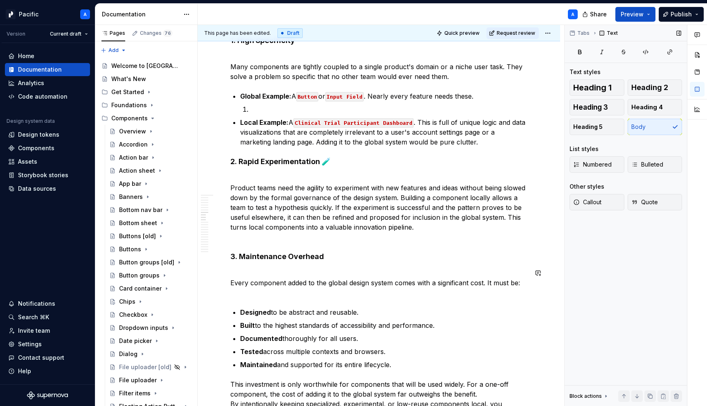
scroll to position [1092, 0]
click at [233, 282] on p "Every component added to the global design system comes with a significant cost…" at bounding box center [378, 281] width 297 height 29
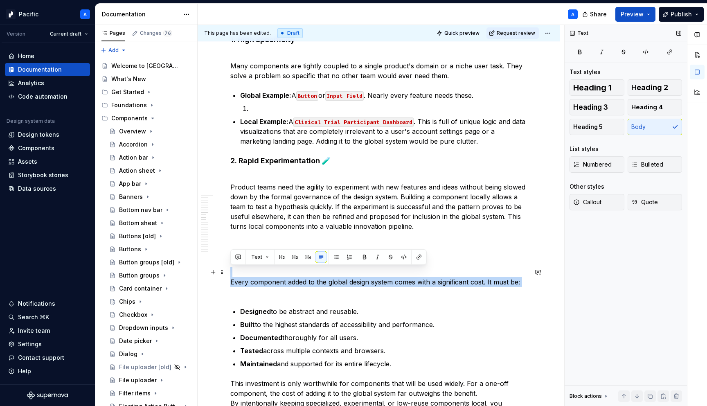
click at [230, 282] on p "Every component added to the global design system comes with a significant cost…" at bounding box center [378, 281] width 297 height 29
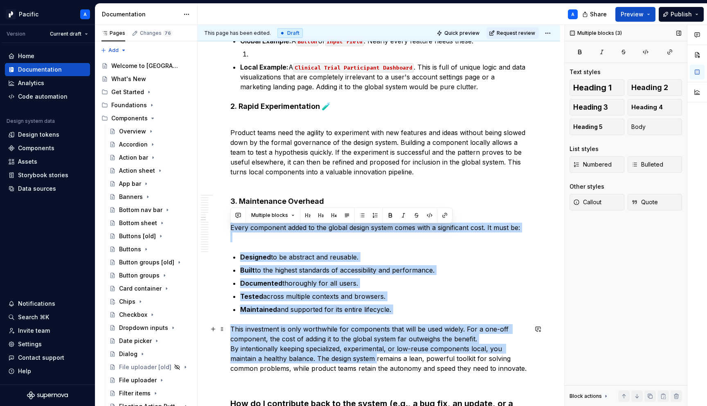
scroll to position [1154, 0]
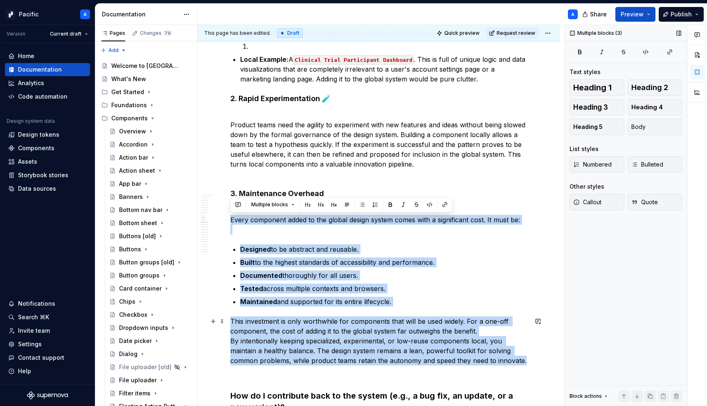
drag, startPoint x: 231, startPoint y: 283, endPoint x: 524, endPoint y: 359, distance: 302.8
copy div "Every component added to the global design system comes with a significant cost…"
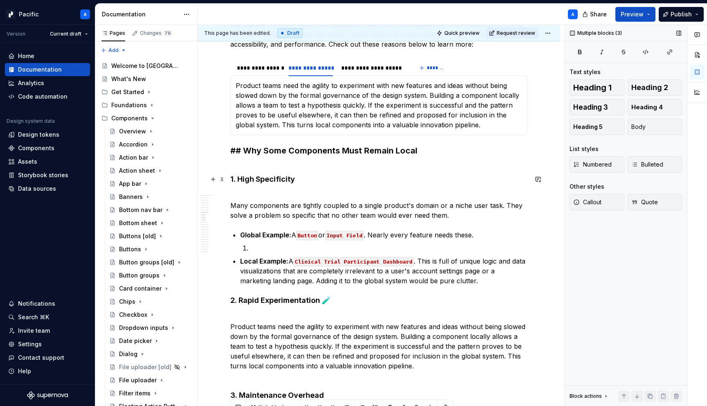
scroll to position [952, 0]
click at [379, 68] on div "**********" at bounding box center [373, 69] width 64 height 8
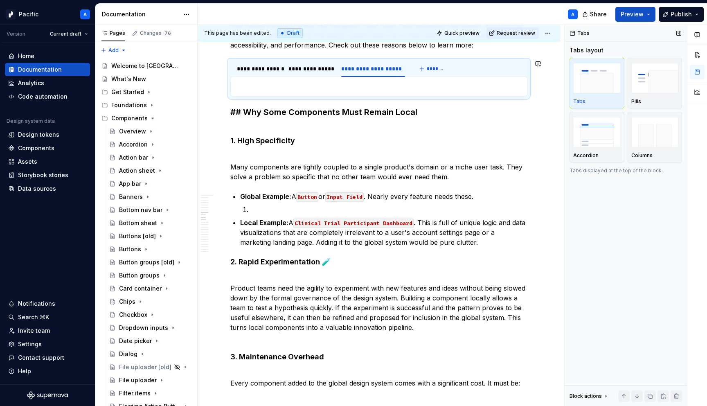
click at [382, 90] on p at bounding box center [379, 86] width 287 height 10
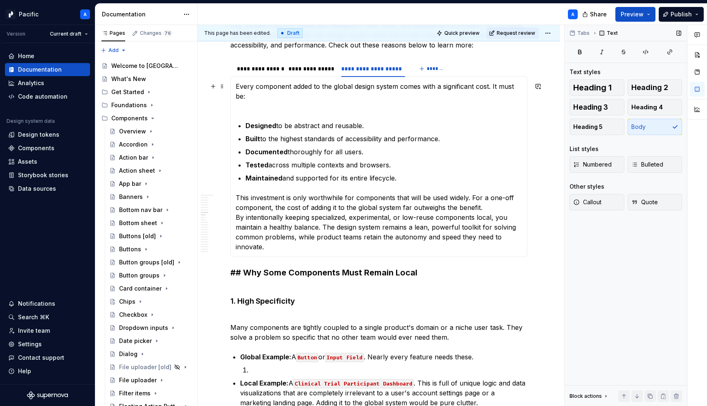
click at [246, 107] on p "Every component added to the global design system comes with a significant cost…" at bounding box center [379, 95] width 287 height 29
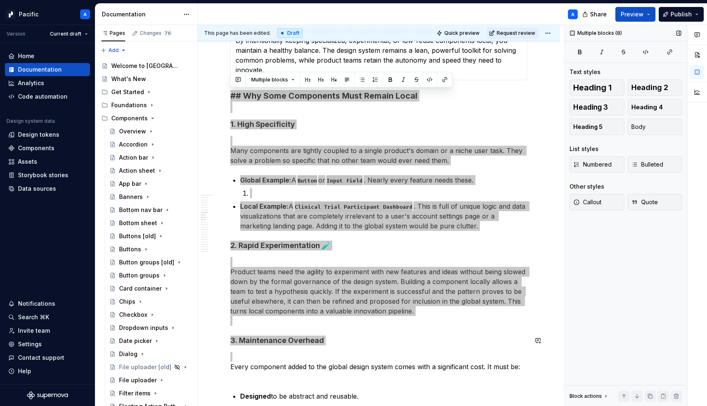
scroll to position [1120, 0]
drag, startPoint x: 230, startPoint y: 193, endPoint x: 359, endPoint y: 349, distance: 202.7
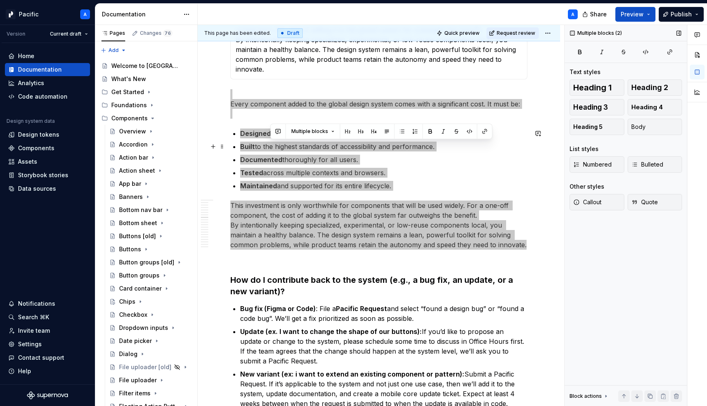
drag, startPoint x: 499, startPoint y: 248, endPoint x: 228, endPoint y: 98, distance: 309.8
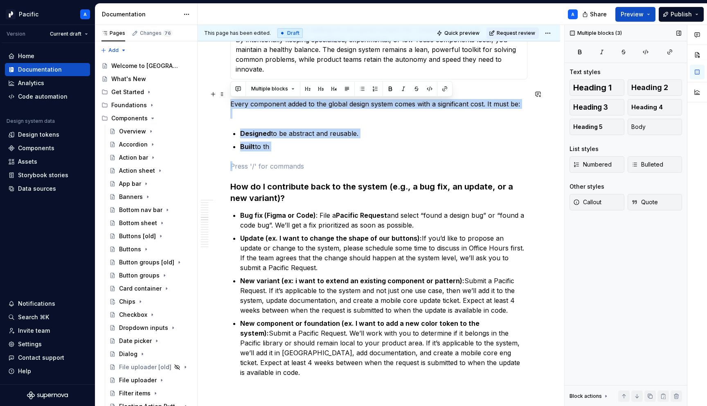
drag, startPoint x: 293, startPoint y: 158, endPoint x: 232, endPoint y: 99, distance: 84.2
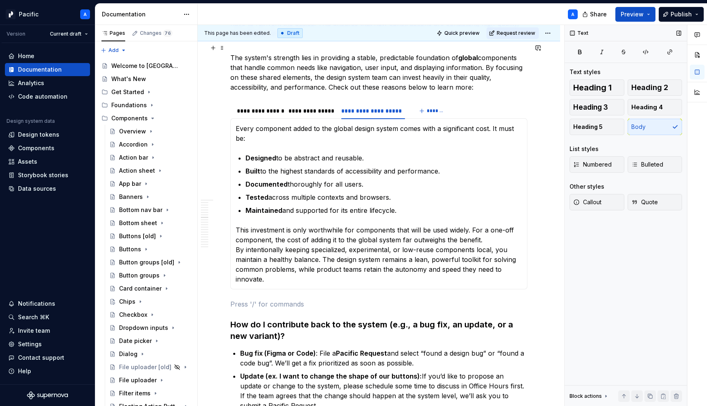
scroll to position [856, 0]
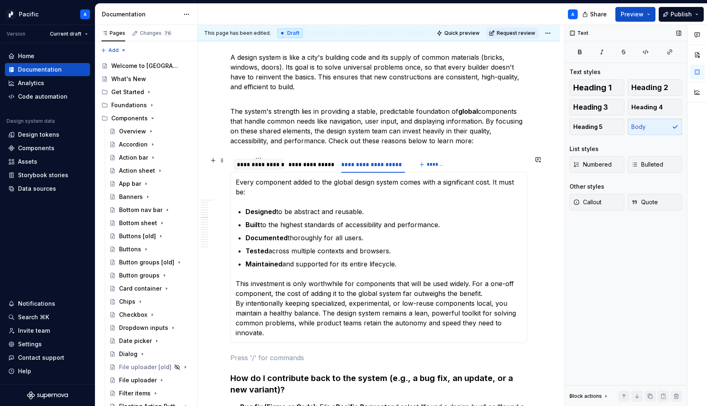
click at [272, 166] on div "**********" at bounding box center [258, 164] width 43 height 8
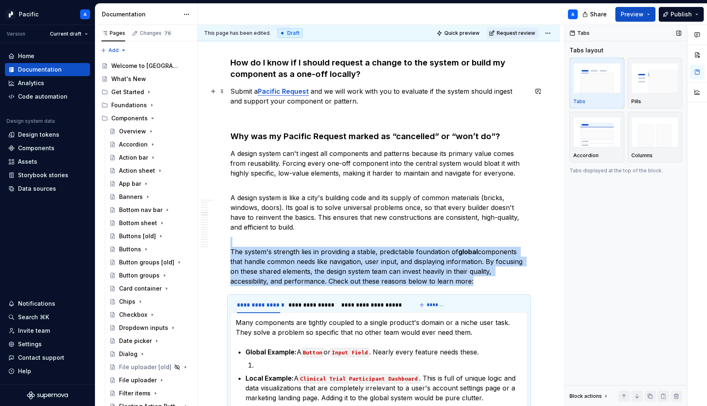
scroll to position [711, 0]
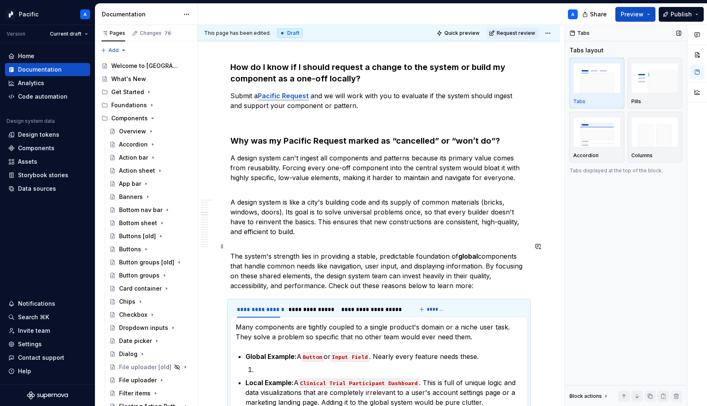
click at [230, 255] on p "The system's strength lies in providing a stable, predictable foundation of glo…" at bounding box center [378, 266] width 297 height 49
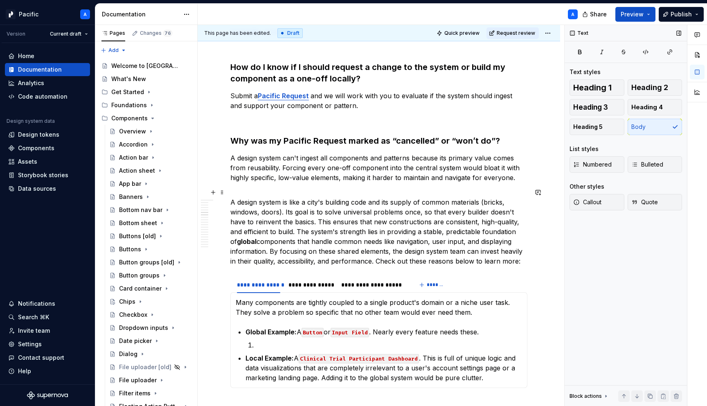
click at [231, 201] on p "A design system is like a city's building code and its supply of common materia…" at bounding box center [378, 226] width 297 height 79
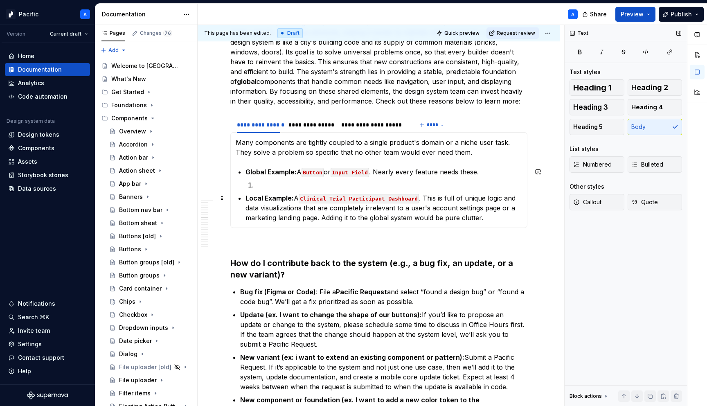
scroll to position [858, 0]
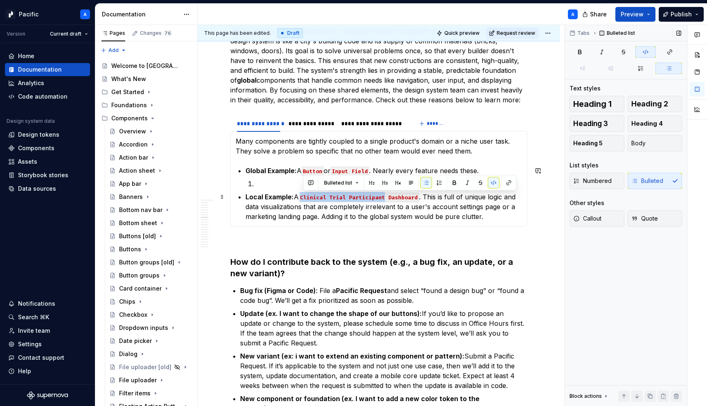
drag, startPoint x: 303, startPoint y: 198, endPoint x: 389, endPoint y: 195, distance: 86.0
click at [389, 195] on code "Clinical Trial Participant Dashboard" at bounding box center [359, 197] width 120 height 9
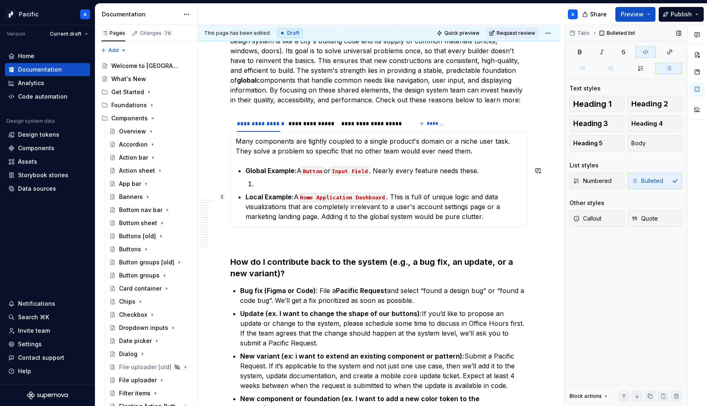
click at [309, 199] on code "Home Application Dashboard" at bounding box center [343, 197] width 88 height 9
click at [312, 197] on code "Home Application Dashboard" at bounding box center [343, 197] width 88 height 9
click at [376, 197] on code "Mortgage Application Dashboard" at bounding box center [349, 197] width 101 height 9
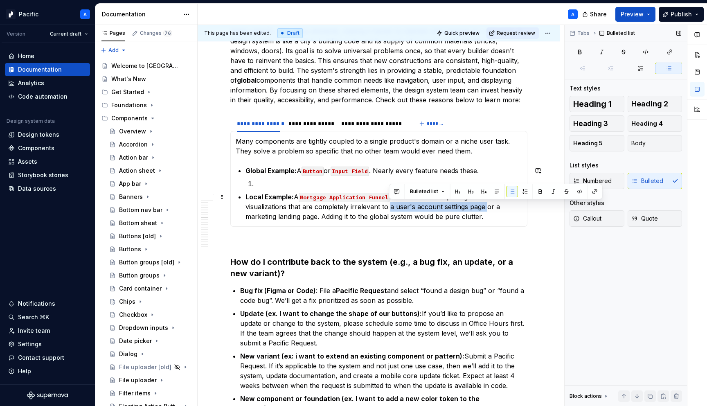
drag, startPoint x: 389, startPoint y: 208, endPoint x: 485, endPoint y: 205, distance: 96.6
click at [485, 205] on p "Local Example: A Mortgage Application Funnel . This is full of unique logic and…" at bounding box center [384, 206] width 277 height 29
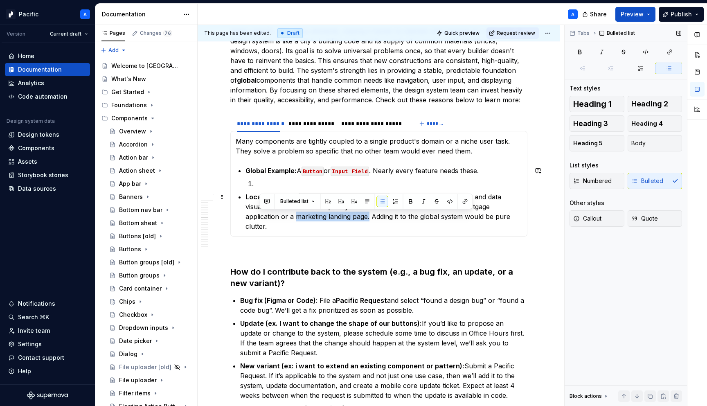
drag, startPoint x: 335, startPoint y: 217, endPoint x: 260, endPoint y: 216, distance: 74.5
click at [260, 216] on p "Local Example: A Mortgage Application Funnel . This is full of unique logic and…" at bounding box center [384, 211] width 277 height 39
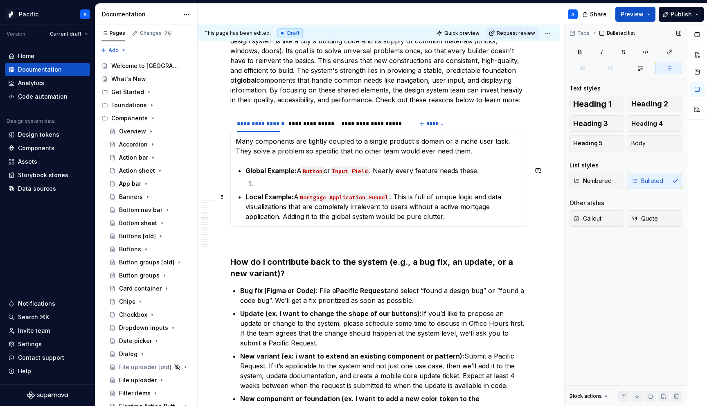
click at [268, 217] on p "Local Example: A Mortgage Application Funnel . This is full of unique logic and…" at bounding box center [384, 206] width 277 height 29
click at [478, 219] on p "Local Example: A Mortgage Application Funnel . This is full of unique logic and…" at bounding box center [384, 206] width 277 height 29
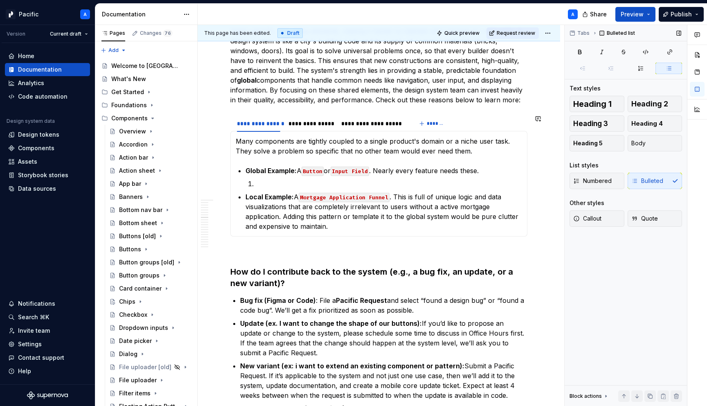
scroll to position [860, 0]
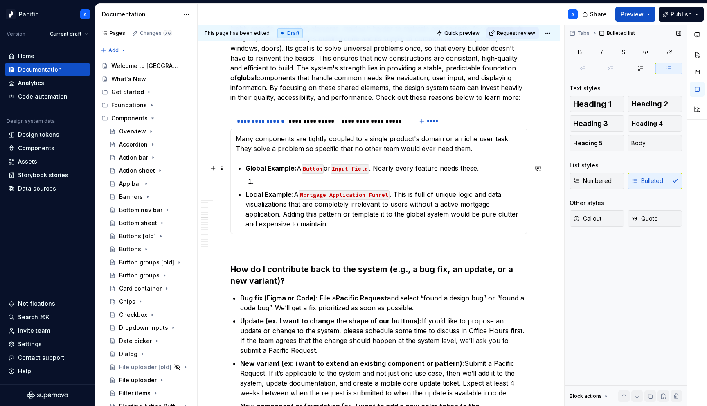
click at [330, 176] on p at bounding box center [388, 181] width 267 height 10
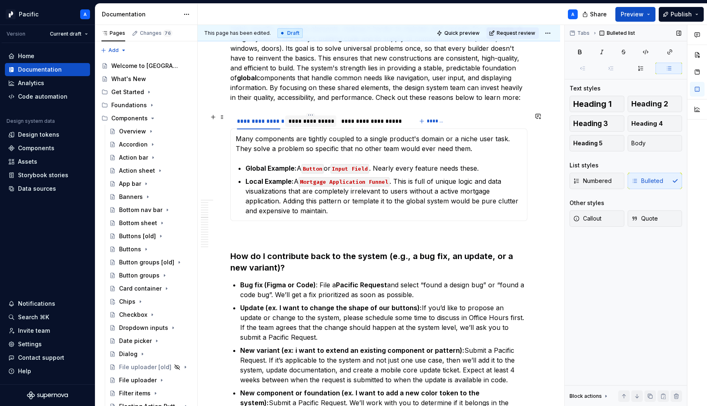
click at [320, 121] on div "**********" at bounding box center [311, 121] width 45 height 8
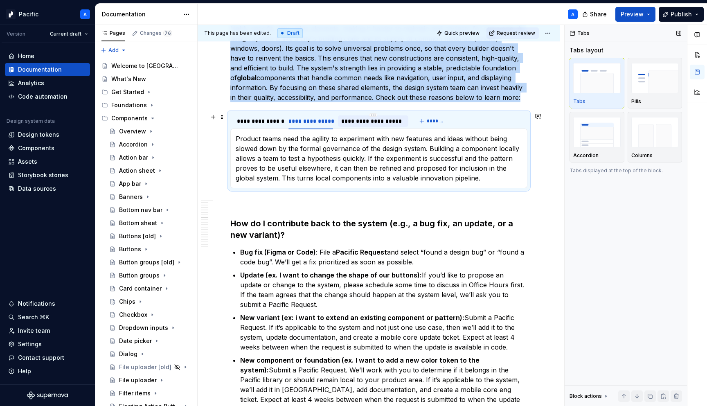
click at [357, 119] on div "**********" at bounding box center [373, 121] width 64 height 8
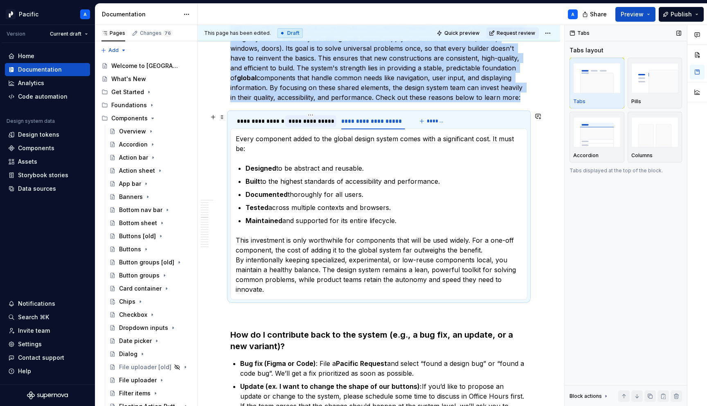
click at [299, 120] on div "**********" at bounding box center [311, 121] width 45 height 8
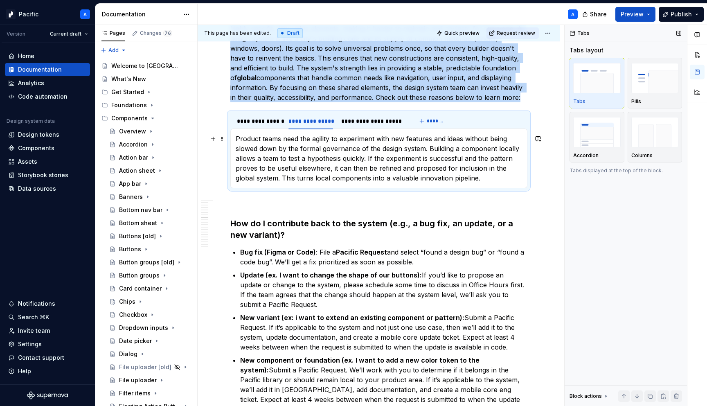
click at [424, 149] on p "Product teams need the agility to experiment with new features and ideas withou…" at bounding box center [379, 158] width 287 height 49
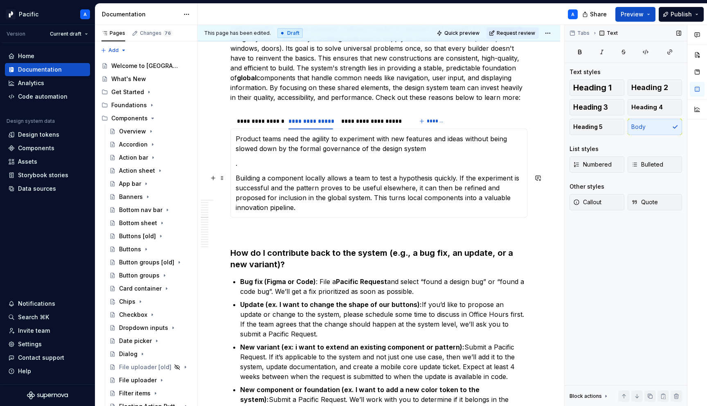
click at [441, 208] on p "Building a component locally allows a team to test a hypothesis quickly. If the…" at bounding box center [379, 192] width 287 height 39
drag, startPoint x: 298, startPoint y: 205, endPoint x: 358, endPoint y: 208, distance: 60.2
click at [358, 208] on p "Building a component locally allows a team to test a hypothesis quickly. If the…" at bounding box center [379, 192] width 287 height 39
click at [332, 163] on p "." at bounding box center [379, 163] width 287 height 10
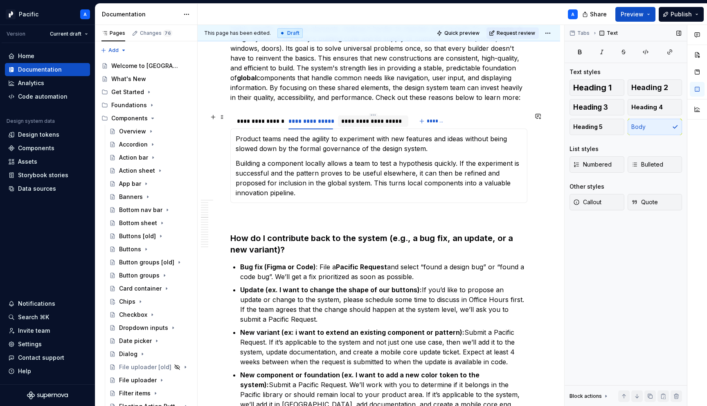
click at [380, 117] on div "**********" at bounding box center [373, 121] width 64 height 8
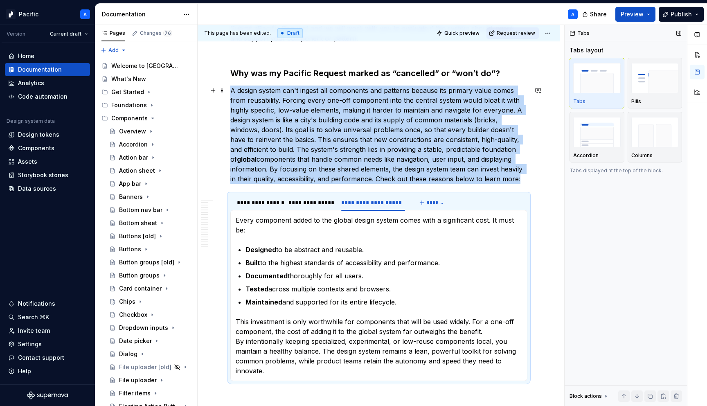
scroll to position [771, 0]
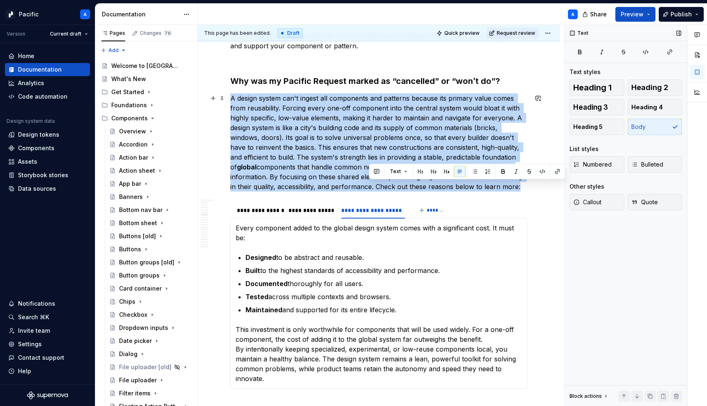
drag, startPoint x: 369, startPoint y: 187, endPoint x: 523, endPoint y: 185, distance: 153.5
click at [523, 185] on p "A design system can't ingest all components and patterns because its primary va…" at bounding box center [378, 142] width 297 height 98
click at [523, 186] on p "A design system can't ingest all components and patterns because its primary va…" at bounding box center [378, 142] width 297 height 98
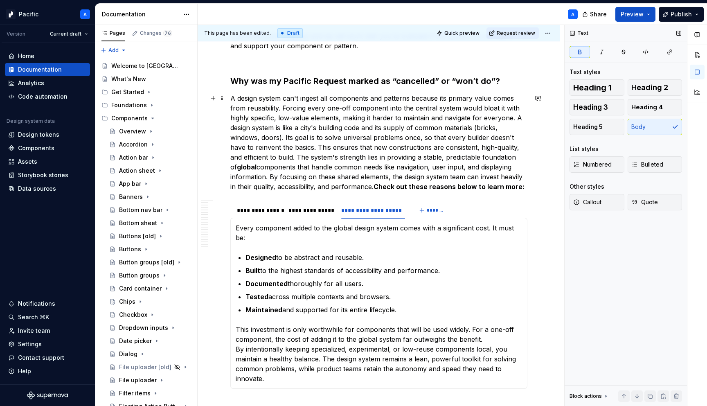
click at [403, 187] on strong "Check out these reasons below to learn more:" at bounding box center [449, 187] width 151 height 8
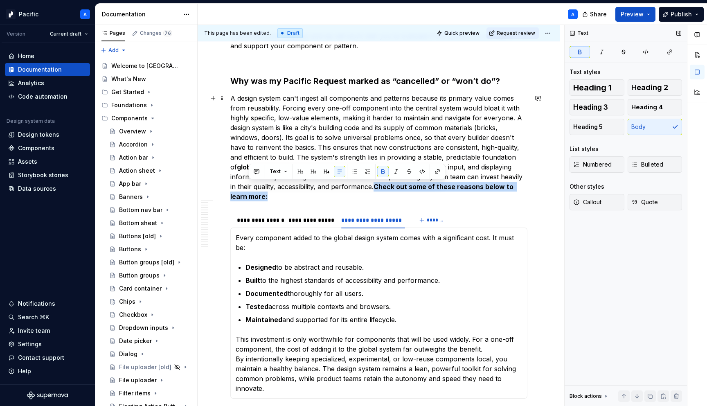
drag, startPoint x: 370, startPoint y: 186, endPoint x: 378, endPoint y: 195, distance: 12.4
click at [378, 195] on p "A design system can't ingest all components and patterns because its primary va…" at bounding box center [378, 147] width 297 height 108
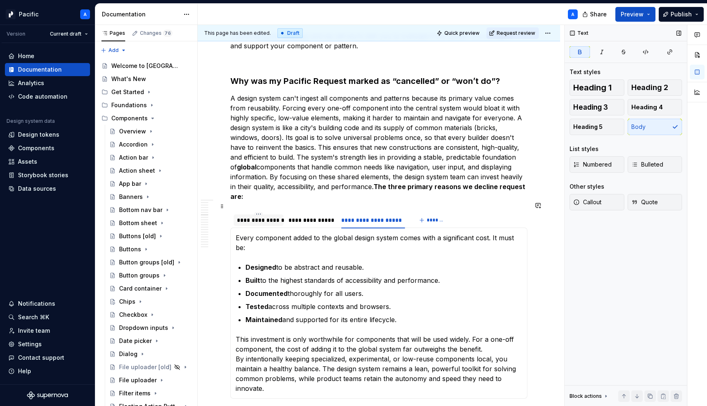
click at [253, 216] on div "**********" at bounding box center [258, 220] width 43 height 8
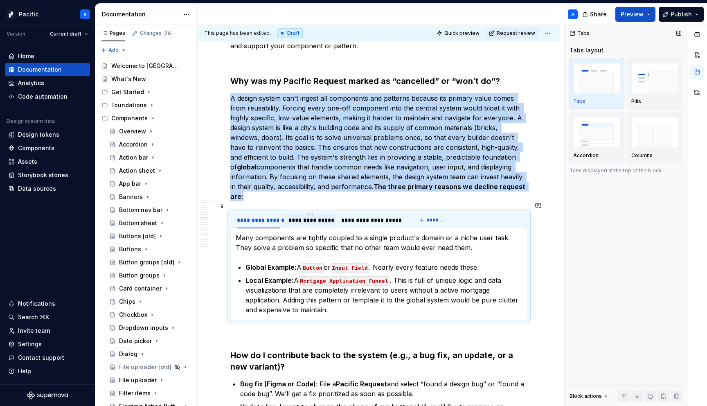
click at [307, 216] on div "**********" at bounding box center [311, 220] width 45 height 8
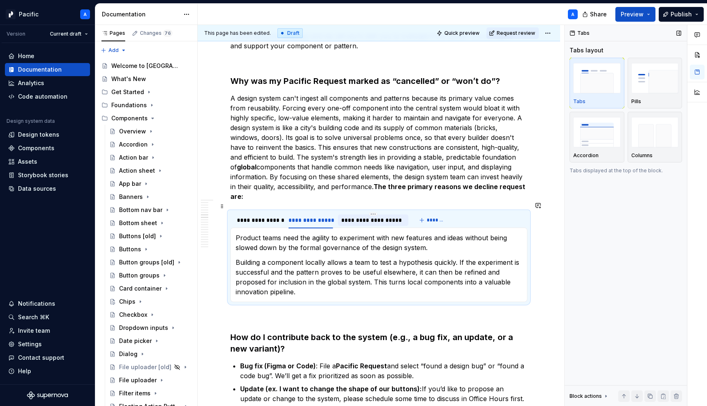
click at [358, 216] on div "**********" at bounding box center [373, 220] width 64 height 8
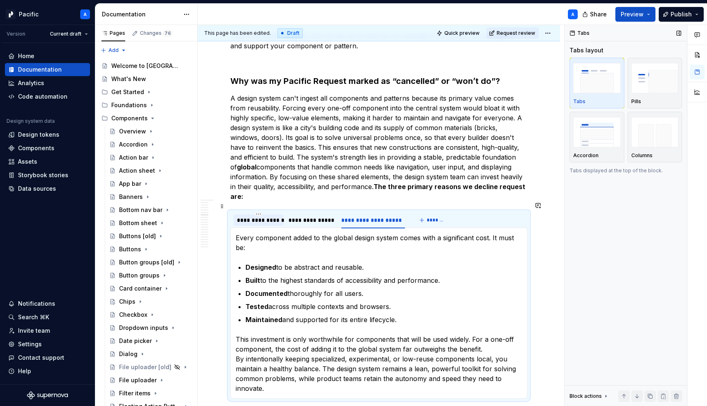
click at [269, 216] on div "**********" at bounding box center [258, 220] width 43 height 8
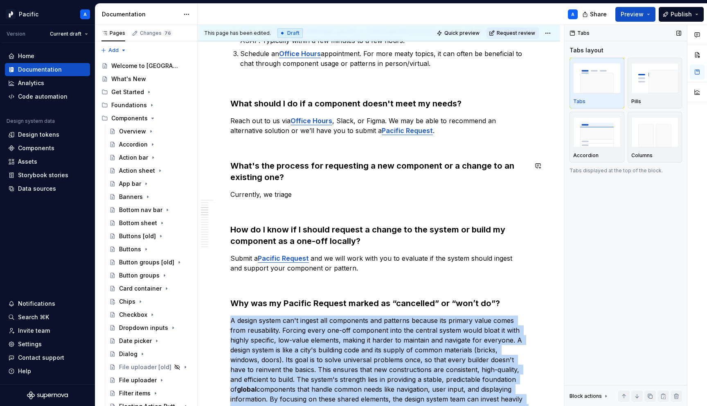
scroll to position [544, 0]
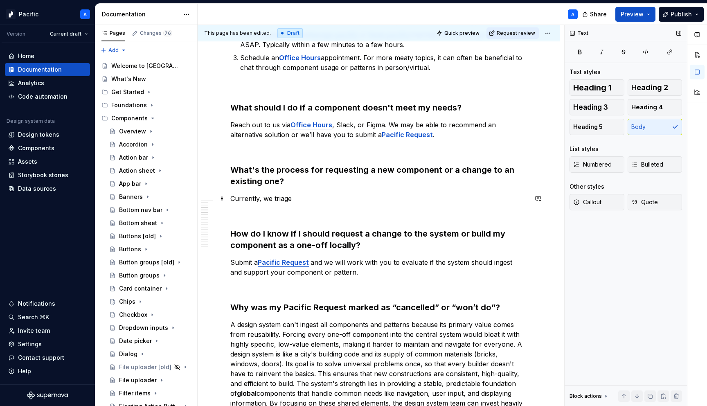
click at [281, 198] on p "Currently, we triage" at bounding box center [378, 199] width 297 height 10
click at [328, 266] on p "Submit a Pacific Request and we will work with you to evaluate if the system sh…" at bounding box center [378, 267] width 297 height 20
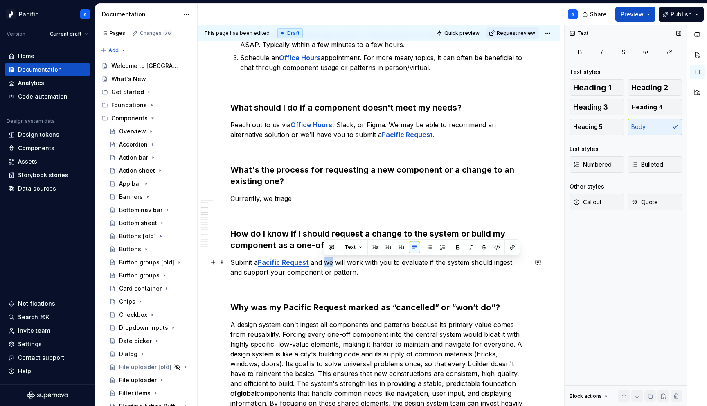
click at [328, 266] on p "Submit a Pacific Request and we will work with you to evaluate if the system sh…" at bounding box center [378, 267] width 297 height 20
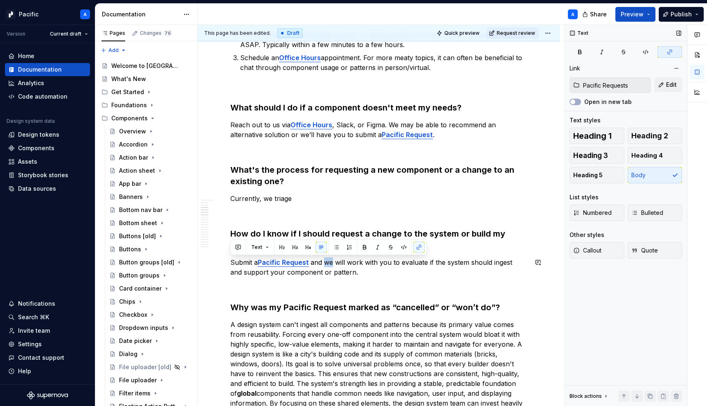
copy p "Submit a Pacific Request and we will work with you to evaluate if the system sh…"
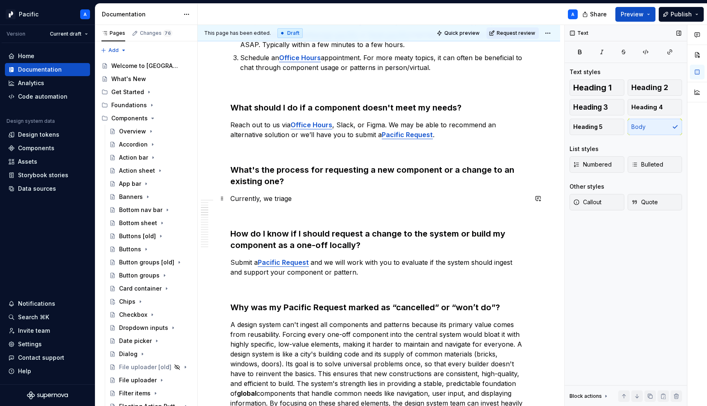
click at [282, 197] on p "Currently, we triage" at bounding box center [378, 199] width 297 height 10
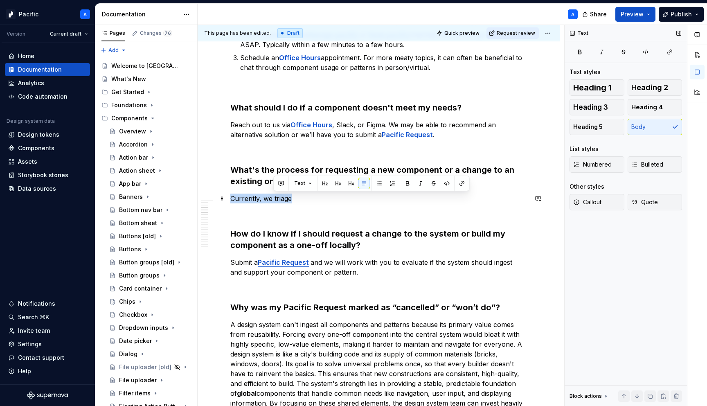
click at [282, 197] on p "Currently, we triage" at bounding box center [378, 199] width 297 height 10
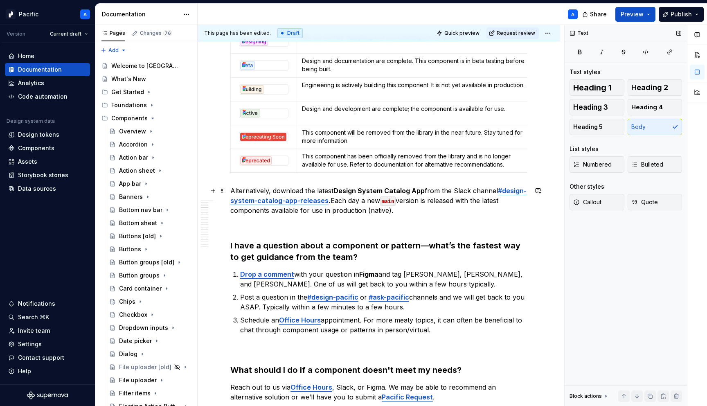
scroll to position [0, 0]
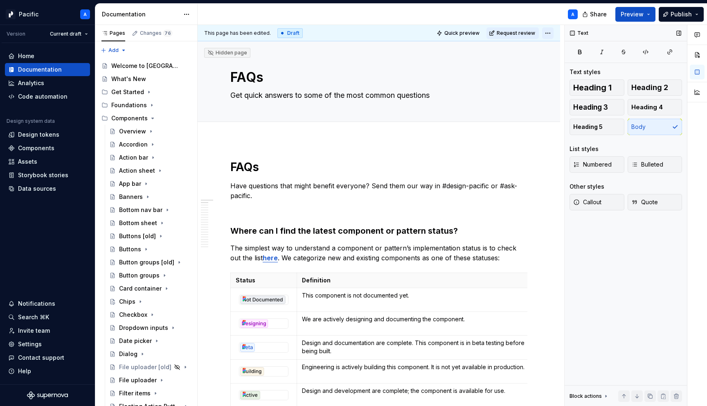
click at [548, 32] on html "Pacific A Version Current draft Home Documentation Analytics Code automation De…" at bounding box center [353, 203] width 707 height 406
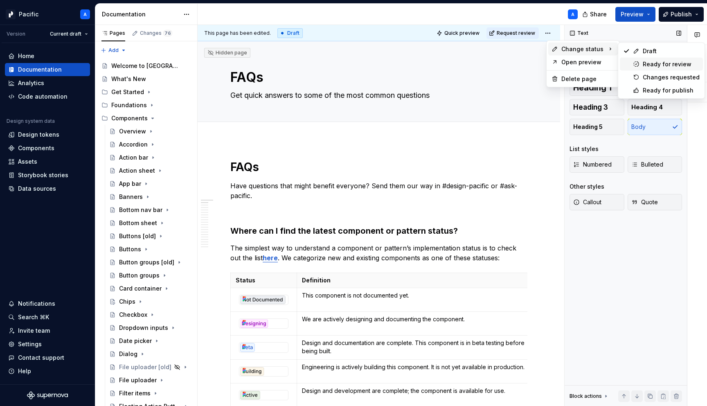
click at [651, 64] on div "Ready for review" at bounding box center [671, 64] width 57 height 8
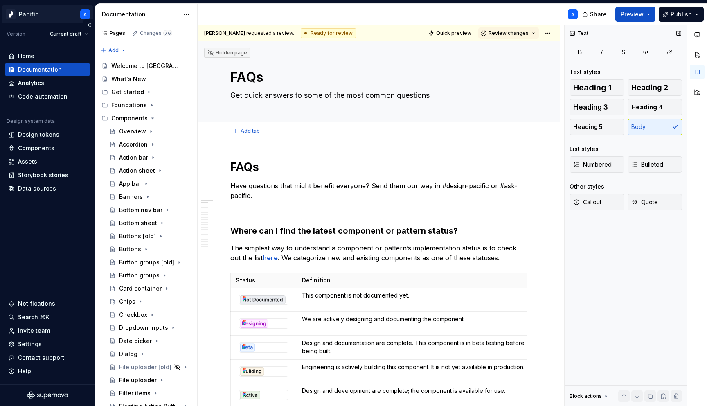
type textarea "*"
click at [36, 56] on div "Home" at bounding box center [47, 56] width 79 height 8
